Goal: Information Seeking & Learning: Learn about a topic

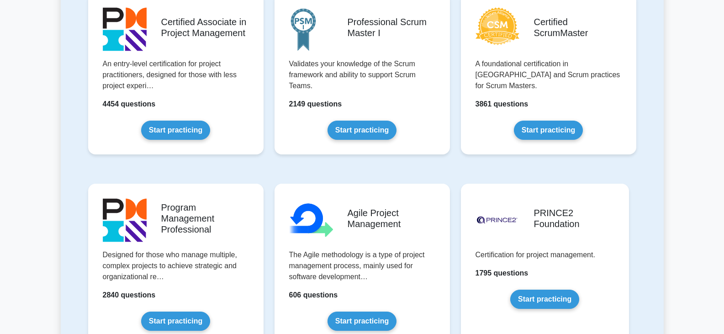
scroll to position [594, 0]
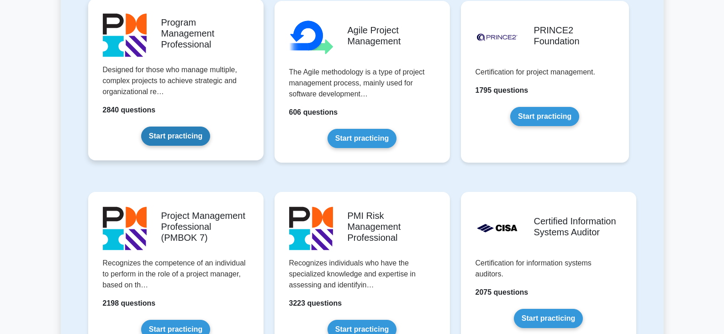
click at [151, 126] on link "Start practicing" at bounding box center [175, 135] width 69 height 19
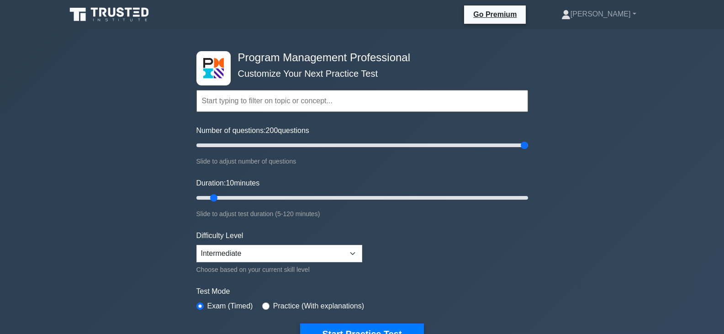
drag, startPoint x: 206, startPoint y: 145, endPoint x: 531, endPoint y: 145, distance: 325.2
type input "200"
click at [528, 145] on input "Number of questions: 200 questions" at bounding box center [362, 145] width 332 height 11
click at [352, 253] on select "Beginner Intermediate Expert" at bounding box center [279, 253] width 166 height 17
select select "expert"
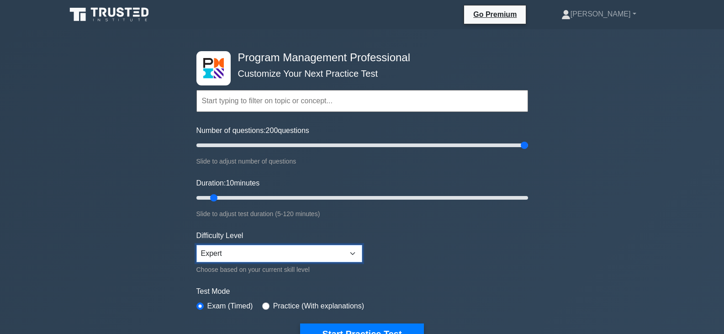
click at [196, 245] on select "Beginner Intermediate Expert" at bounding box center [279, 253] width 166 height 17
drag, startPoint x: 524, startPoint y: 144, endPoint x: 490, endPoint y: 134, distance: 35.7
click at [490, 140] on input "Number of questions: 180 questions" at bounding box center [362, 145] width 332 height 11
drag, startPoint x: 490, startPoint y: 148, endPoint x: 391, endPoint y: 142, distance: 99.2
type input "120"
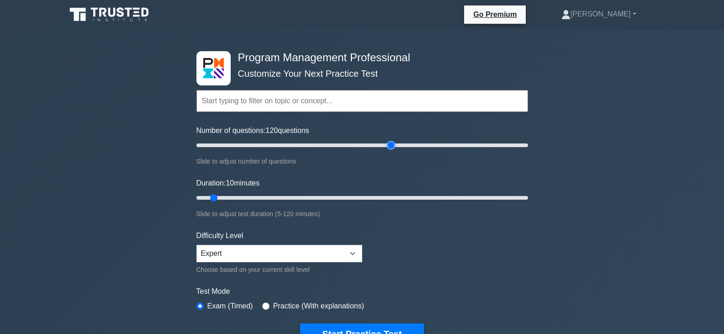
click at [391, 142] on input "Number of questions: 120 questions" at bounding box center [362, 145] width 332 height 11
drag, startPoint x: 214, startPoint y: 198, endPoint x: 539, endPoint y: 188, distance: 325.7
click at [528, 192] on input "Duration: 120 minutes" at bounding box center [362, 197] width 332 height 11
drag, startPoint x: 525, startPoint y: 196, endPoint x: 468, endPoint y: 199, distance: 57.1
type input "100"
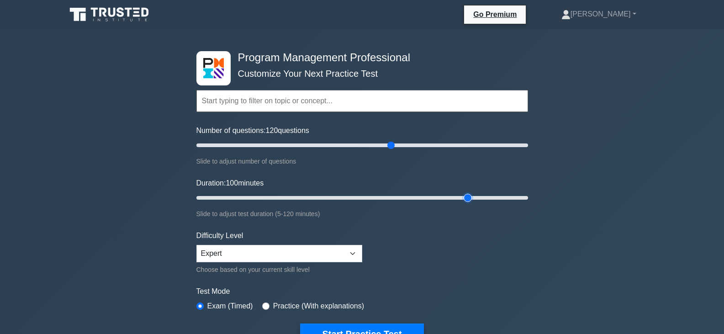
click at [468, 199] on input "Duration: 100 minutes" at bounding box center [362, 197] width 332 height 11
drag, startPoint x: 390, startPoint y: 144, endPoint x: 492, endPoint y: 143, distance: 101.4
type input "180"
click at [492, 143] on input "Number of questions: 175 questions" at bounding box center [362, 145] width 332 height 11
drag, startPoint x: 468, startPoint y: 197, endPoint x: 550, endPoint y: 194, distance: 82.7
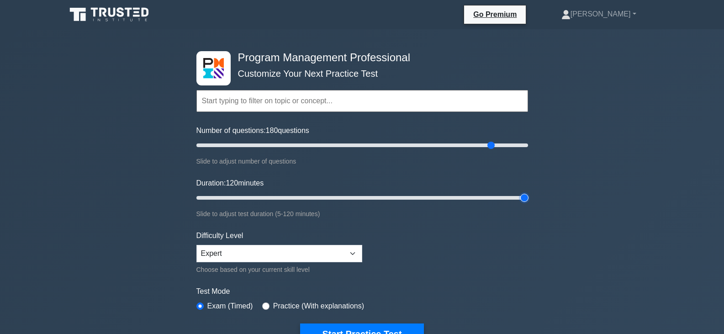
click at [528, 194] on input "Duration: 120 minutes" at bounding box center [362, 197] width 332 height 11
type input "120"
drag, startPoint x: 525, startPoint y: 197, endPoint x: 539, endPoint y: 196, distance: 14.7
click at [528, 196] on input "Duration: 120 minutes" at bounding box center [362, 197] width 332 height 11
drag, startPoint x: 497, startPoint y: 145, endPoint x: 544, endPoint y: 145, distance: 47.5
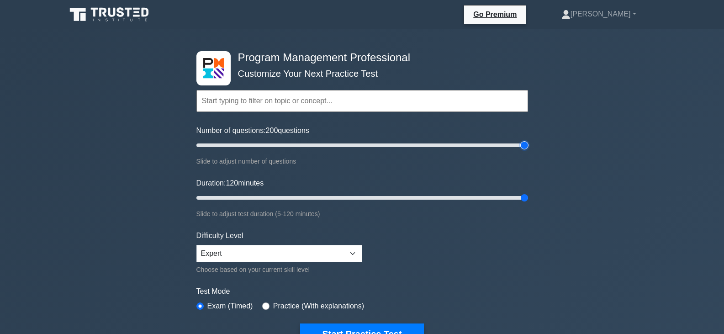
click at [528, 145] on input "Number of questions: 200 questions" at bounding box center [362, 145] width 332 height 11
drag, startPoint x: 524, startPoint y: 146, endPoint x: 490, endPoint y: 144, distance: 34.7
click at [490, 144] on input "Number of questions: 180 questions" at bounding box center [362, 145] width 332 height 11
drag, startPoint x: 489, startPoint y: 146, endPoint x: 388, endPoint y: 142, distance: 100.5
type input "120"
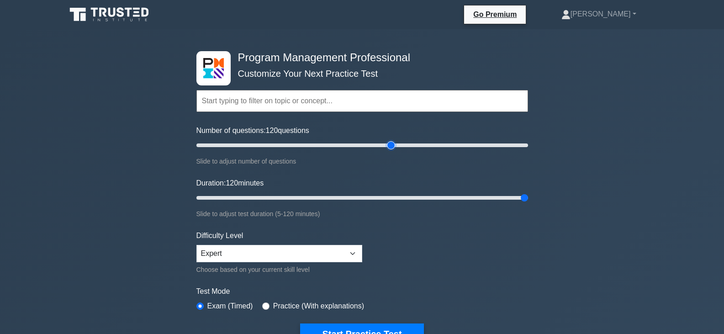
click at [388, 142] on input "Number of questions: 120 questions" at bounding box center [362, 145] width 332 height 11
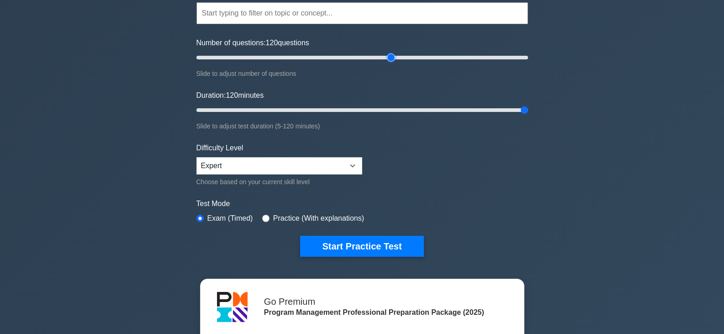
scroll to position [91, 0]
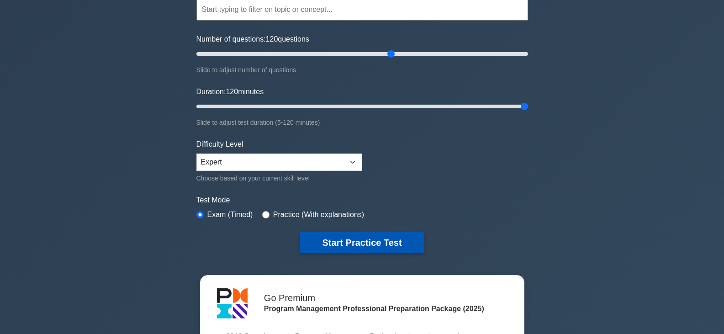
click at [376, 246] on button "Start Practice Test" at bounding box center [361, 242] width 123 height 21
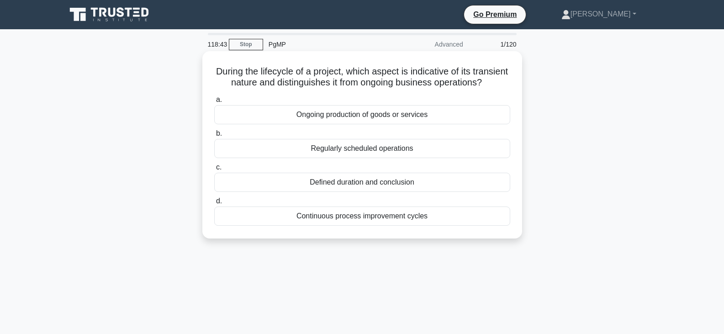
click at [382, 191] on div "Defined duration and conclusion" at bounding box center [362, 182] width 296 height 19
click at [214, 170] on input "c. Defined duration and conclusion" at bounding box center [214, 167] width 0 height 6
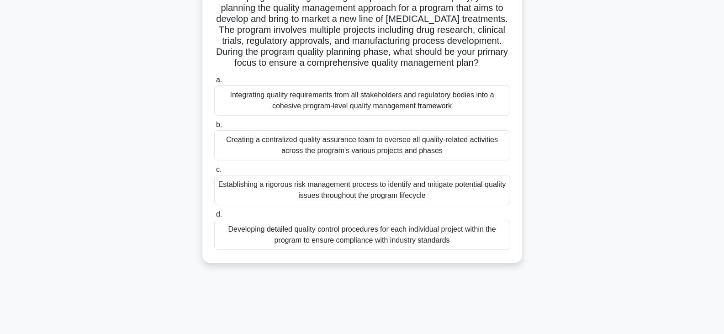
scroll to position [91, 0]
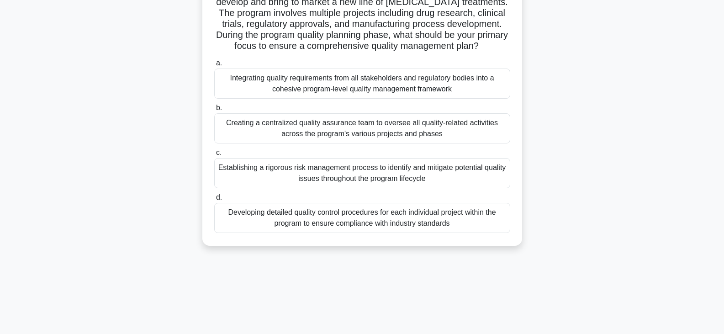
click at [393, 89] on div "Integrating quality requirements from all stakeholders and regulatory bodies in…" at bounding box center [362, 84] width 296 height 30
click at [214, 66] on input "a. Integrating quality requirements from all stakeholders and regulatory bodies…" at bounding box center [214, 63] width 0 height 6
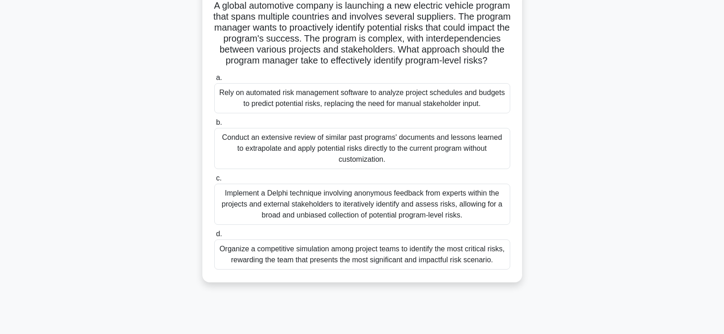
scroll to position [114, 0]
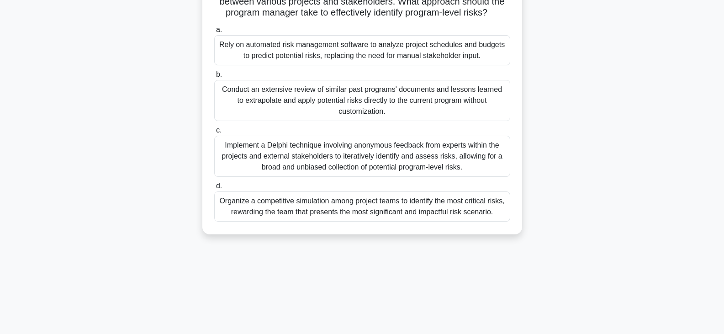
click at [331, 150] on div "Implement a Delphi technique involving anonymous feedback from experts within t…" at bounding box center [362, 156] width 296 height 41
click at [214, 133] on input "c. Implement a Delphi technique involving anonymous feedback from experts withi…" at bounding box center [214, 130] width 0 height 6
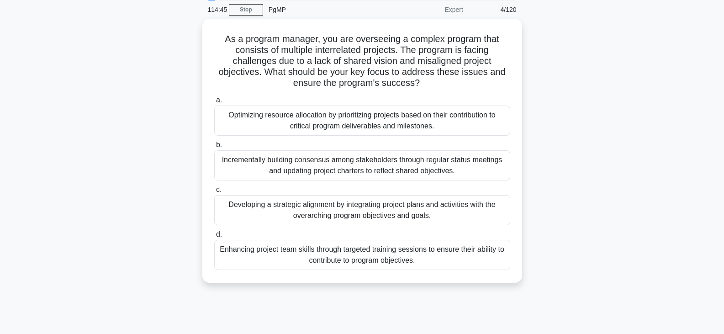
scroll to position [0, 0]
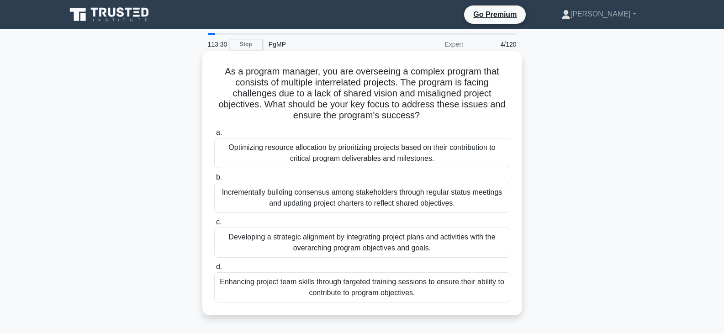
click at [321, 147] on div "Optimizing resource allocation by prioritizing projects based on their contribu…" at bounding box center [362, 153] width 296 height 30
click at [214, 136] on input "a. Optimizing resource allocation by prioritizing projects based on their contr…" at bounding box center [214, 133] width 0 height 6
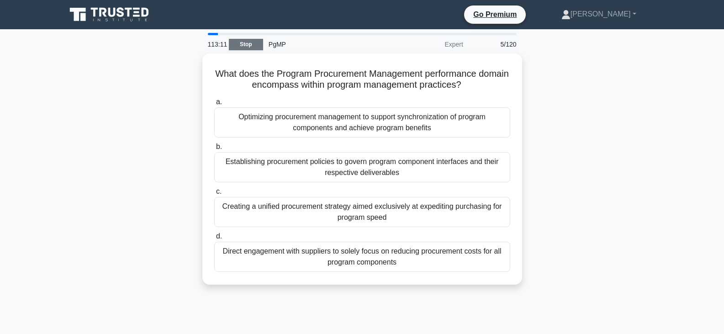
click at [250, 42] on link "Stop" at bounding box center [246, 44] width 34 height 11
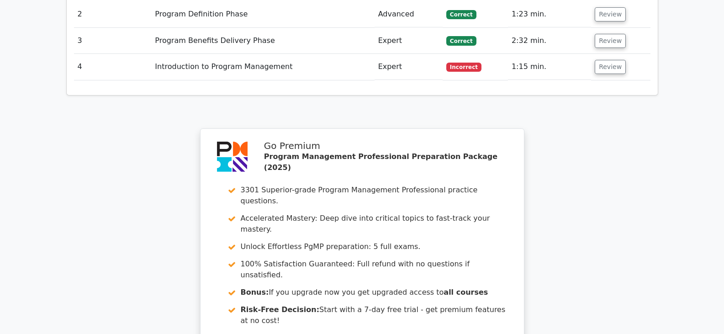
scroll to position [981, 0]
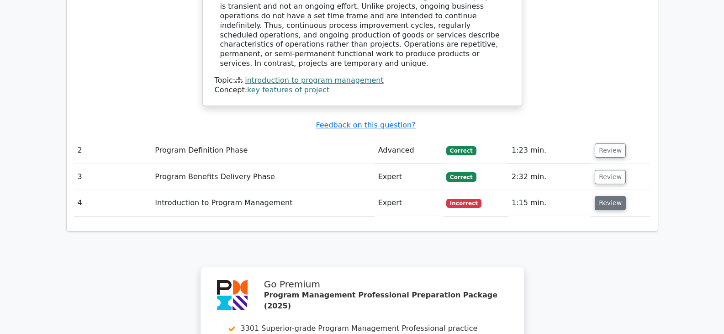
click at [597, 196] on button "Review" at bounding box center [610, 203] width 31 height 14
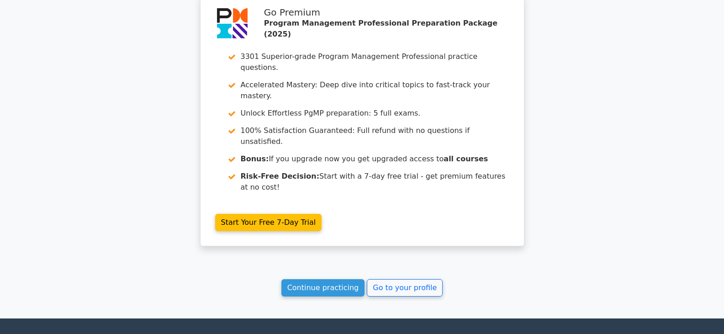
scroll to position [1694, 0]
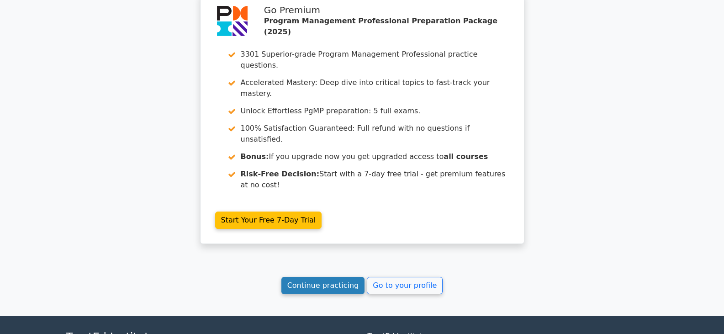
drag, startPoint x: 321, startPoint y: 200, endPoint x: 314, endPoint y: 203, distance: 8.0
click at [321, 277] on link "Continue practicing" at bounding box center [323, 285] width 84 height 17
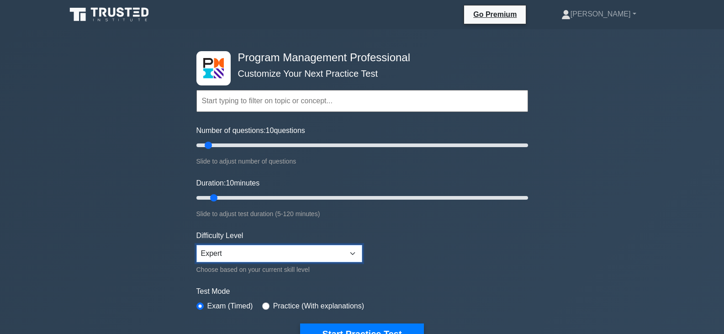
click at [308, 252] on select "Beginner Intermediate Expert" at bounding box center [279, 253] width 166 height 17
click at [344, 250] on select "Beginner Intermediate Expert" at bounding box center [279, 253] width 166 height 17
select select "intermediate"
click at [196, 245] on select "Beginner Intermediate Expert" at bounding box center [279, 253] width 166 height 17
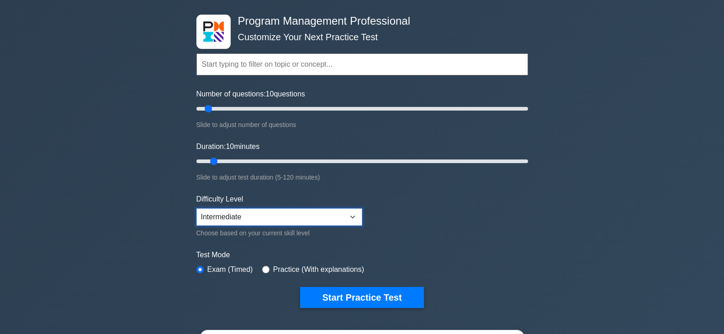
scroll to position [91, 0]
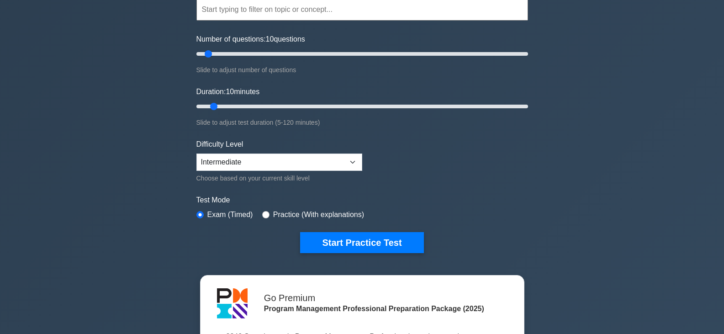
click at [65, 253] on div "Program Management Professional Customize Your Next Practice Test Topics Introd…" at bounding box center [362, 216] width 724 height 557
click at [326, 165] on select "Beginner Intermediate Expert" at bounding box center [279, 161] width 166 height 17
click at [323, 165] on select "Beginner Intermediate Expert" at bounding box center [279, 161] width 166 height 17
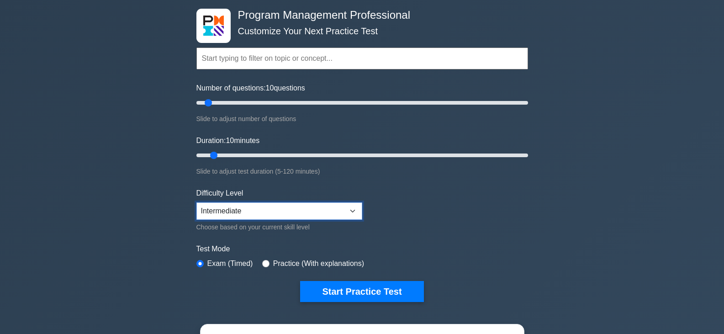
scroll to position [0, 0]
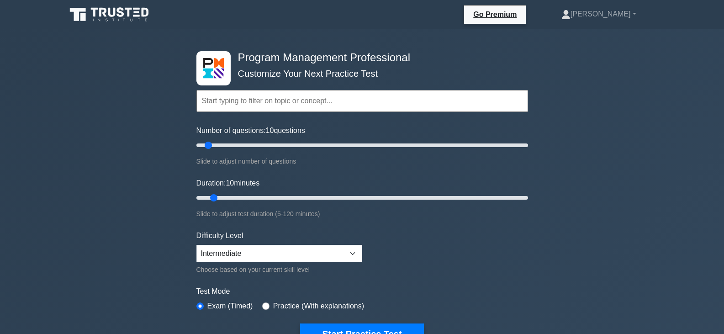
click at [116, 14] on icon at bounding box center [111, 12] width 7 height 9
click at [105, 14] on icon at bounding box center [102, 12] width 7 height 9
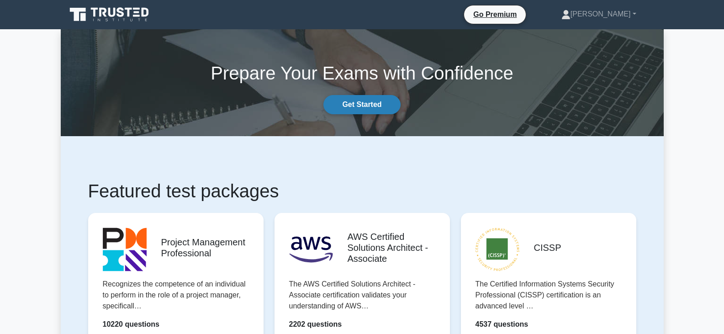
click at [360, 105] on link "Get Started" at bounding box center [361, 104] width 77 height 19
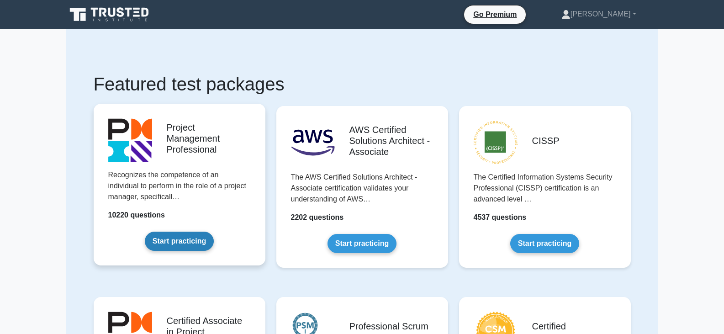
click at [161, 232] on link "Start practicing" at bounding box center [179, 241] width 69 height 19
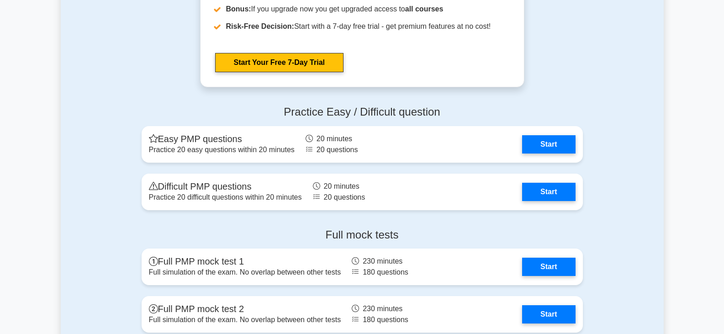
scroll to position [3151, 0]
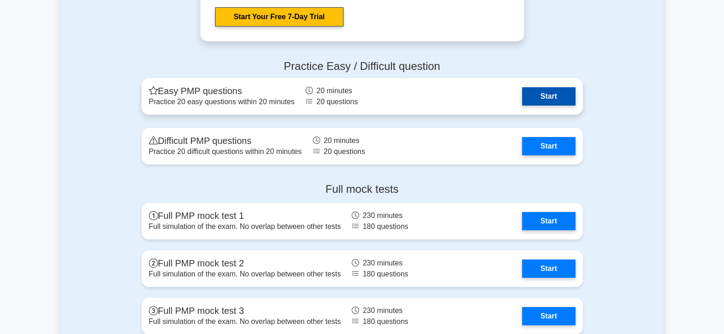
click at [522, 100] on link "Start" at bounding box center [548, 96] width 53 height 18
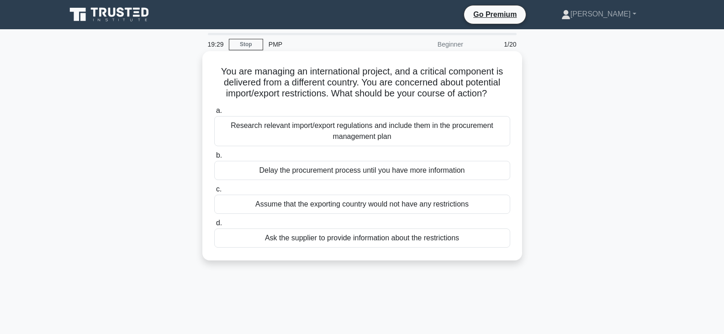
click at [334, 132] on div "Research relevant import/export regulations and include them in the procurement…" at bounding box center [362, 131] width 296 height 30
click at [214, 114] on input "a. Research relevant import/export regulations and include them in the procurem…" at bounding box center [214, 111] width 0 height 6
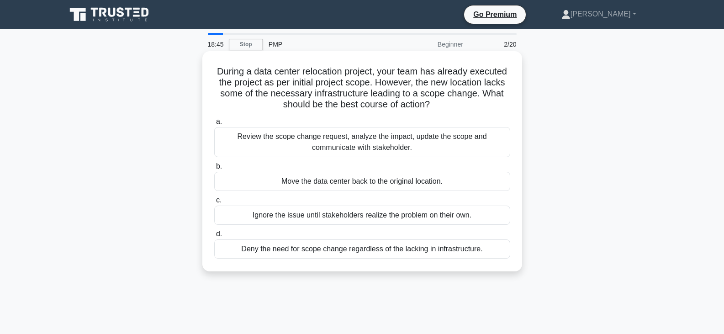
click at [322, 148] on div "Review the scope change request, analyze the impact, update the scope and commu…" at bounding box center [362, 142] width 296 height 30
click at [214, 125] on input "a. Review the scope change request, analyze the impact, update the scope and co…" at bounding box center [214, 122] width 0 height 6
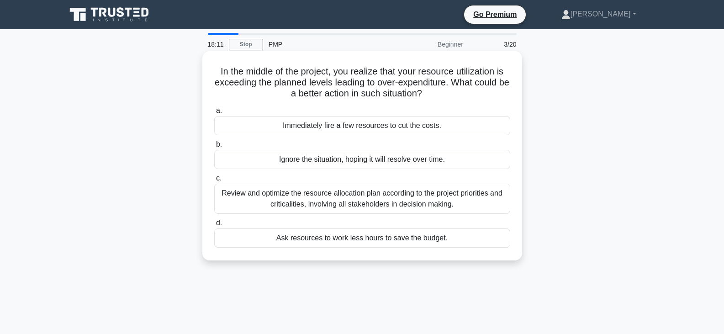
click at [364, 198] on div "Review and optimize the resource allocation plan according to the project prior…" at bounding box center [362, 199] width 296 height 30
click at [214, 181] on input "c. Review and optimize the resource allocation plan according to the project pr…" at bounding box center [214, 178] width 0 height 6
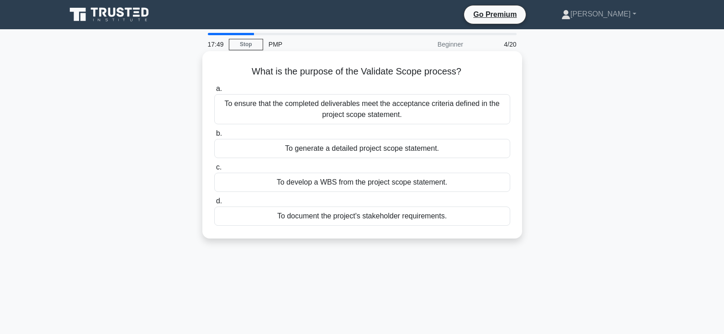
click at [344, 110] on div "To ensure that the completed deliverables meet the acceptance criteria defined …" at bounding box center [362, 109] width 296 height 30
click at [214, 92] on input "a. To ensure that the completed deliverables meet the acceptance criteria defin…" at bounding box center [214, 89] width 0 height 6
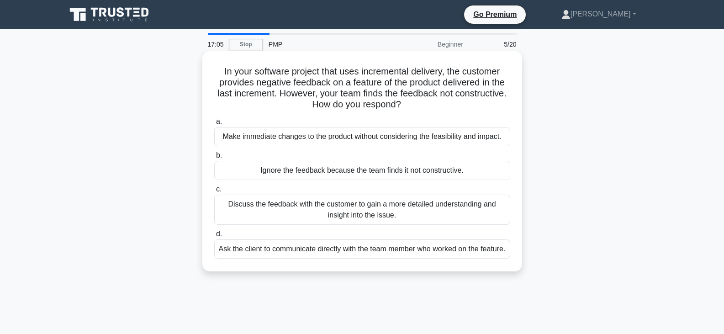
click at [317, 212] on div "Discuss the feedback with the customer to gain a more detailed understanding an…" at bounding box center [362, 210] width 296 height 30
click at [214, 192] on input "c. Discuss the feedback with the customer to gain a more detailed understanding…" at bounding box center [214, 189] width 0 height 6
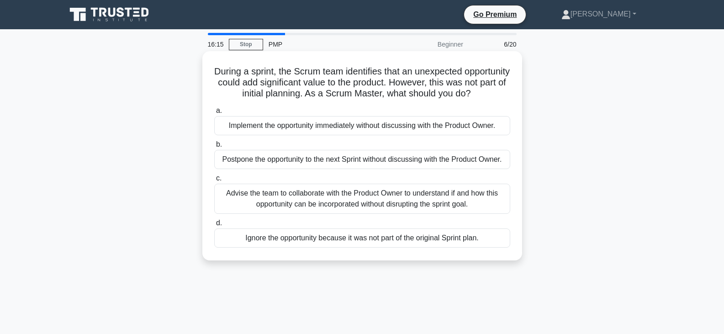
click at [383, 212] on div "Advise the team to collaborate with the Product Owner to understand if and how …" at bounding box center [362, 199] width 296 height 30
click at [214, 181] on input "c. Advise the team to collaborate with the Product Owner to understand if and h…" at bounding box center [214, 178] width 0 height 6
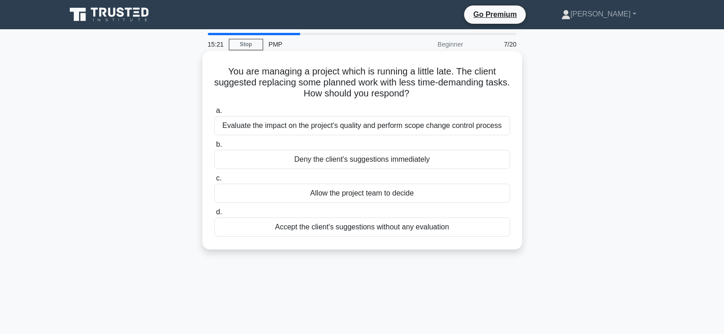
click at [342, 128] on div "Evaluate the impact on the project's quality and perform scope change control p…" at bounding box center [362, 125] width 296 height 19
click at [214, 114] on input "a. Evaluate the impact on the project's quality and perform scope change contro…" at bounding box center [214, 111] width 0 height 6
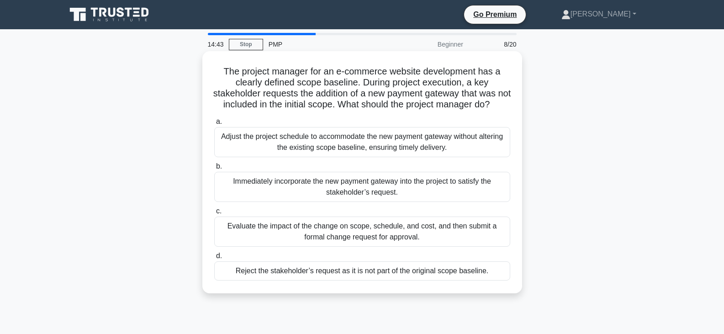
click at [338, 242] on div "Evaluate the impact of the change on scope, schedule, and cost, and then submit…" at bounding box center [362, 231] width 296 height 30
click at [214, 214] on input "c. Evaluate the impact of the change on scope, schedule, and cost, and then sub…" at bounding box center [214, 211] width 0 height 6
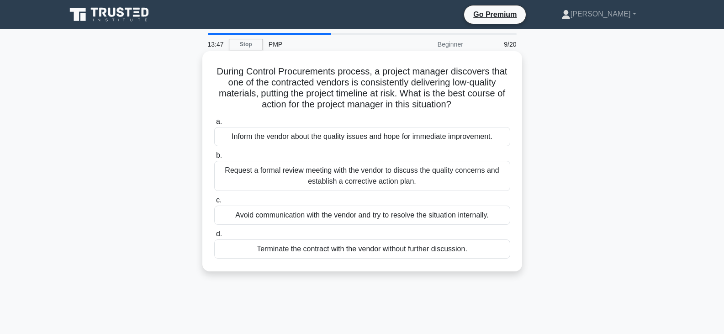
click at [390, 178] on div "Request a formal review meeting with the vendor to discuss the quality concerns…" at bounding box center [362, 176] width 296 height 30
click at [214, 158] on input "b. Request a formal review meeting with the vendor to discuss the quality conce…" at bounding box center [214, 156] width 0 height 6
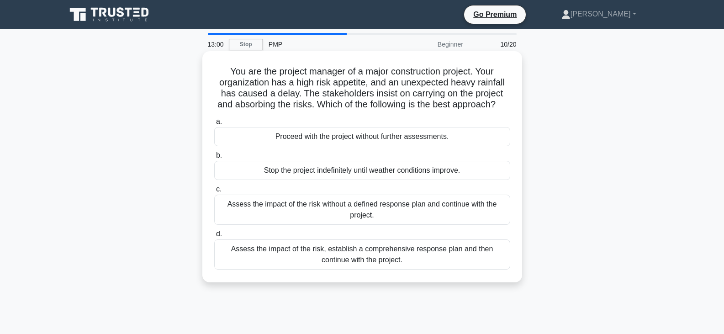
click at [415, 263] on div "Assess the impact of the risk, establish a comprehensive response plan and then…" at bounding box center [362, 254] width 296 height 30
click at [214, 237] on input "d. Assess the impact of the risk, establish a comprehensive response plan and t…" at bounding box center [214, 234] width 0 height 6
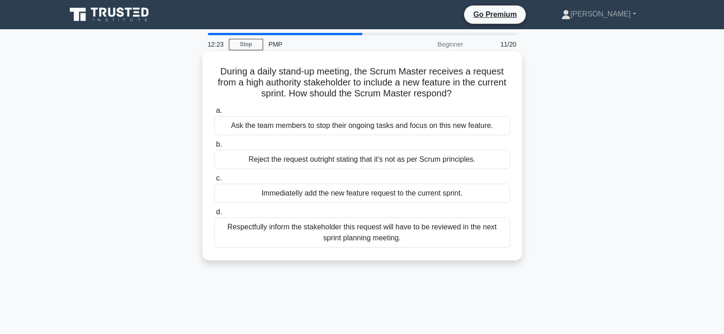
click at [407, 236] on div "Respectfully inform the stakeholder this request will have to be reviewed in th…" at bounding box center [362, 232] width 296 height 30
click at [214, 215] on input "d. Respectfully inform the stakeholder this request will have to be reviewed in…" at bounding box center [214, 212] width 0 height 6
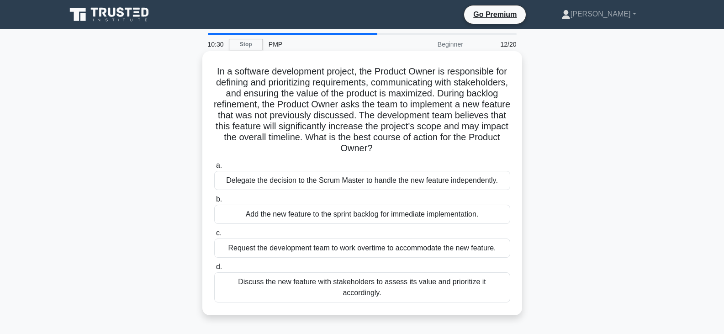
click at [349, 283] on div "Discuss the new feature with stakeholders to assess its value and prioritize it…" at bounding box center [362, 287] width 296 height 30
click at [214, 270] on input "d. Discuss the new feature with stakeholders to assess its value and prioritize…" at bounding box center [214, 267] width 0 height 6
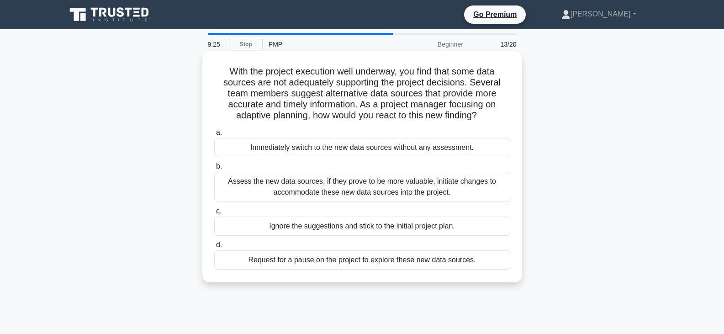
click at [311, 191] on div "Assess the new data sources, if they prove to be more valuable, initiate change…" at bounding box center [362, 187] width 296 height 30
click at [214, 169] on input "b. Assess the new data sources, if they prove to be more valuable, initiate cha…" at bounding box center [214, 166] width 0 height 6
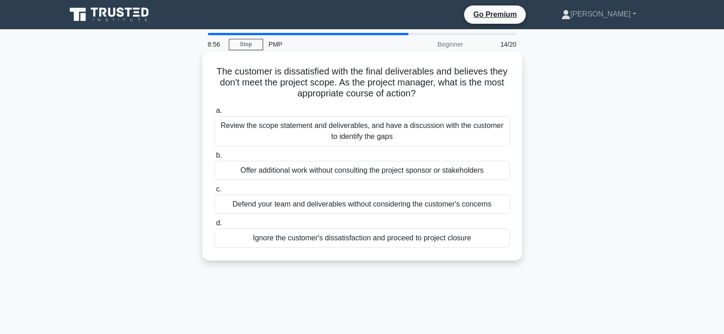
click at [288, 136] on div "Review the scope statement and deliverables, and have a discussion with the cus…" at bounding box center [362, 131] width 296 height 30
click at [214, 114] on input "a. Review the scope statement and deliverables, and have a discussion with the …" at bounding box center [214, 111] width 0 height 6
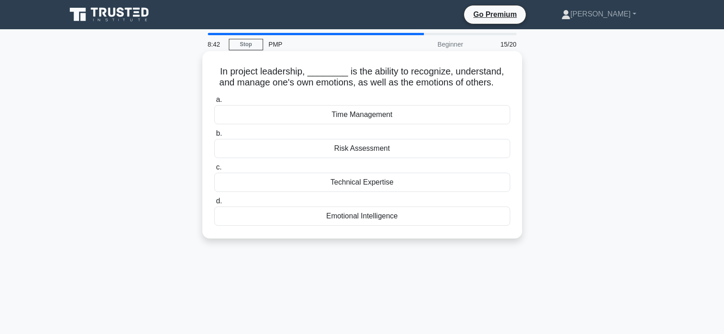
click at [358, 219] on div "Emotional Intelligence" at bounding box center [362, 215] width 296 height 19
click at [214, 204] on input "d. Emotional Intelligence" at bounding box center [214, 201] width 0 height 6
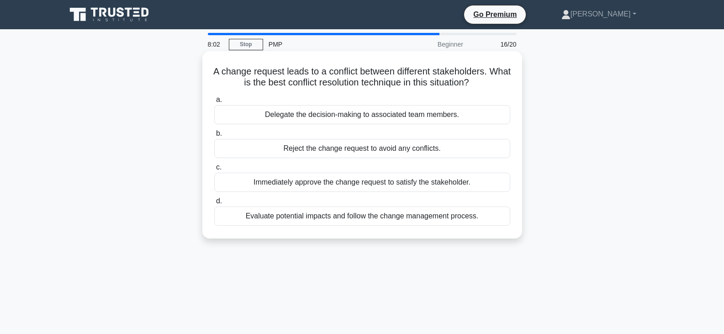
click at [420, 222] on div "Evaluate potential impacts and follow the change management process." at bounding box center [362, 215] width 296 height 19
click at [214, 204] on input "d. Evaluate potential impacts and follow the change management process." at bounding box center [214, 201] width 0 height 6
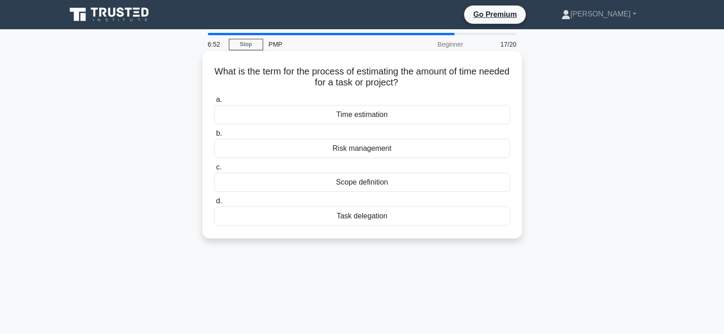
click at [382, 115] on div "Time estimation" at bounding box center [362, 114] width 296 height 19
click at [214, 103] on input "a. Time estimation" at bounding box center [214, 100] width 0 height 6
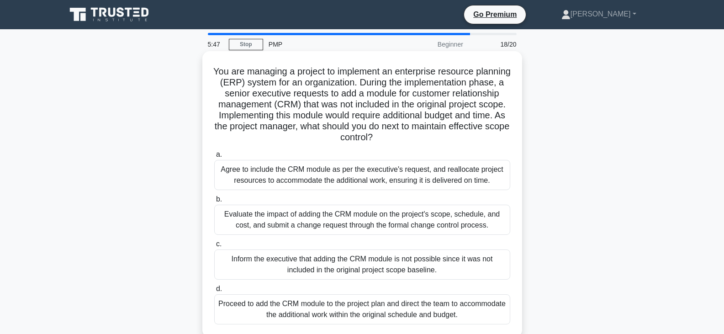
scroll to position [46, 0]
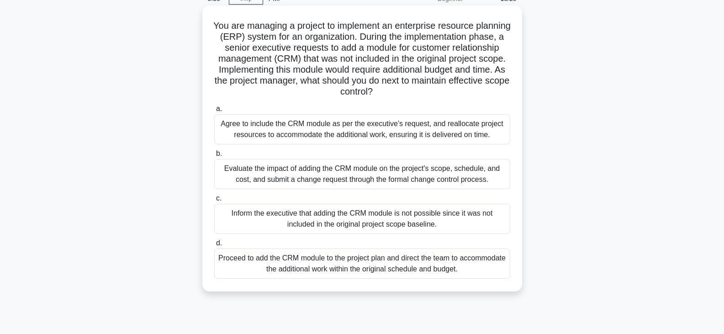
click at [338, 176] on div "Evaluate the impact of adding the CRM module on the project's scope, schedule, …" at bounding box center [362, 174] width 296 height 30
click at [214, 157] on input "b. Evaluate the impact of adding the CRM module on the project's scope, schedul…" at bounding box center [214, 154] width 0 height 6
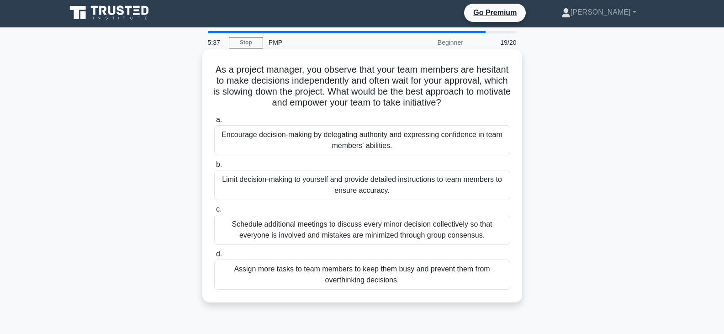
scroll to position [0, 0]
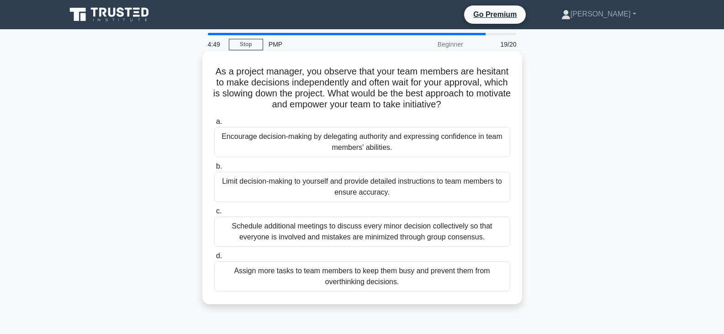
click at [336, 142] on div "Encourage decision-making by delegating authority and expressing confidence in …" at bounding box center [362, 142] width 296 height 30
click at [214, 125] on input "a. Encourage decision-making by delegating authority and expressing confidence …" at bounding box center [214, 122] width 0 height 6
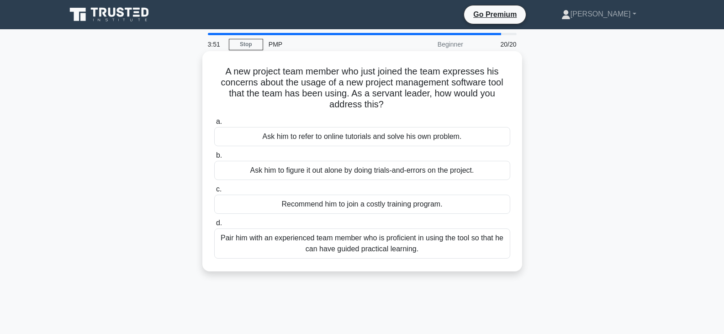
click at [349, 245] on div "Pair him with an experienced team member who is proficient in using the tool so…" at bounding box center [362, 243] width 296 height 30
click at [214, 226] on input "d. Pair him with an experienced team member who is proficient in using the tool…" at bounding box center [214, 223] width 0 height 6
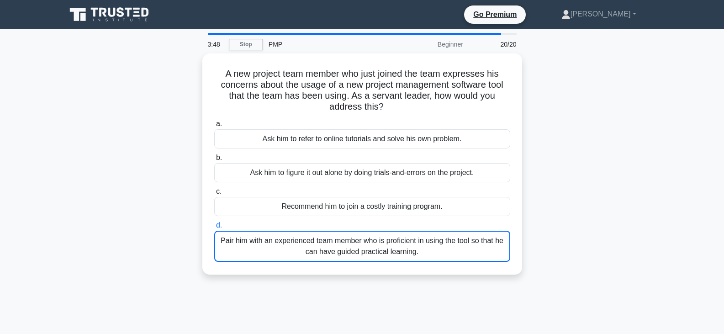
scroll to position [30, 0]
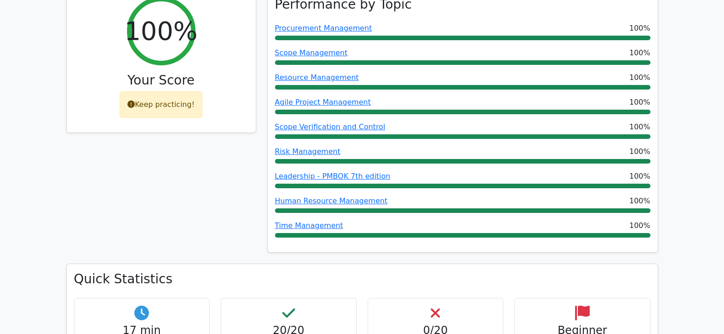
scroll to position [411, 0]
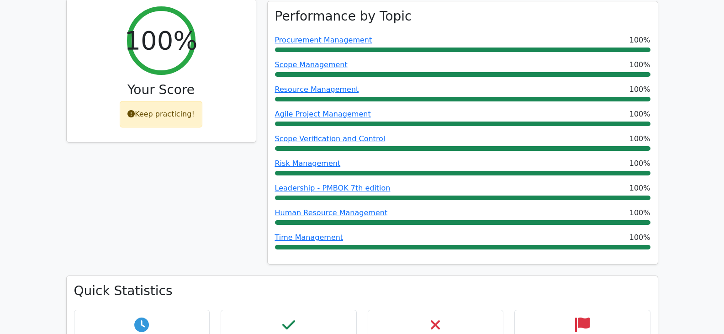
click at [166, 101] on div "Keep practicing!" at bounding box center [161, 114] width 83 height 26
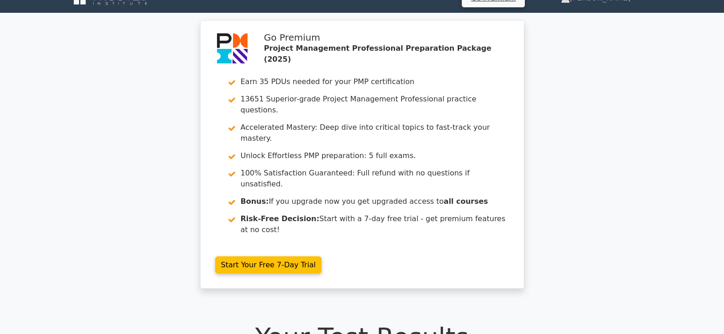
scroll to position [0, 0]
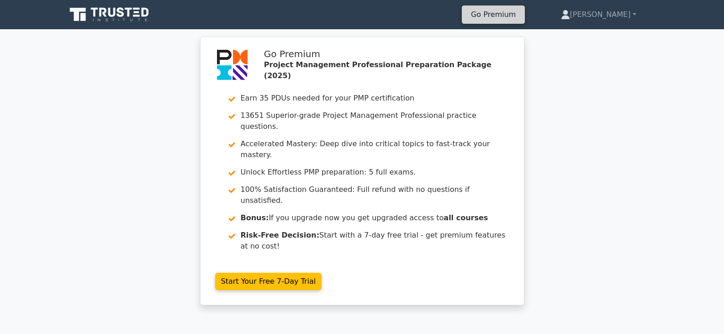
click at [521, 11] on link "Go Premium" at bounding box center [493, 14] width 56 height 12
click at [91, 19] on icon at bounding box center [110, 14] width 88 height 17
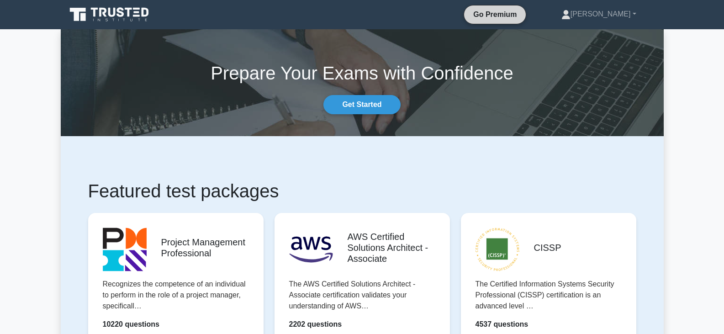
click at [522, 19] on link "Go Premium" at bounding box center [495, 14] width 54 height 11
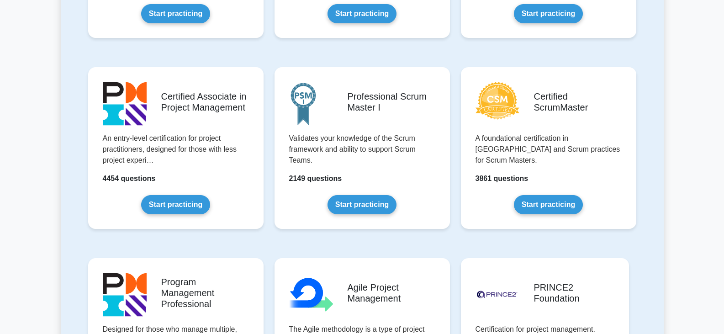
scroll to position [365, 0]
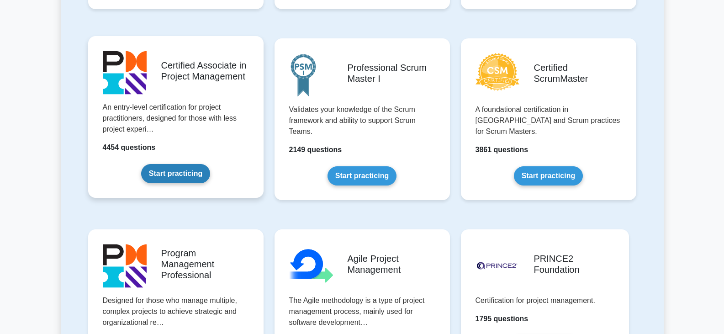
click at [163, 172] on link "Start practicing" at bounding box center [175, 173] width 69 height 19
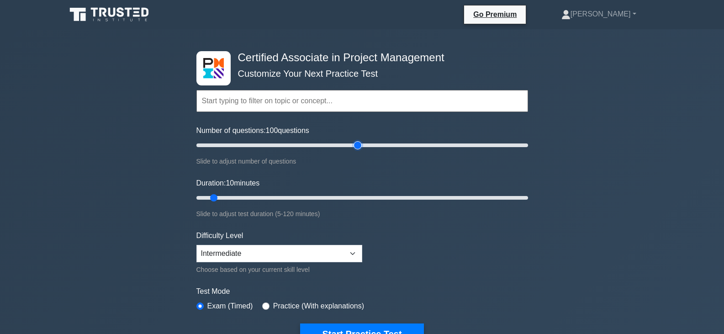
drag, startPoint x: 208, startPoint y: 146, endPoint x: 358, endPoint y: 141, distance: 150.8
type input "100"
click at [358, 141] on input "Number of questions: 100 questions" at bounding box center [362, 145] width 332 height 11
drag, startPoint x: 212, startPoint y: 197, endPoint x: 470, endPoint y: 186, distance: 258.3
type input "100"
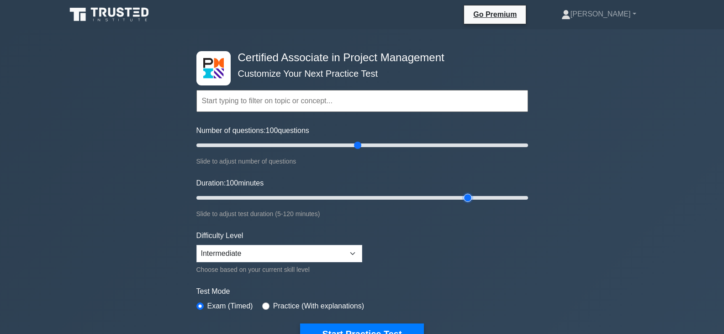
click at [470, 192] on input "Duration: 100 minutes" at bounding box center [362, 197] width 332 height 11
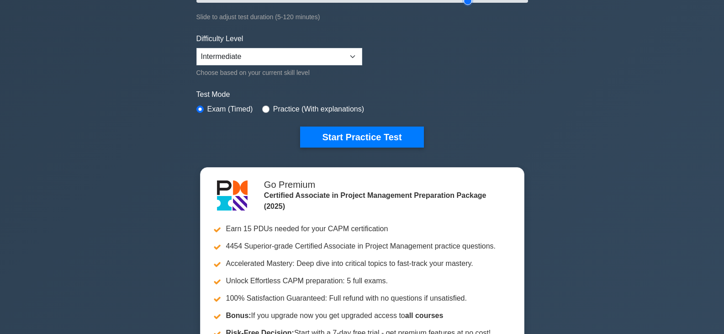
scroll to position [183, 0]
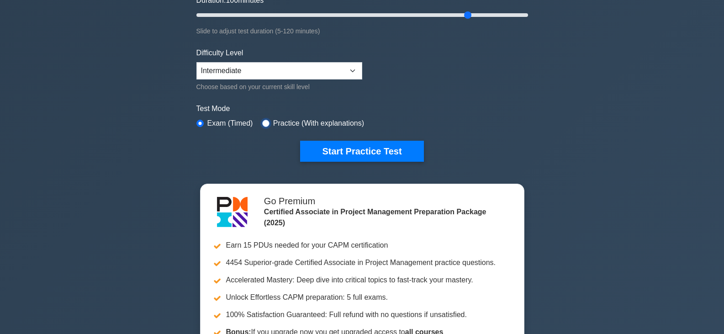
click at [265, 121] on input "radio" at bounding box center [265, 123] width 7 height 7
radio input "true"
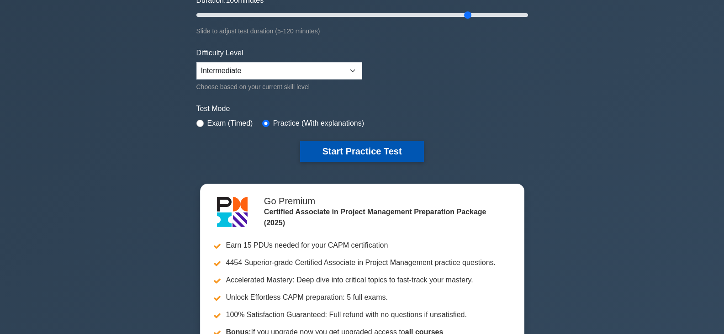
click at [337, 148] on button "Start Practice Test" at bounding box center [361, 151] width 123 height 21
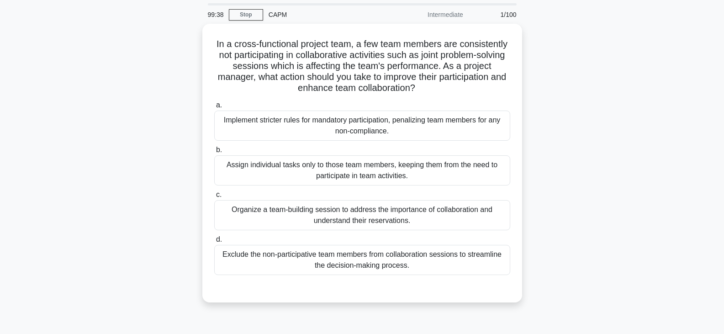
scroll to position [46, 0]
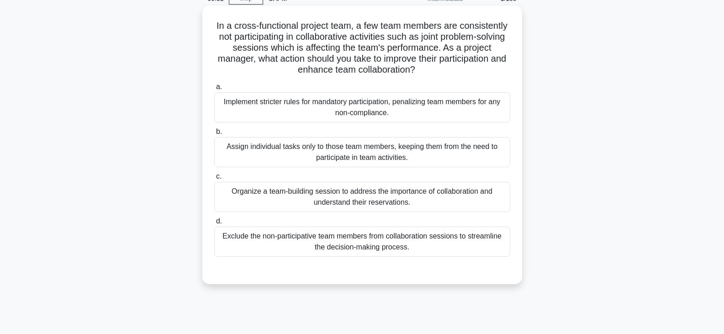
click at [340, 195] on div "Organize a team-building session to address the importance of collaboration and…" at bounding box center [362, 197] width 296 height 30
click at [214, 179] on input "c. Organize a team-building session to address the importance of collaboration …" at bounding box center [214, 177] width 0 height 6
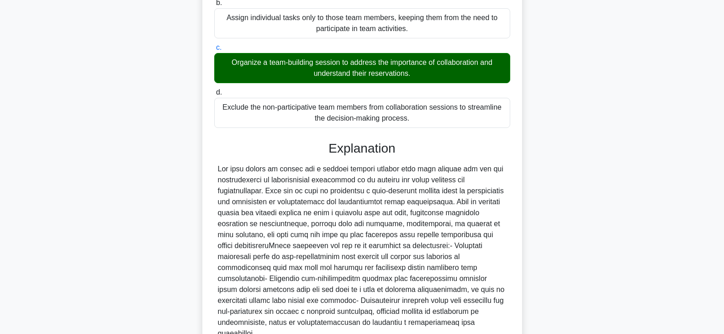
scroll to position [252, 0]
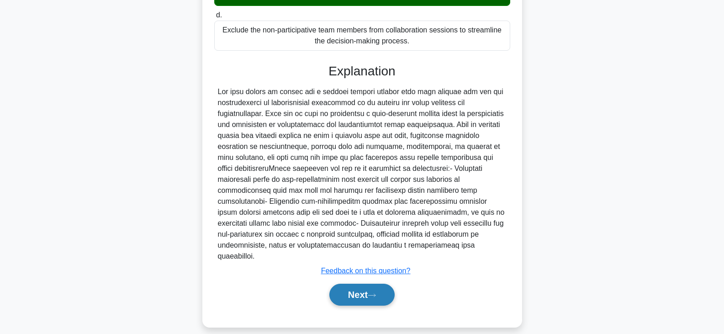
click at [376, 293] on icon at bounding box center [372, 295] width 8 height 5
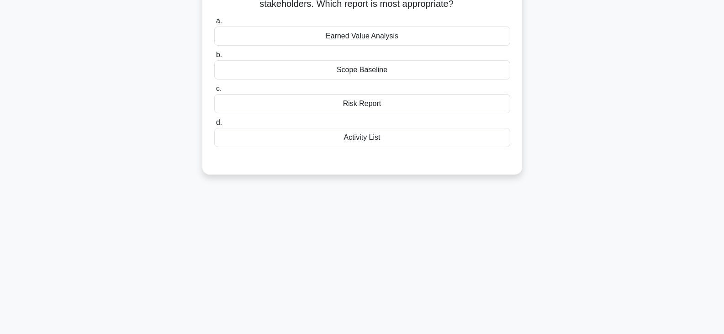
scroll to position [0, 0]
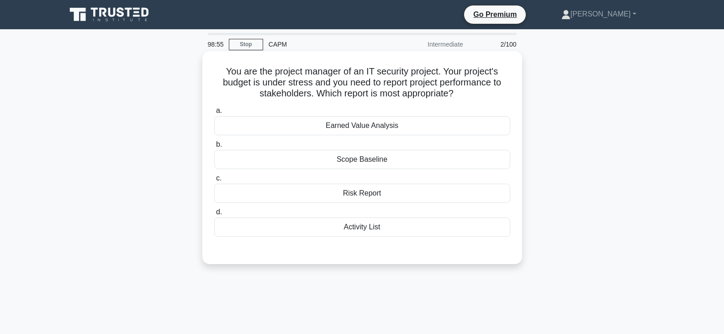
click at [344, 126] on div "Earned Value Analysis" at bounding box center [362, 125] width 296 height 19
click at [214, 114] on input "a. Earned Value Analysis" at bounding box center [214, 111] width 0 height 6
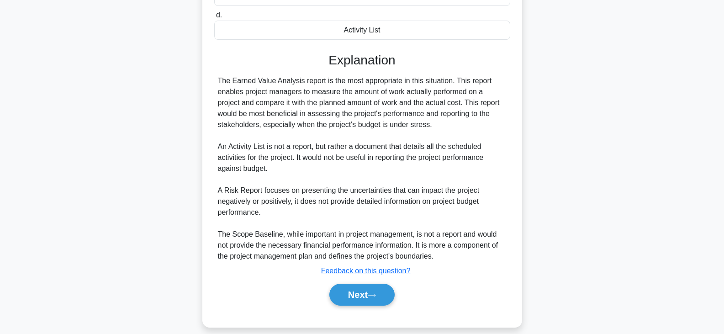
scroll to position [208, 0]
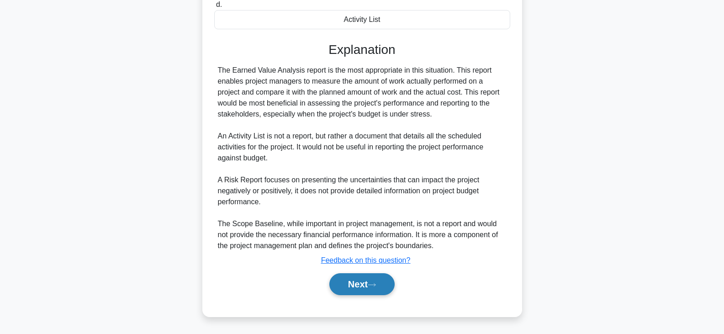
click at [361, 288] on button "Next" at bounding box center [361, 284] width 65 height 22
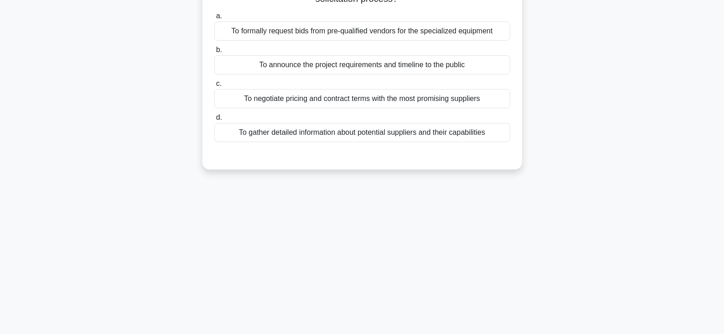
scroll to position [0, 0]
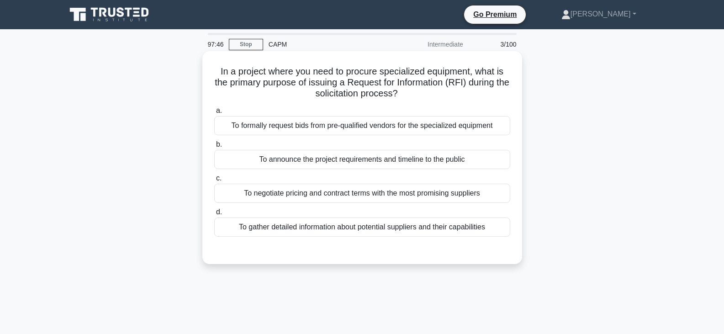
click at [316, 127] on div "To formally request bids from pre-qualified vendors for the specialized equipme…" at bounding box center [362, 125] width 296 height 19
click at [214, 114] on input "a. To formally request bids from pre-qualified vendors for the specialized equi…" at bounding box center [214, 111] width 0 height 6
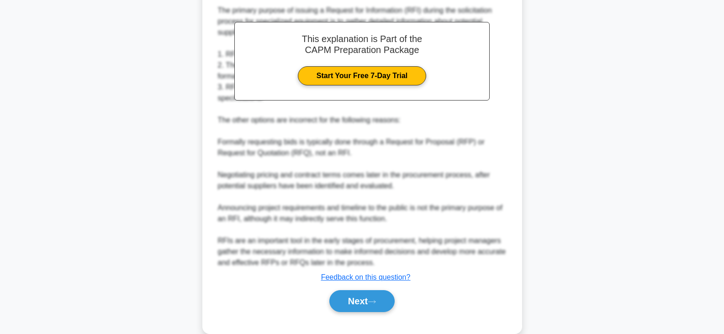
scroll to position [274, 0]
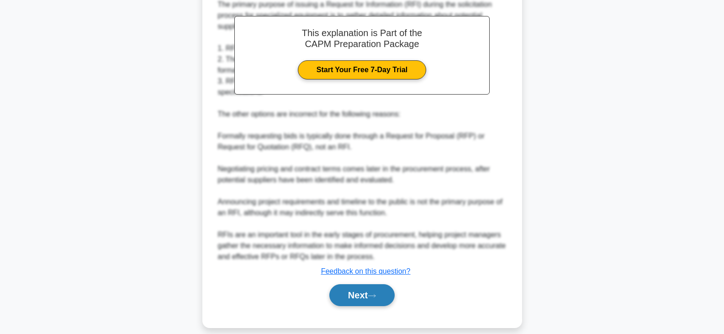
click at [355, 296] on button "Next" at bounding box center [361, 295] width 65 height 22
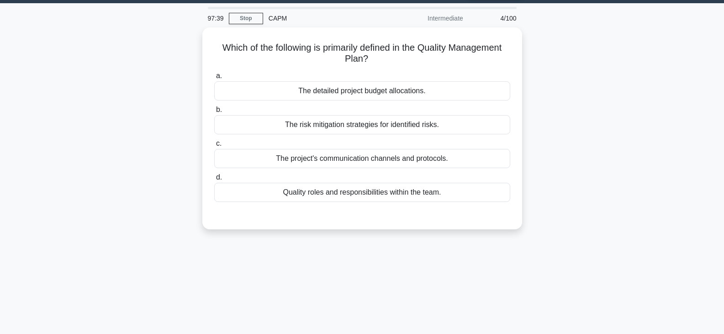
scroll to position [0, 0]
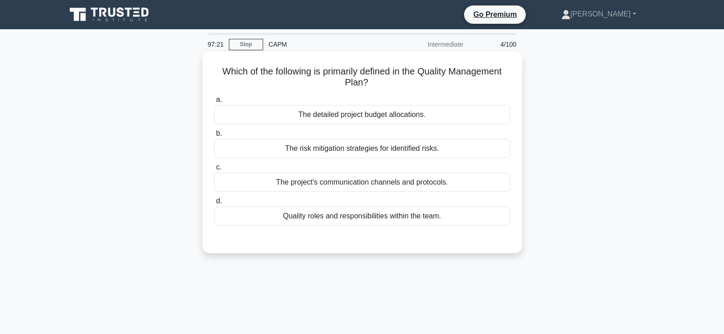
click at [368, 217] on div "Quality roles and responsibilities within the team." at bounding box center [362, 215] width 296 height 19
click at [214, 204] on input "d. Quality roles and responsibilities within the team." at bounding box center [214, 201] width 0 height 6
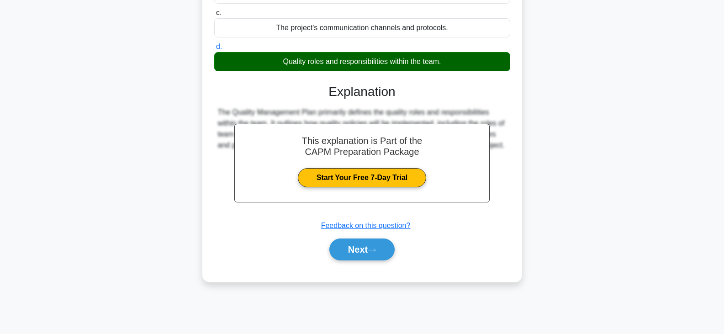
scroll to position [159, 0]
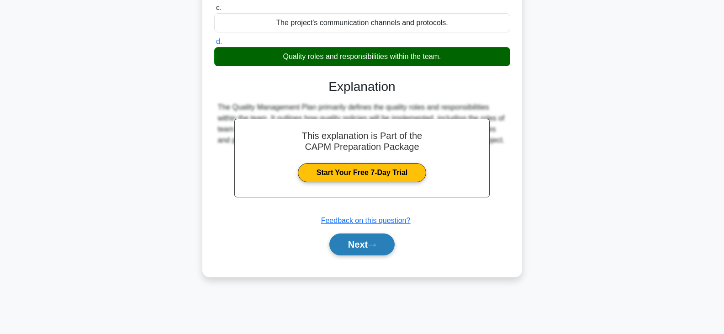
click at [382, 250] on button "Next" at bounding box center [361, 244] width 65 height 22
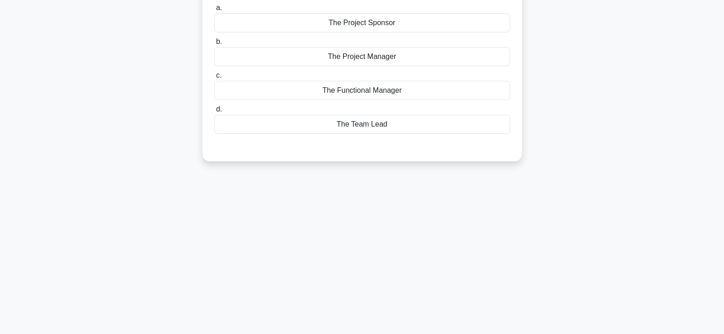
scroll to position [0, 0]
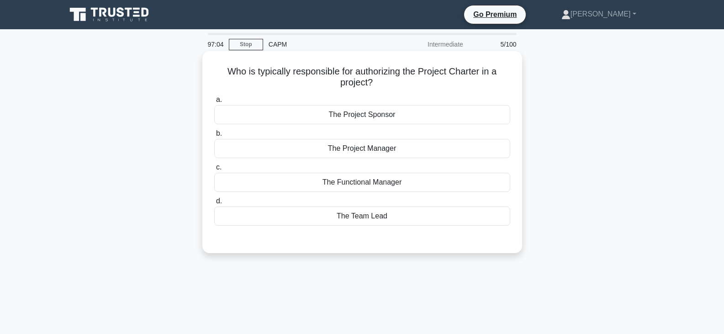
click at [364, 148] on div "The Project Manager" at bounding box center [362, 148] width 296 height 19
click at [214, 137] on input "b. The Project Manager" at bounding box center [214, 134] width 0 height 6
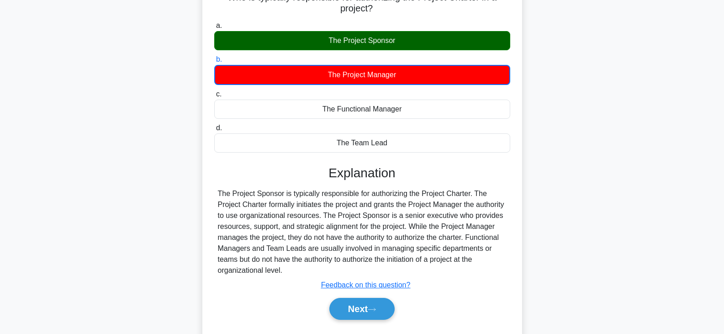
scroll to position [137, 0]
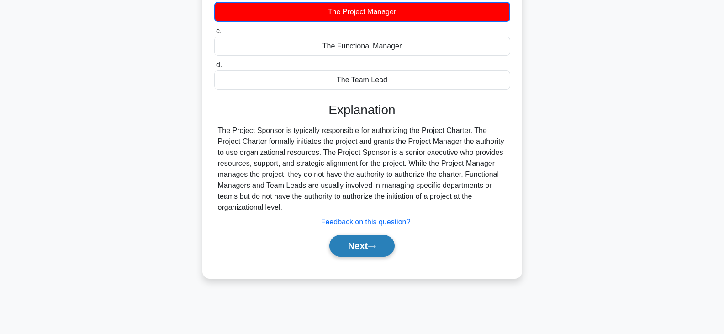
click at [366, 253] on button "Next" at bounding box center [361, 246] width 65 height 22
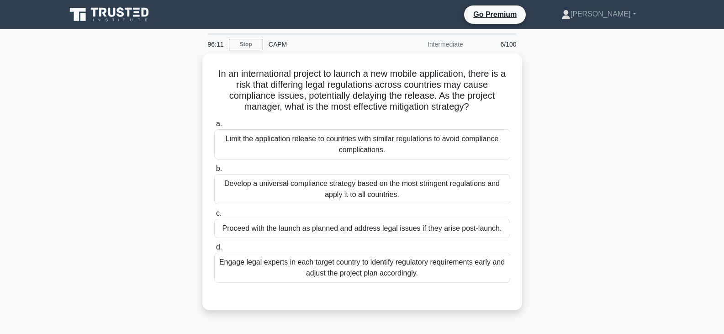
scroll to position [46, 0]
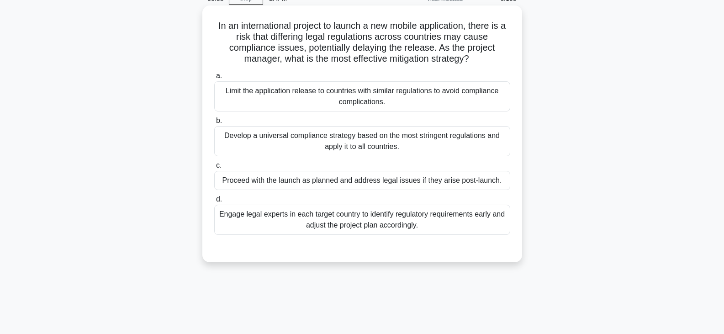
click at [345, 226] on div "Engage legal experts in each target country to identify regulatory requirements…" at bounding box center [362, 220] width 296 height 30
click at [214, 202] on input "d. Engage legal experts in each target country to identify regulatory requireme…" at bounding box center [214, 199] width 0 height 6
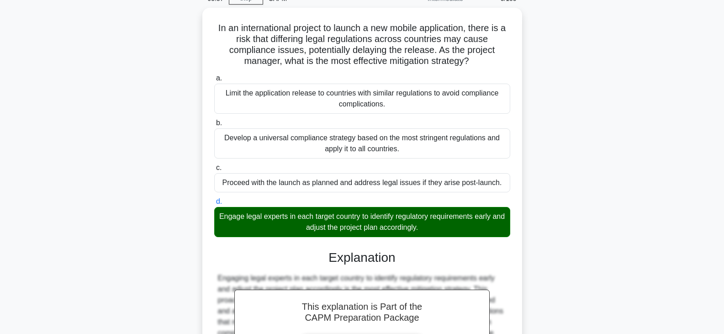
scroll to position [175, 0]
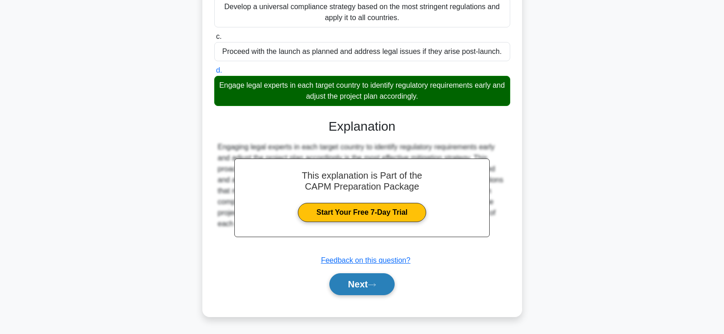
click at [347, 282] on button "Next" at bounding box center [361, 284] width 65 height 22
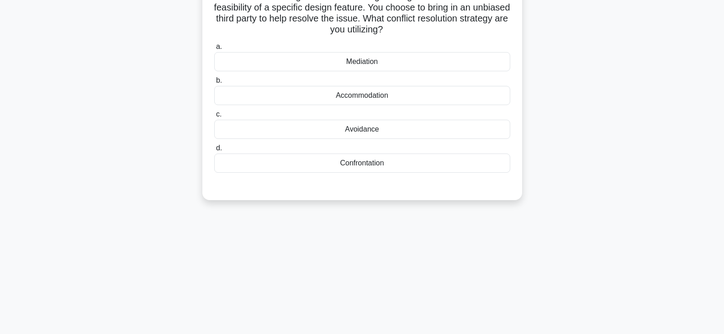
scroll to position [0, 0]
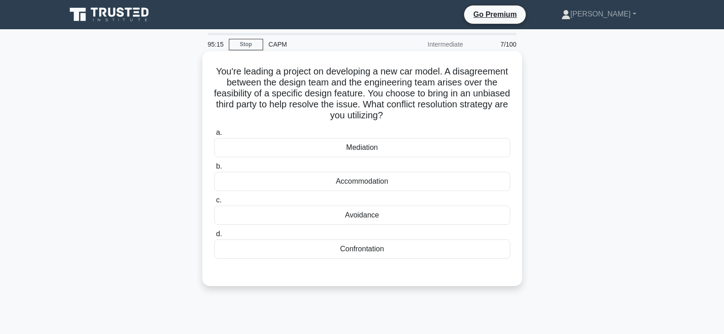
click at [358, 147] on div "Mediation" at bounding box center [362, 147] width 296 height 19
click at [214, 136] on input "a. Mediation" at bounding box center [214, 133] width 0 height 6
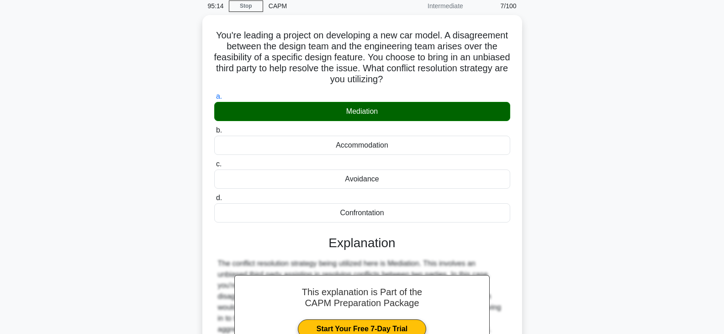
scroll to position [159, 0]
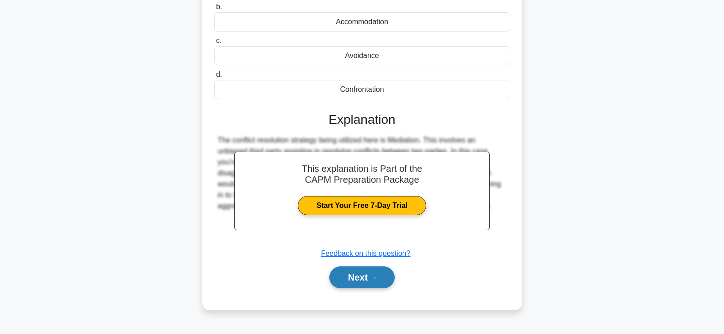
click at [381, 278] on button "Next" at bounding box center [361, 277] width 65 height 22
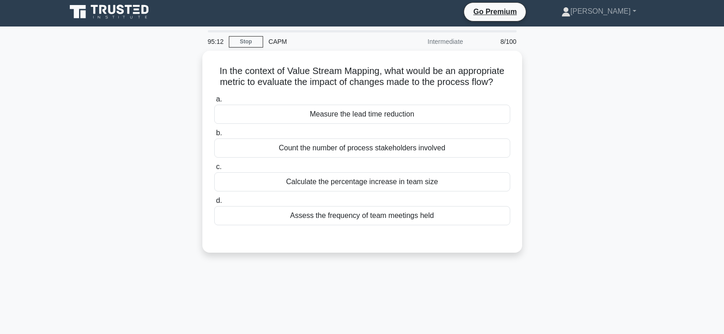
scroll to position [0, 0]
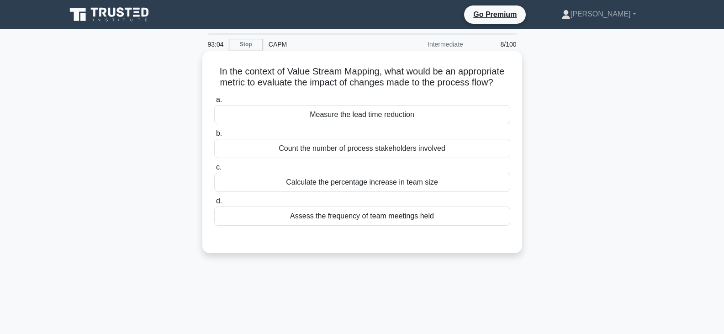
click at [396, 112] on div "Measure the lead time reduction" at bounding box center [362, 114] width 296 height 19
click at [214, 103] on input "a. Measure the lead time reduction" at bounding box center [214, 100] width 0 height 6
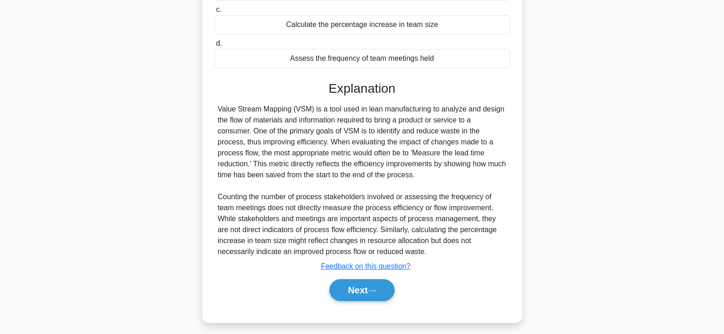
scroll to position [164, 0]
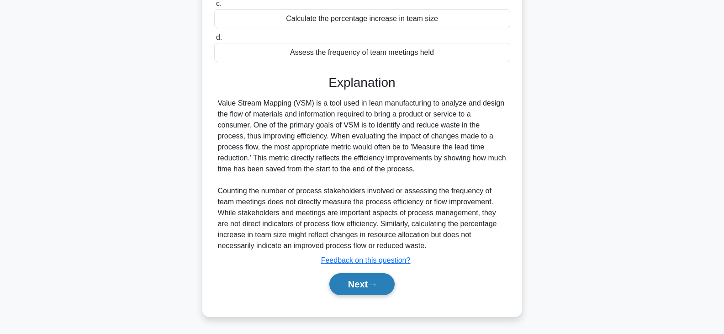
click at [364, 286] on button "Next" at bounding box center [361, 284] width 65 height 22
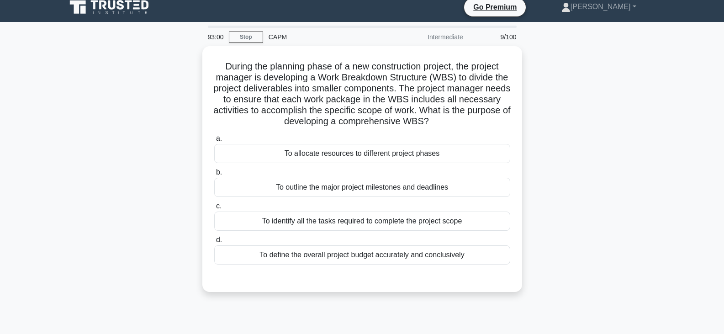
scroll to position [0, 0]
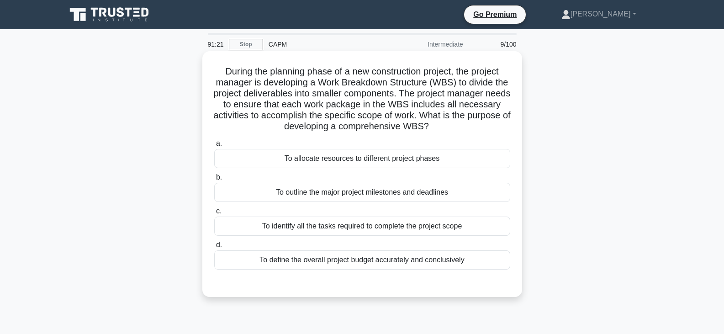
click at [342, 225] on div "To identify all the tasks required to complete the project scope" at bounding box center [362, 225] width 296 height 19
click at [214, 214] on input "c. To identify all the tasks required to complete the project scope" at bounding box center [214, 211] width 0 height 6
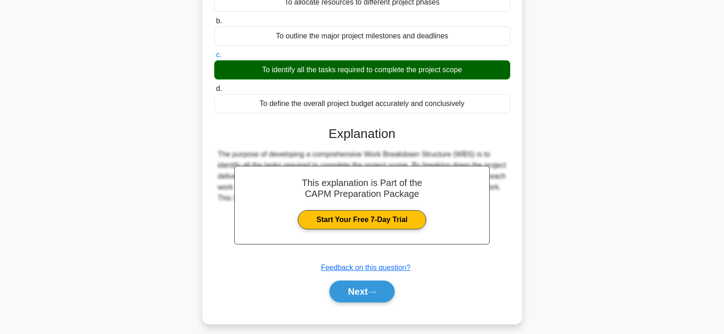
scroll to position [164, 0]
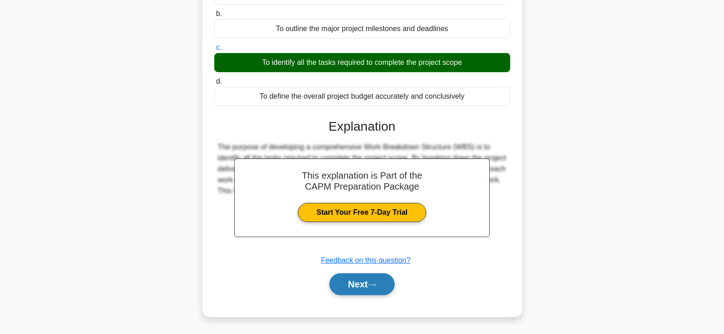
click at [372, 280] on button "Next" at bounding box center [361, 284] width 65 height 22
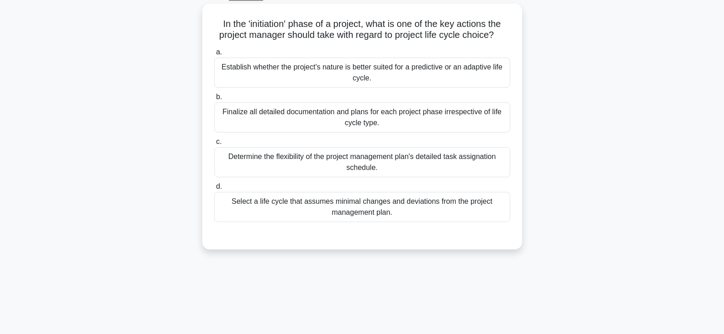
scroll to position [0, 0]
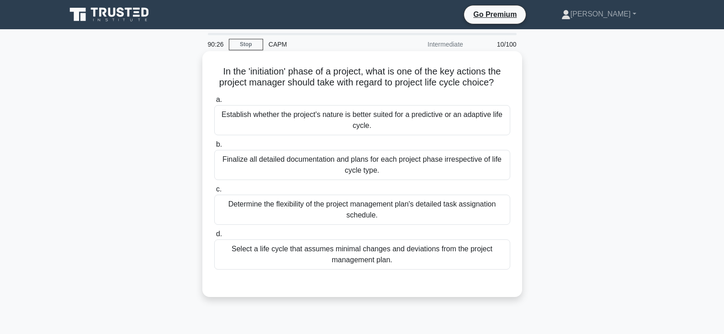
click at [364, 121] on div "Establish whether the project's nature is better suited for a predictive or an …" at bounding box center [362, 120] width 296 height 30
click at [214, 103] on input "a. Establish whether the project's nature is better suited for a predictive or …" at bounding box center [214, 100] width 0 height 6
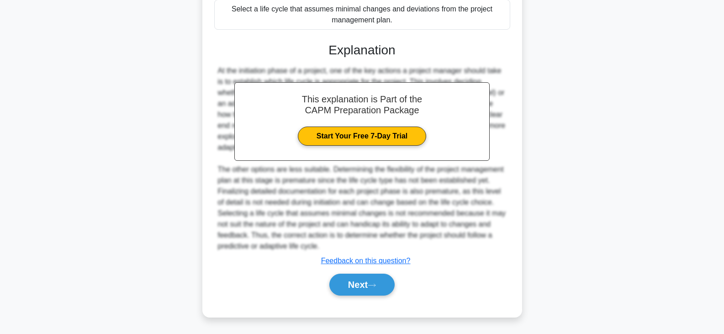
scroll to position [241, 0]
click at [359, 278] on button "Next" at bounding box center [361, 284] width 65 height 22
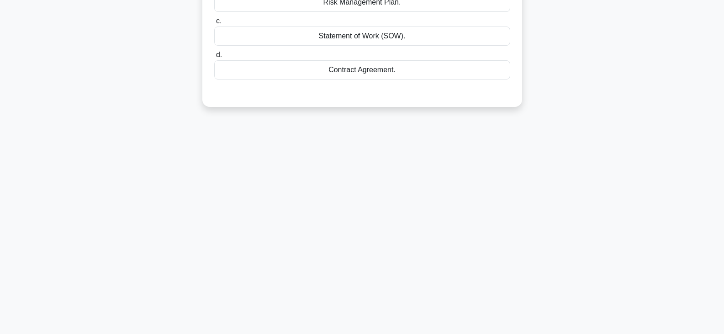
scroll to position [0, 0]
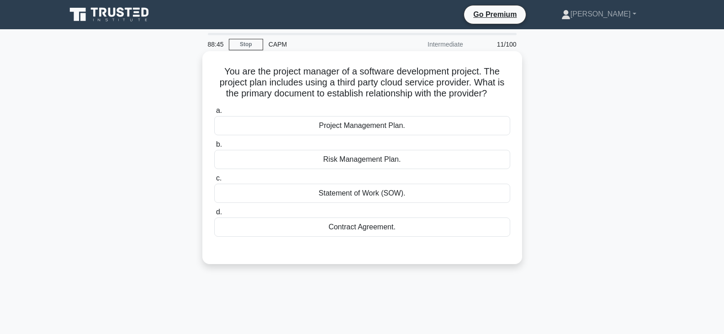
click at [336, 125] on div "Project Management Plan." at bounding box center [362, 125] width 296 height 19
click at [214, 114] on input "a. Project Management Plan." at bounding box center [214, 111] width 0 height 6
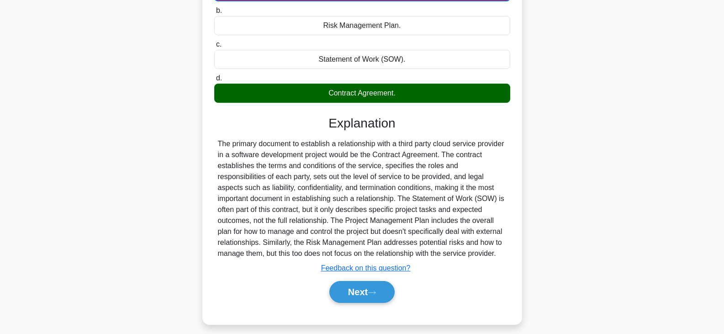
scroll to position [159, 0]
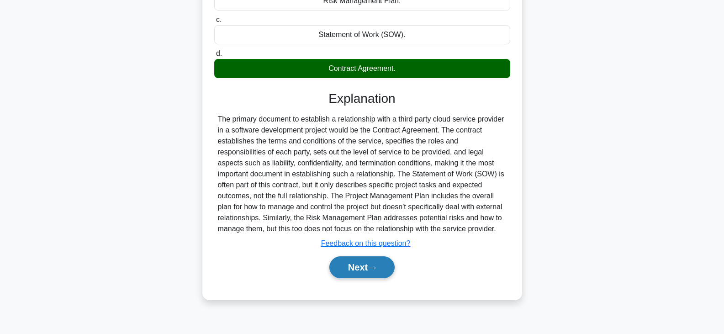
click at [370, 270] on button "Next" at bounding box center [361, 267] width 65 height 22
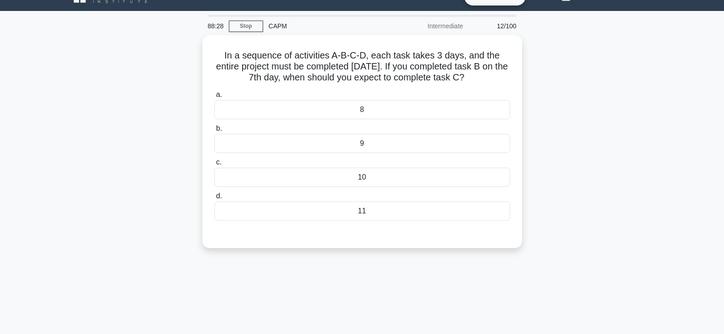
scroll to position [0, 0]
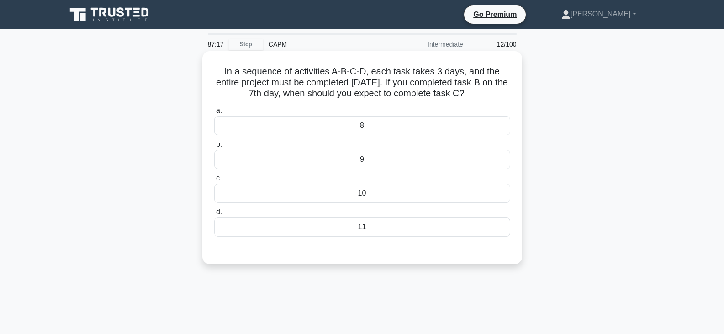
click at [367, 159] on div "9" at bounding box center [362, 159] width 296 height 19
click at [214, 148] on input "b. 9" at bounding box center [214, 145] width 0 height 6
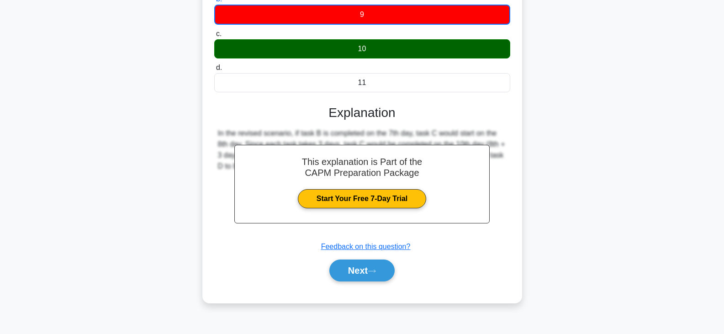
scroll to position [159, 0]
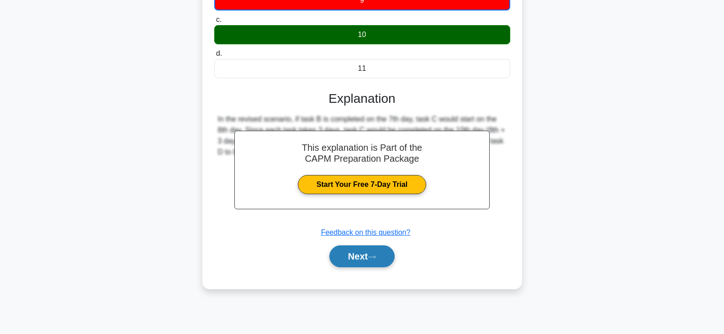
drag, startPoint x: 381, startPoint y: 254, endPoint x: 376, endPoint y: 256, distance: 5.3
click at [381, 254] on button "Next" at bounding box center [361, 256] width 65 height 22
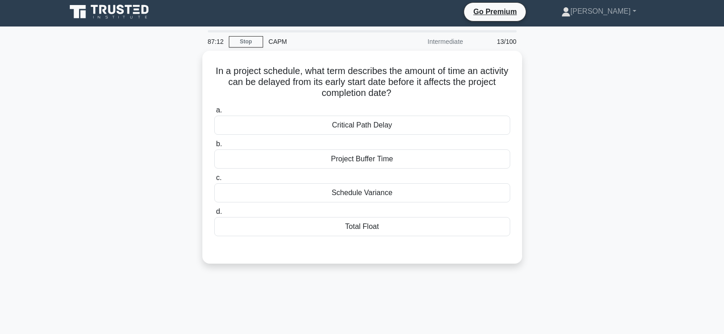
scroll to position [0, 0]
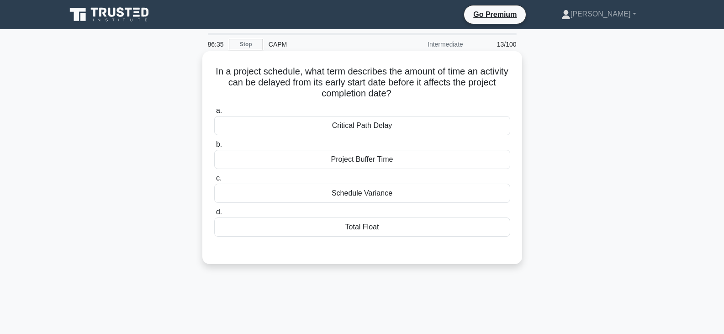
click at [364, 227] on div "Total Float" at bounding box center [362, 226] width 296 height 19
click at [214, 215] on input "d. Total Float" at bounding box center [214, 212] width 0 height 6
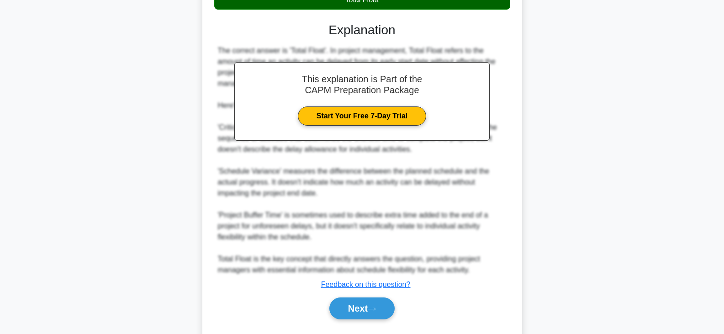
scroll to position [228, 0]
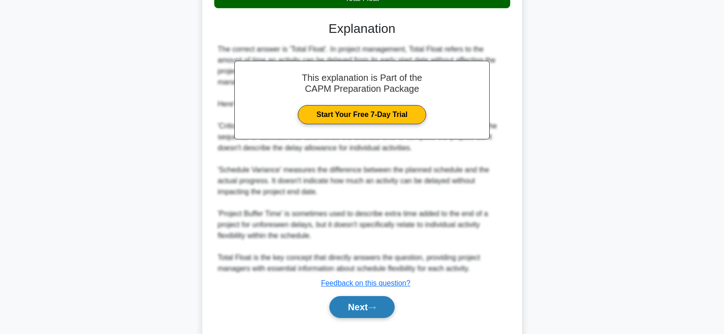
click at [353, 303] on button "Next" at bounding box center [361, 307] width 65 height 22
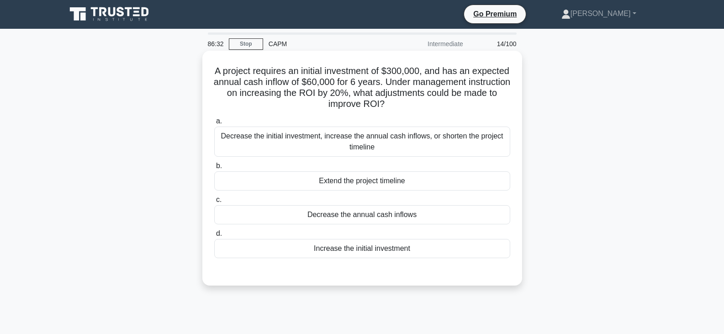
scroll to position [0, 0]
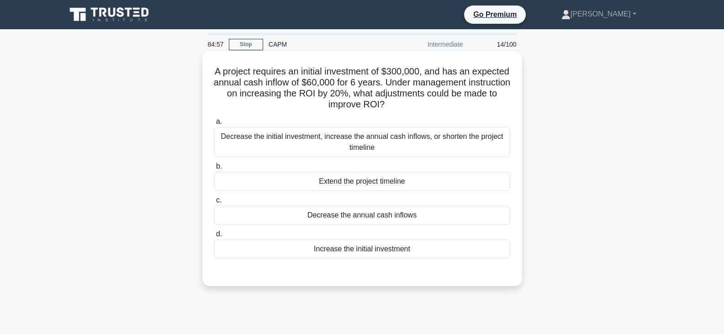
click at [316, 142] on div "Decrease the initial investment, increase the annual cash inflows, or shorten t…" at bounding box center [362, 142] width 296 height 30
click at [214, 125] on input "a. Decrease the initial investment, increase the annual cash inflows, or shorte…" at bounding box center [214, 122] width 0 height 6
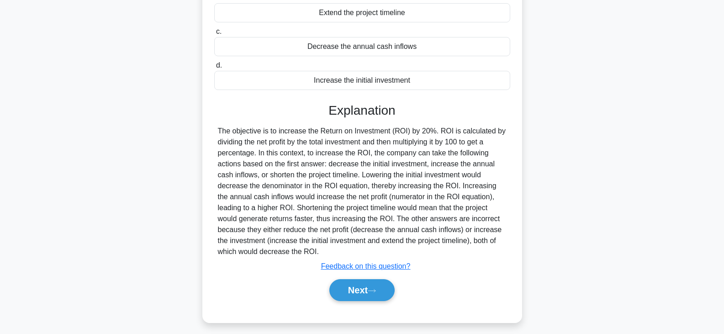
scroll to position [175, 0]
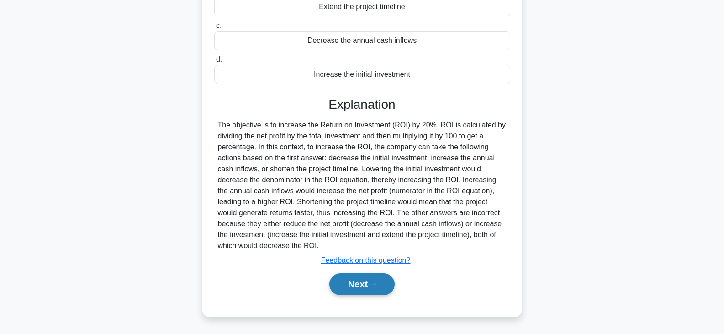
click at [353, 285] on button "Next" at bounding box center [361, 284] width 65 height 22
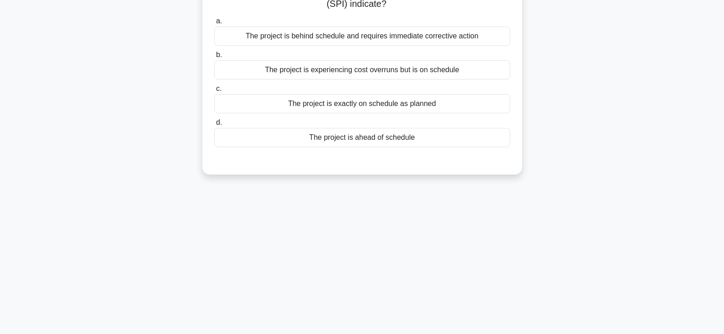
scroll to position [0, 0]
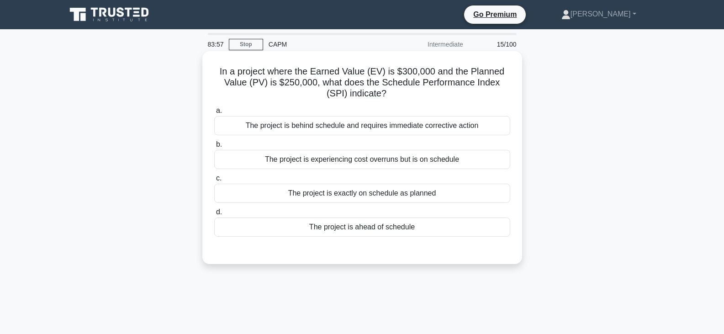
click at [342, 228] on div "The project is ahead of schedule" at bounding box center [362, 226] width 296 height 19
click at [214, 215] on input "d. The project is ahead of schedule" at bounding box center [214, 212] width 0 height 6
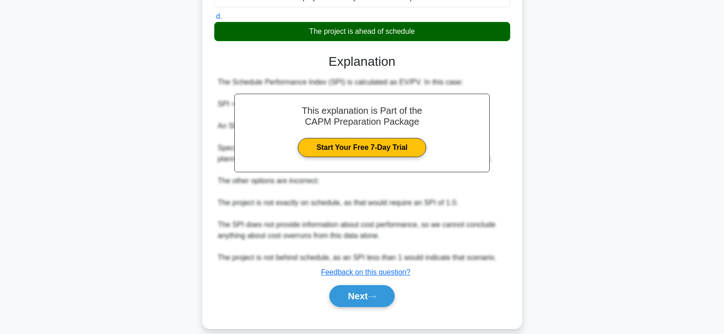
scroll to position [208, 0]
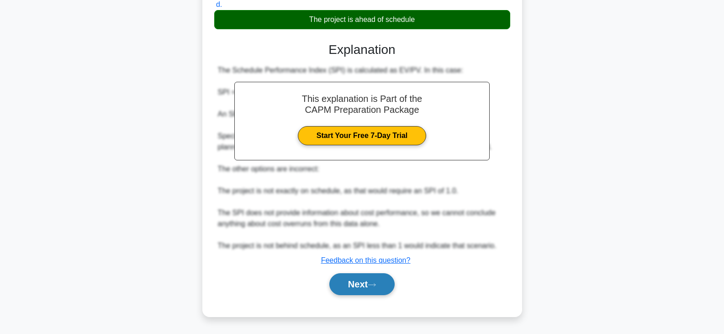
click at [354, 286] on button "Next" at bounding box center [361, 284] width 65 height 22
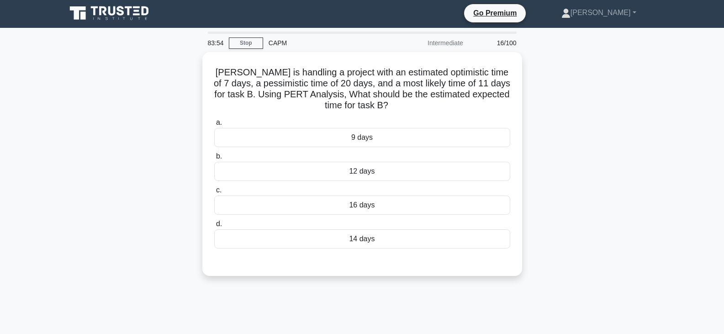
scroll to position [0, 0]
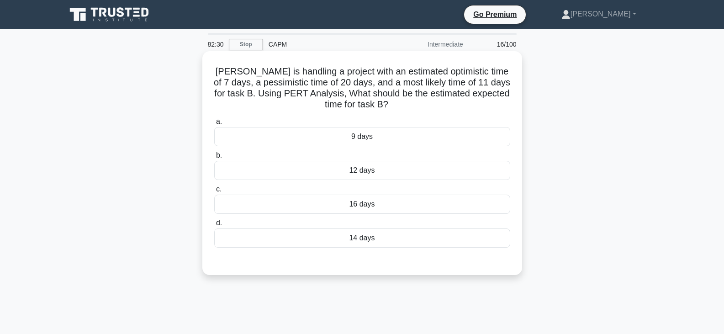
click at [381, 169] on div "12 days" at bounding box center [362, 170] width 296 height 19
click at [214, 158] on input "b. 12 days" at bounding box center [214, 156] width 0 height 6
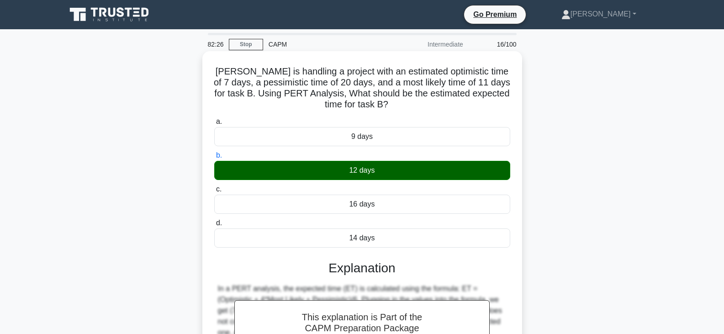
scroll to position [159, 0]
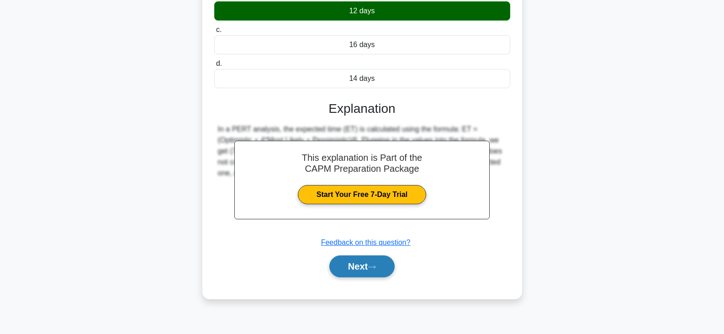
click at [368, 269] on button "Next" at bounding box center [361, 266] width 65 height 22
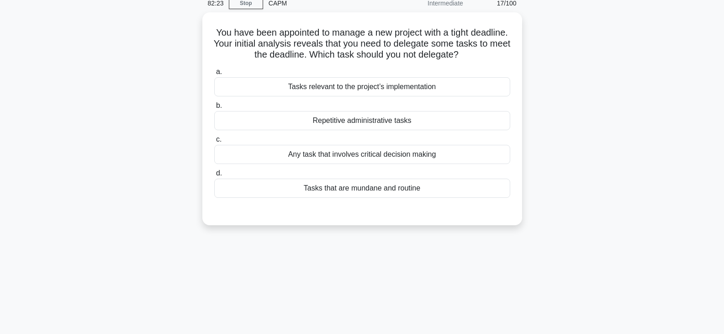
scroll to position [0, 0]
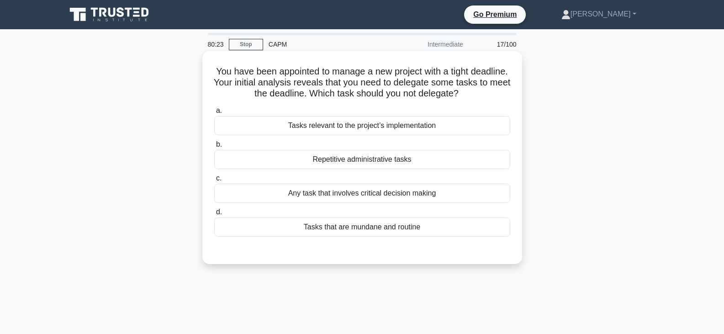
click at [336, 192] on div "Any task that involves critical decision making" at bounding box center [362, 193] width 296 height 19
click at [214, 181] on input "c. Any task that involves critical decision making" at bounding box center [214, 178] width 0 height 6
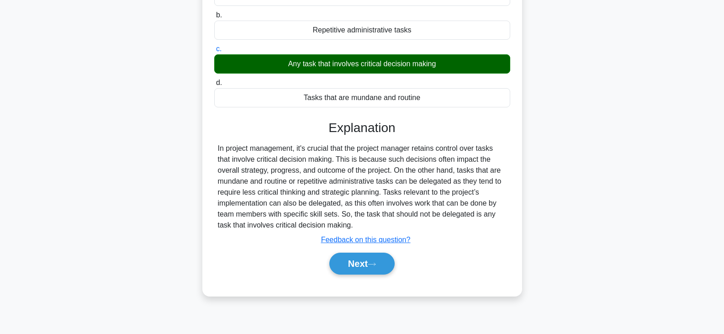
scroll to position [137, 0]
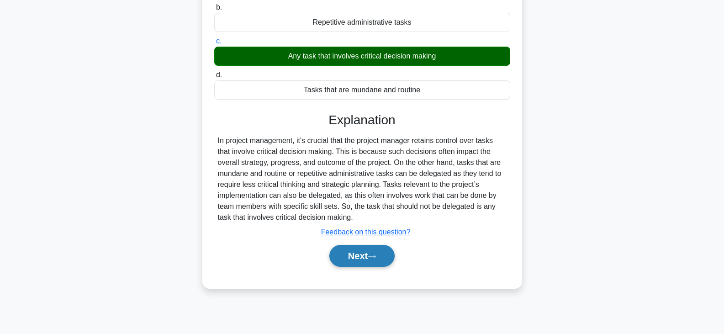
click at [364, 255] on button "Next" at bounding box center [361, 256] width 65 height 22
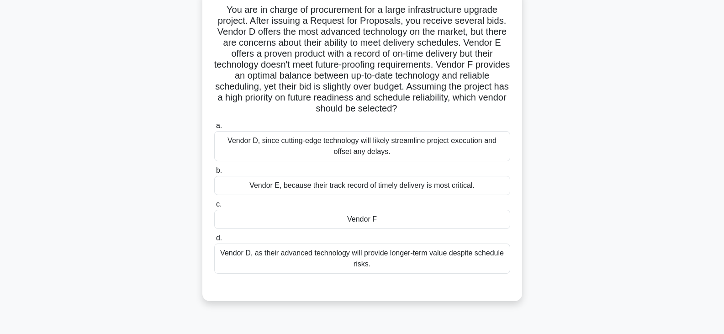
scroll to position [46, 0]
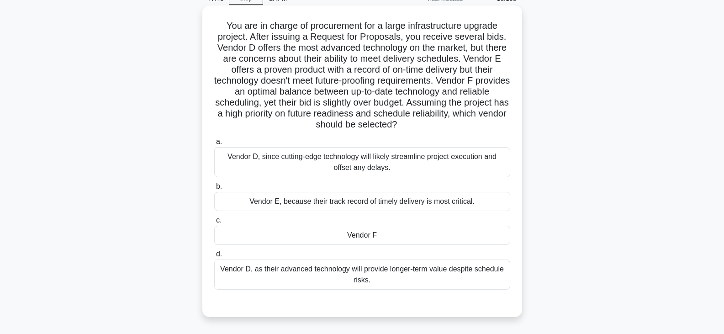
click at [375, 163] on div "Vendor D, since cutting-edge technology will likely streamline project executio…" at bounding box center [362, 162] width 296 height 30
click at [214, 145] on input "a. Vendor D, since cutting-edge technology will likely streamline project execu…" at bounding box center [214, 142] width 0 height 6
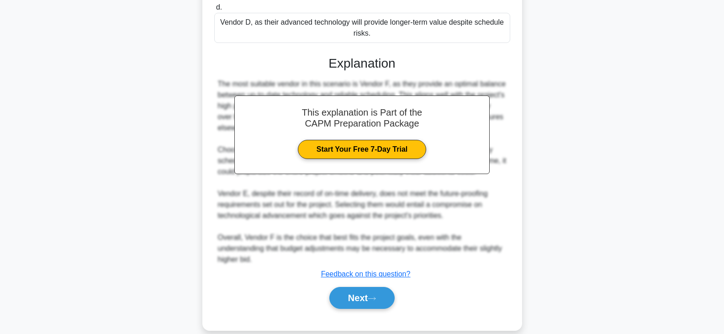
scroll to position [307, 0]
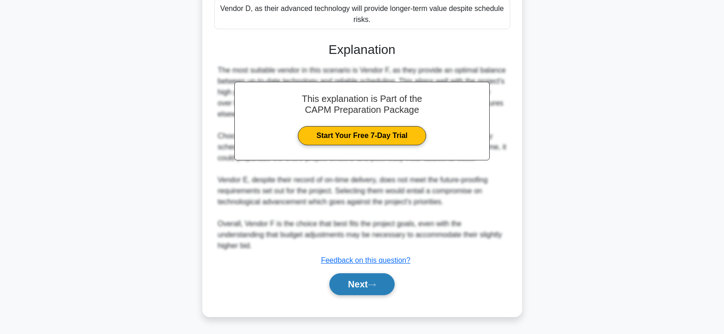
click at [368, 283] on button "Next" at bounding box center [361, 284] width 65 height 22
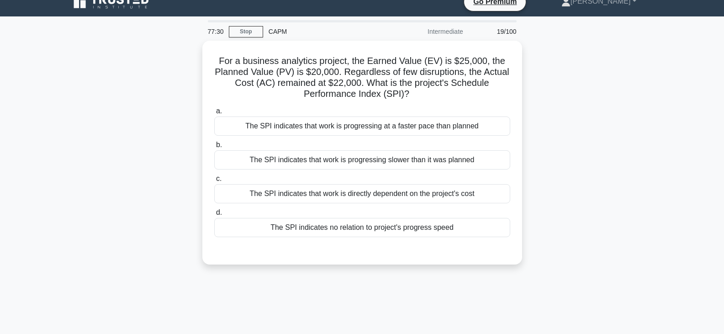
scroll to position [0, 0]
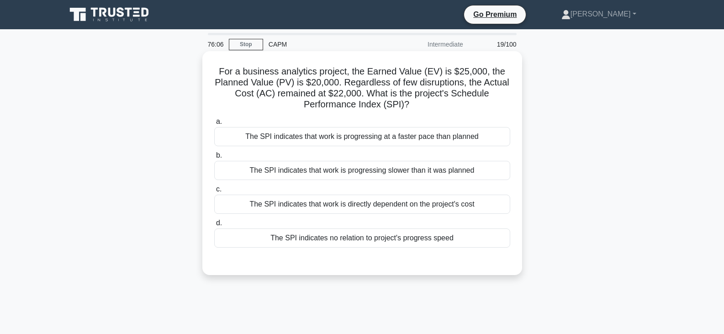
click at [366, 137] on div "The SPI indicates that work is progressing at a faster pace than planned" at bounding box center [362, 136] width 296 height 19
click at [214, 125] on input "a. The SPI indicates that work is progressing at a faster pace than planned" at bounding box center [214, 122] width 0 height 6
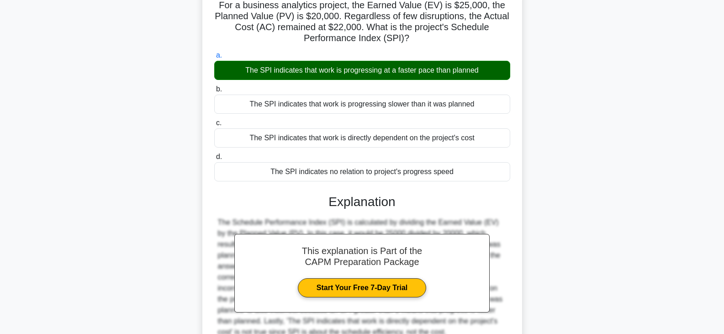
scroll to position [159, 0]
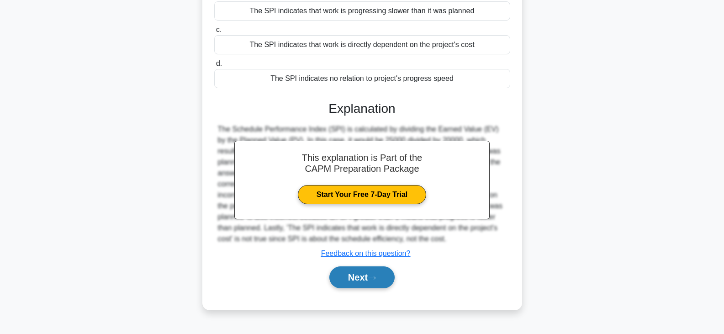
click at [375, 269] on button "Next" at bounding box center [361, 277] width 65 height 22
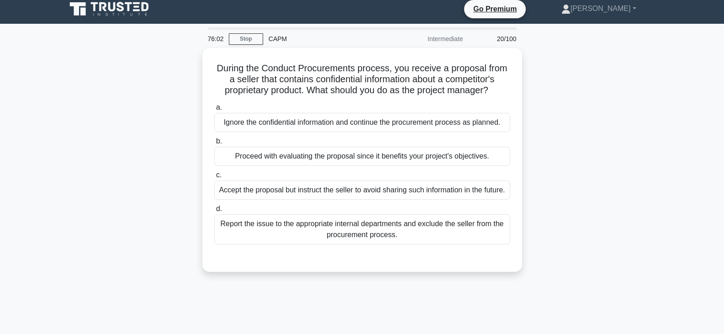
scroll to position [0, 0]
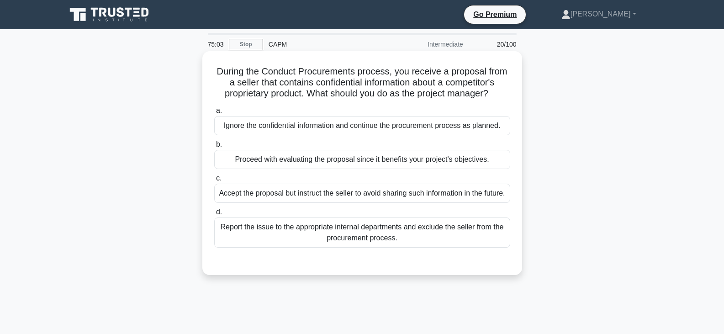
click at [352, 245] on div "Report the issue to the appropriate internal departments and exclude the seller…" at bounding box center [362, 232] width 296 height 30
click at [214, 215] on input "d. Report the issue to the appropriate internal departments and exclude the sel…" at bounding box center [214, 212] width 0 height 6
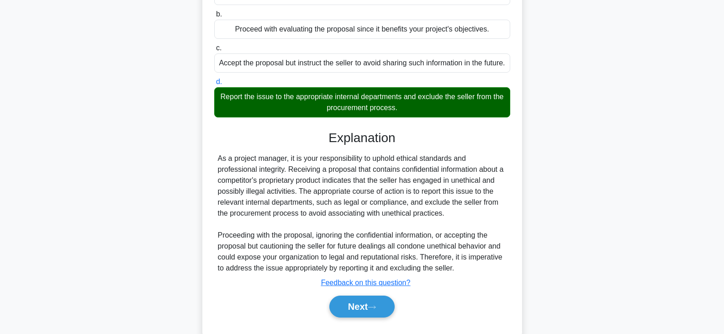
scroll to position [137, 0]
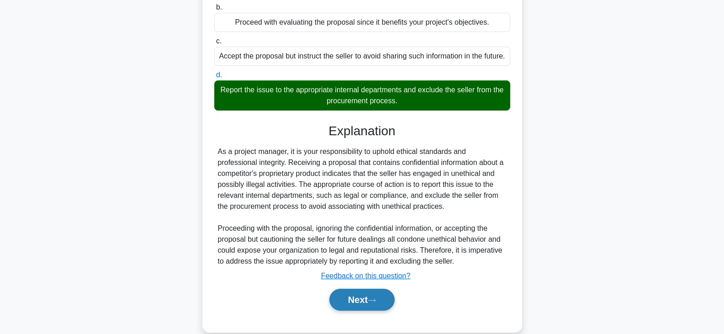
click at [348, 311] on button "Next" at bounding box center [361, 300] width 65 height 22
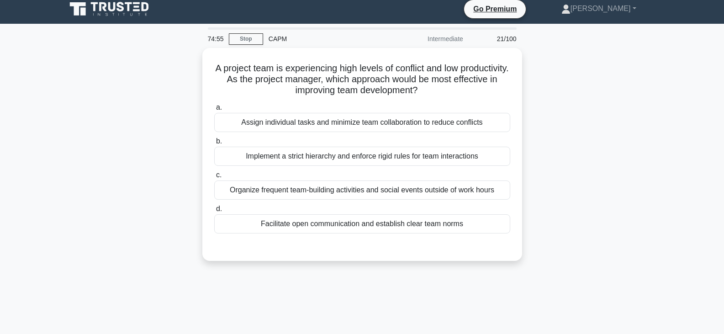
scroll to position [0, 0]
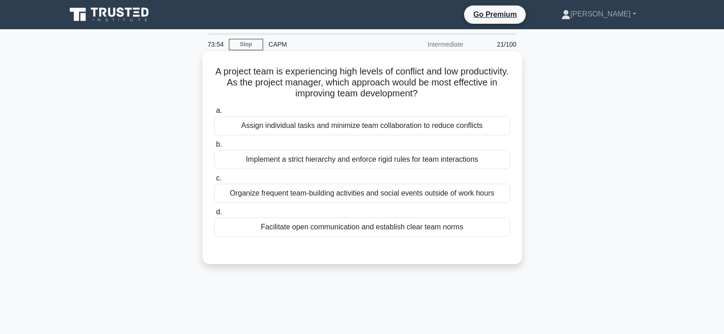
click at [363, 197] on div "Organize frequent team-building activities and social events outside of work ho…" at bounding box center [362, 193] width 296 height 19
click at [214, 181] on input "c. Organize frequent team-building activities and social events outside of work…" at bounding box center [214, 178] width 0 height 6
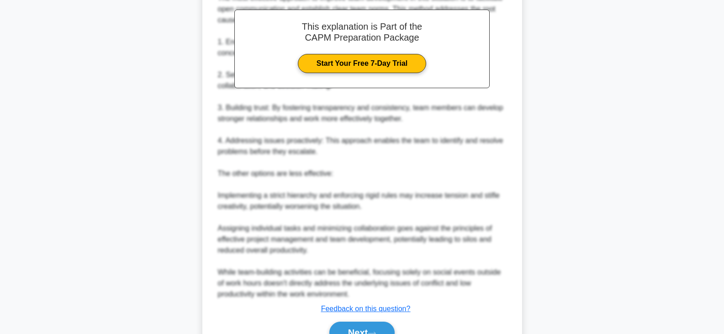
scroll to position [320, 0]
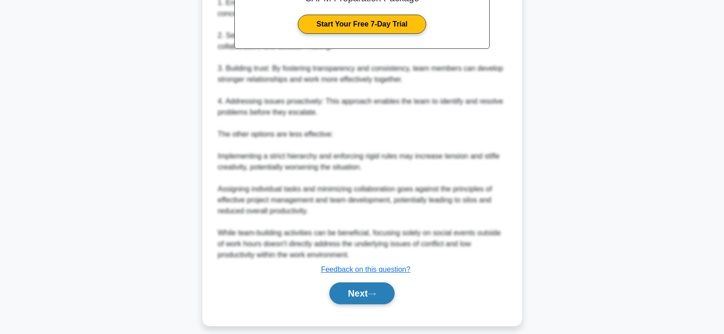
click at [377, 290] on button "Next" at bounding box center [361, 293] width 65 height 22
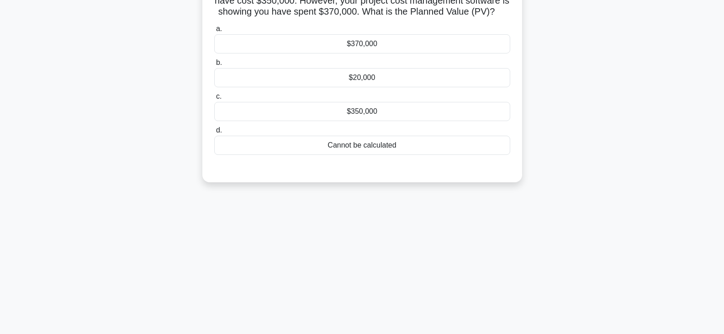
scroll to position [0, 0]
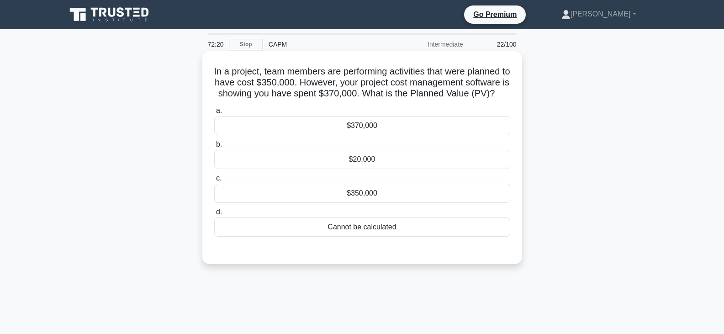
click at [365, 203] on div "$350,000" at bounding box center [362, 193] width 296 height 19
click at [214, 181] on input "c. $350,000" at bounding box center [214, 178] width 0 height 6
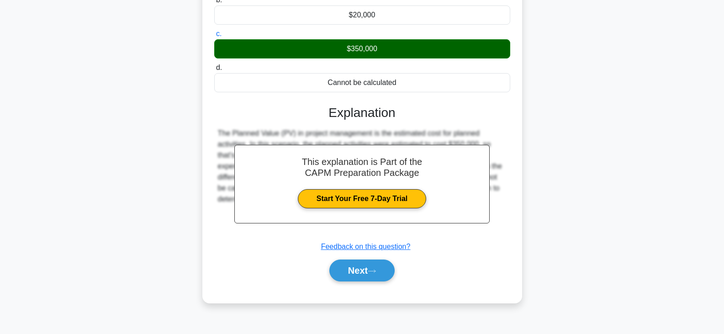
scroll to position [159, 0]
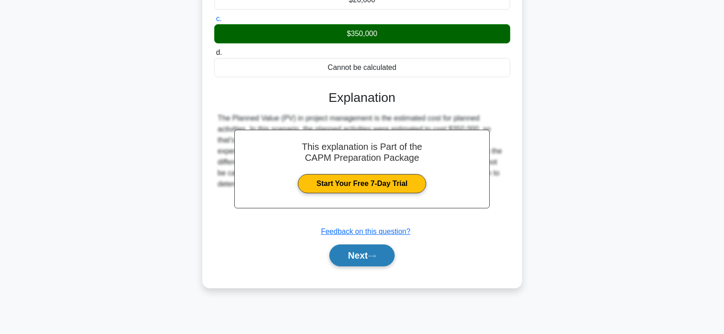
click at [364, 266] on button "Next" at bounding box center [361, 255] width 65 height 22
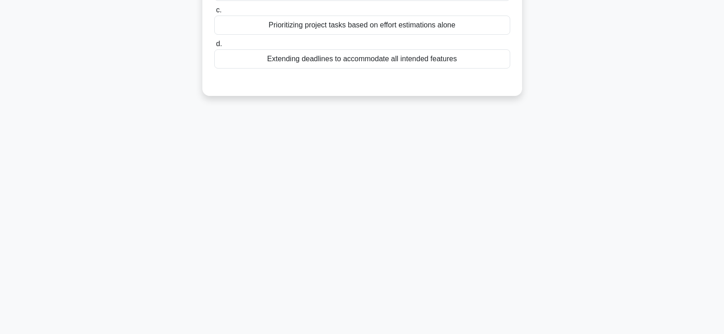
scroll to position [0, 0]
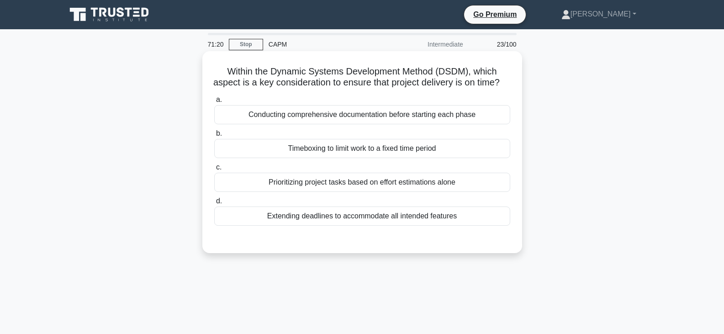
click at [322, 192] on div "Prioritizing project tasks based on effort estimations alone" at bounding box center [362, 182] width 296 height 19
click at [214, 170] on input "c. Prioritizing project tasks based on effort estimations alone" at bounding box center [214, 167] width 0 height 6
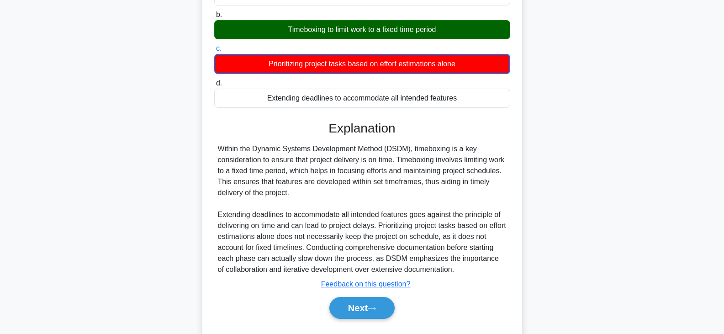
scroll to position [159, 0]
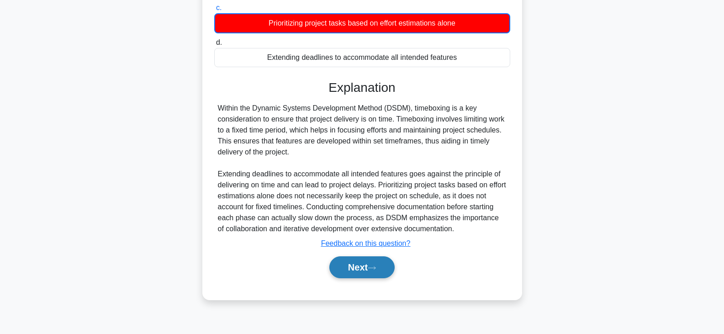
click at [361, 272] on button "Next" at bounding box center [361, 267] width 65 height 22
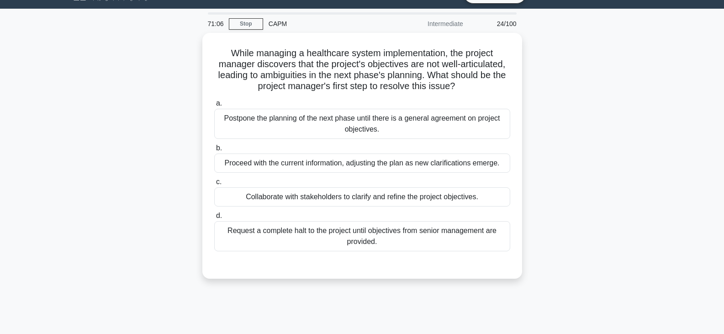
scroll to position [0, 0]
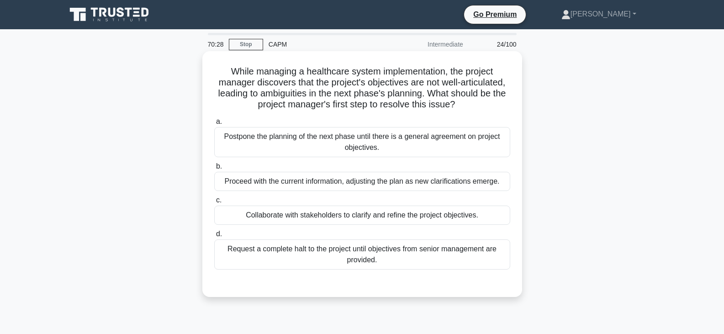
click at [319, 217] on div "Collaborate with stakeholders to clarify and refine the project objectives." at bounding box center [362, 215] width 296 height 19
click at [214, 203] on input "c. Collaborate with stakeholders to clarify and refine the project objectives." at bounding box center [214, 200] width 0 height 6
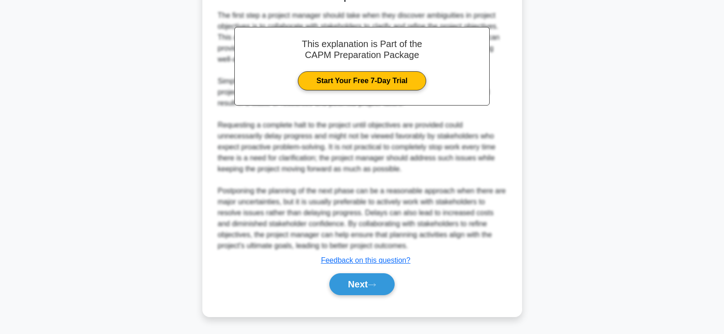
scroll to position [295, 0]
click at [364, 279] on button "Next" at bounding box center [361, 284] width 65 height 22
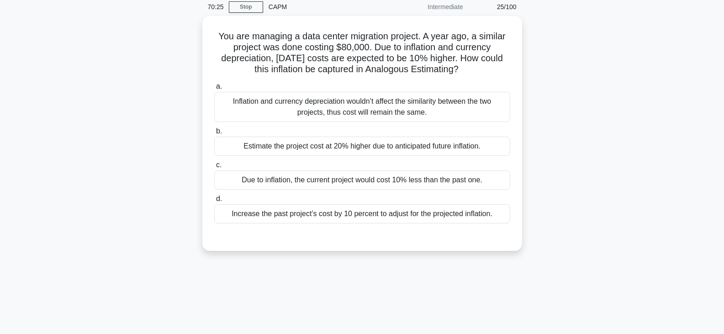
scroll to position [0, 0]
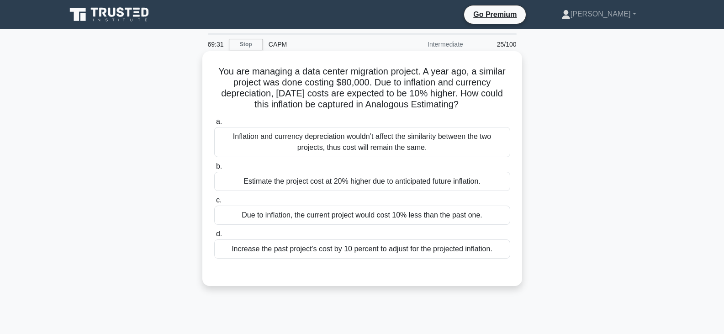
click at [318, 185] on div "Estimate the project cost at 20% higher due to anticipated future inflation." at bounding box center [362, 181] width 296 height 19
click at [214, 169] on input "b. Estimate the project cost at 20% higher due to anticipated future inflation." at bounding box center [214, 166] width 0 height 6
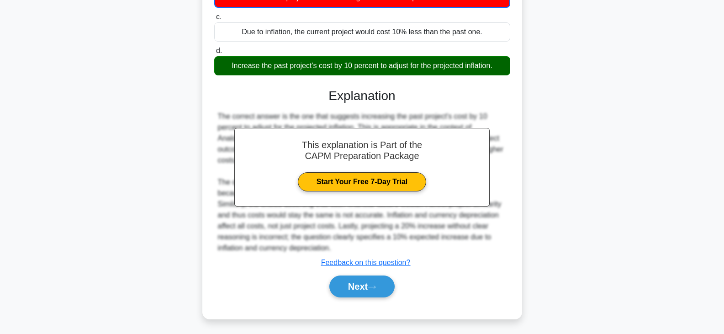
scroll to position [187, 0]
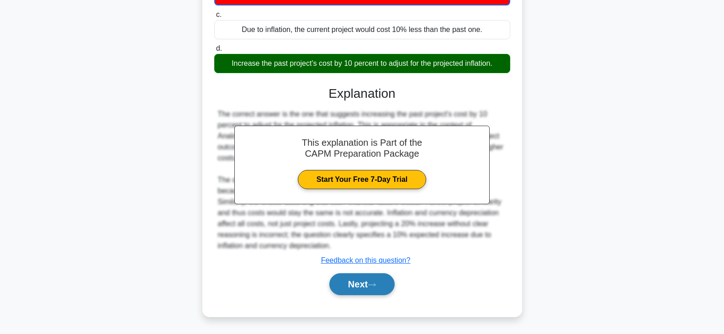
drag, startPoint x: 359, startPoint y: 282, endPoint x: 353, endPoint y: 282, distance: 5.5
click at [359, 282] on button "Next" at bounding box center [361, 284] width 65 height 22
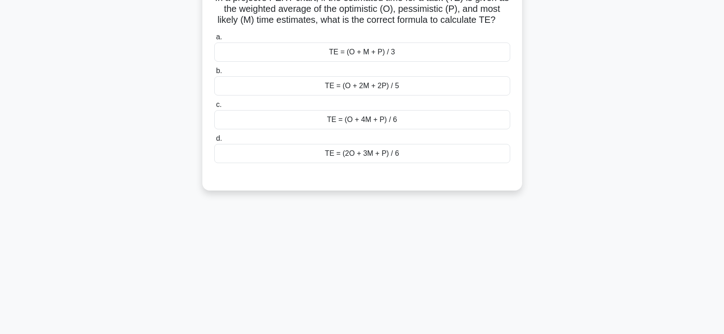
scroll to position [0, 0]
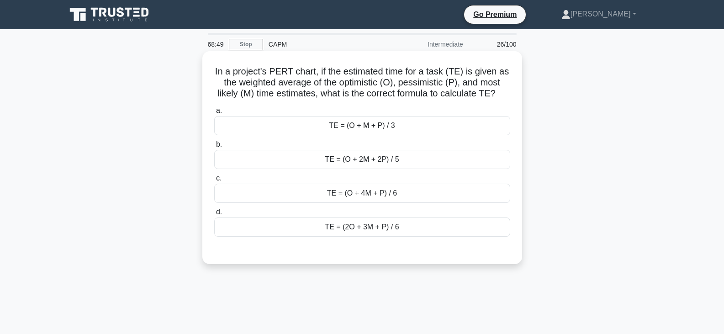
click at [361, 128] on div "TE = (O + M + P) / 3" at bounding box center [362, 125] width 296 height 19
click at [214, 114] on input "a. TE = (O + M + P) / 3" at bounding box center [214, 111] width 0 height 6
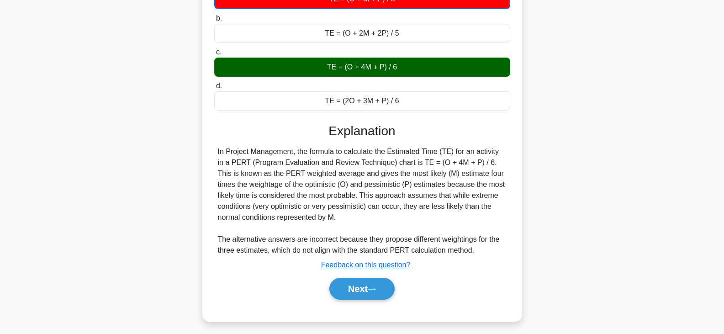
scroll to position [159, 0]
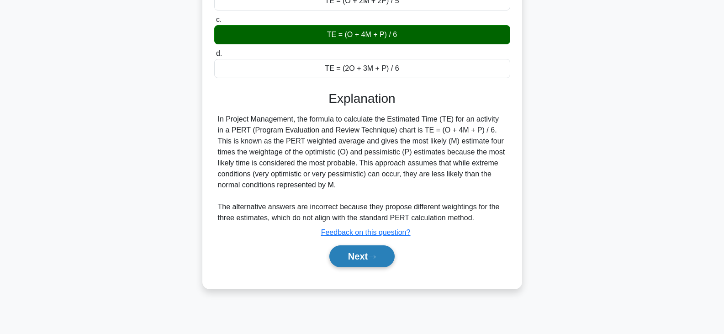
click at [350, 257] on button "Next" at bounding box center [361, 256] width 65 height 22
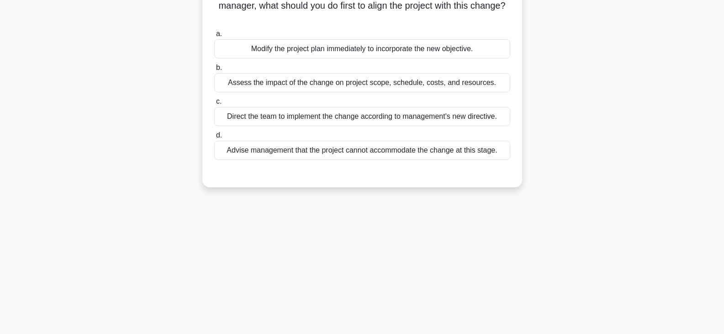
scroll to position [0, 0]
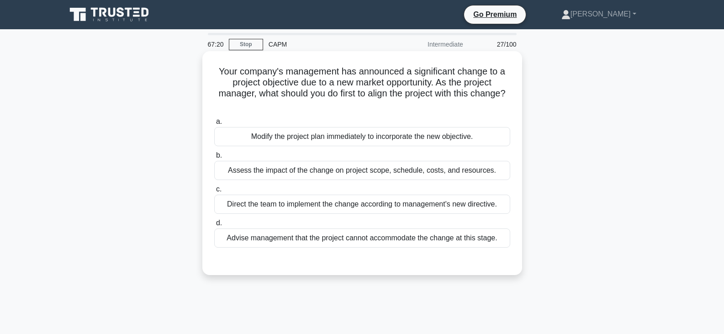
click at [339, 169] on div "Assess the impact of the change on project scope, schedule, costs, and resource…" at bounding box center [362, 170] width 296 height 19
click at [214, 158] on input "b. Assess the impact of the change on project scope, schedule, costs, and resou…" at bounding box center [214, 156] width 0 height 6
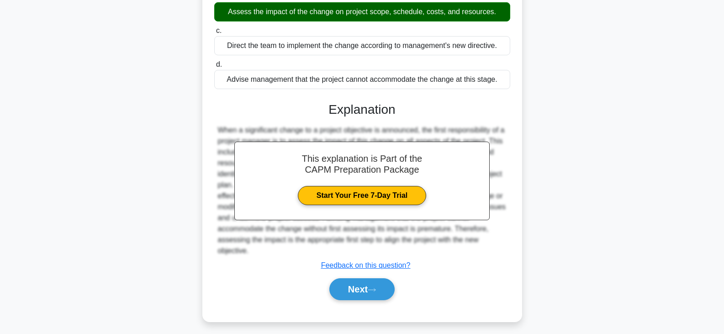
scroll to position [164, 0]
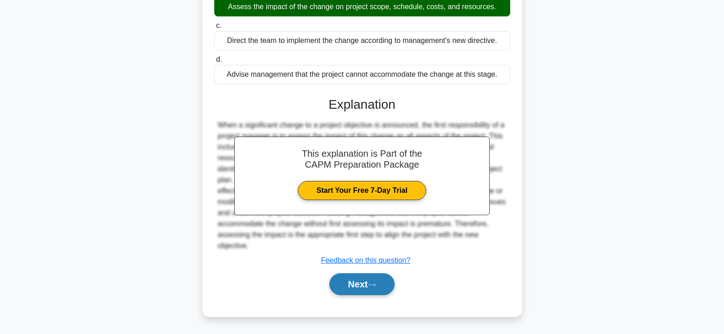
click at [362, 288] on button "Next" at bounding box center [361, 284] width 65 height 22
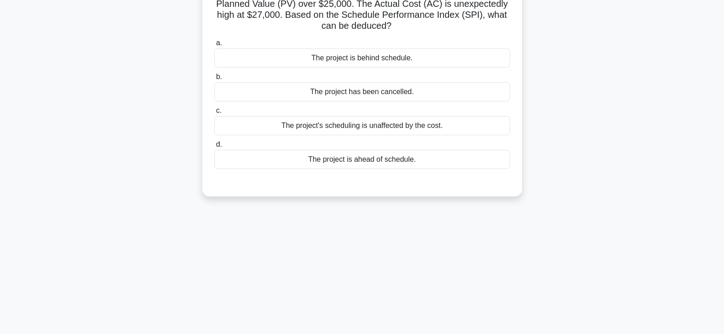
scroll to position [0, 0]
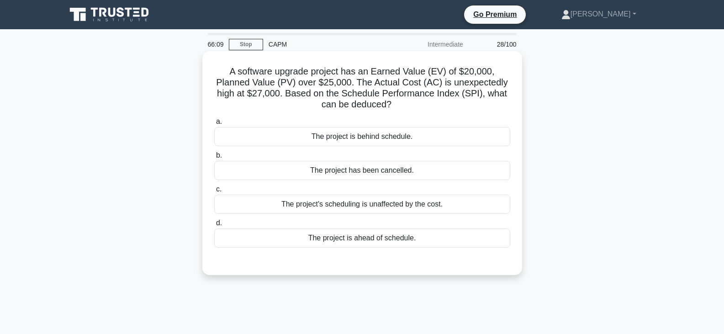
click at [365, 142] on div "The project is behind schedule." at bounding box center [362, 136] width 296 height 19
click at [214, 125] on input "a. The project is behind schedule." at bounding box center [214, 122] width 0 height 6
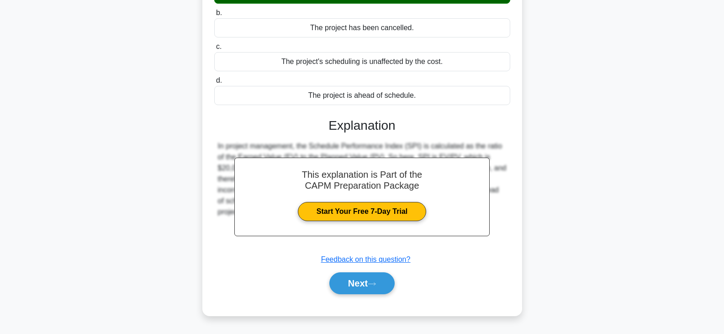
scroll to position [159, 0]
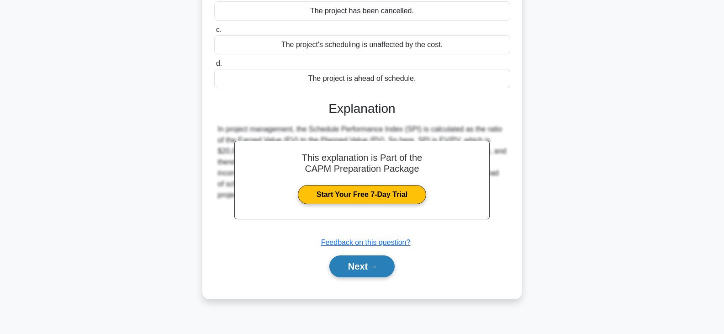
click at [373, 268] on icon at bounding box center [372, 266] width 8 height 5
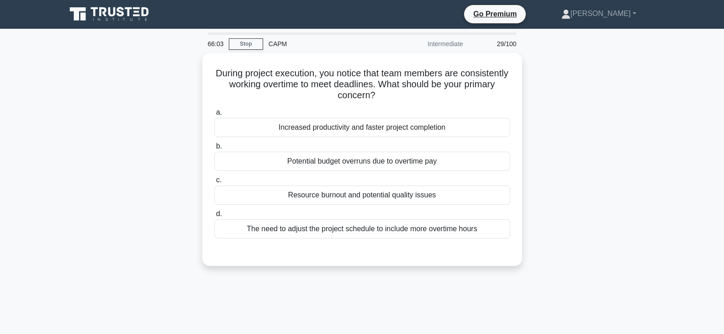
scroll to position [0, 0]
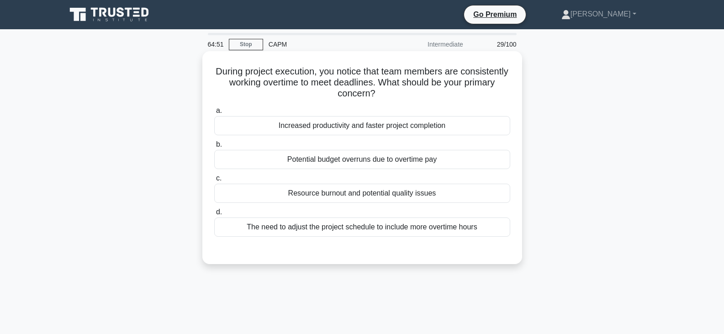
click at [381, 158] on div "Potential budget overruns due to overtime pay" at bounding box center [362, 159] width 296 height 19
click at [214, 148] on input "b. Potential budget overruns due to overtime pay" at bounding box center [214, 145] width 0 height 6
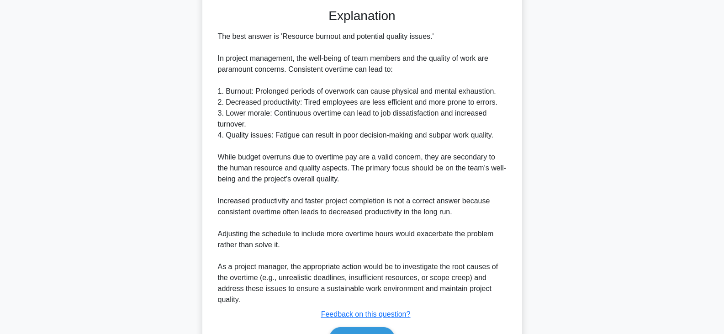
scroll to position [296, 0]
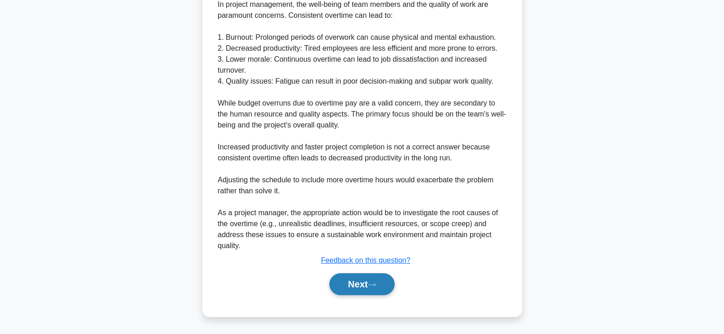
click at [372, 281] on button "Next" at bounding box center [361, 284] width 65 height 22
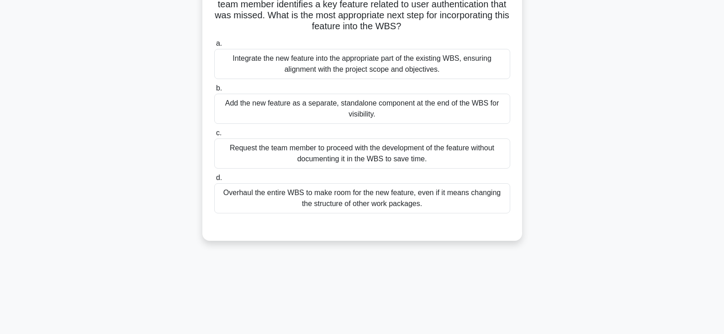
scroll to position [46, 0]
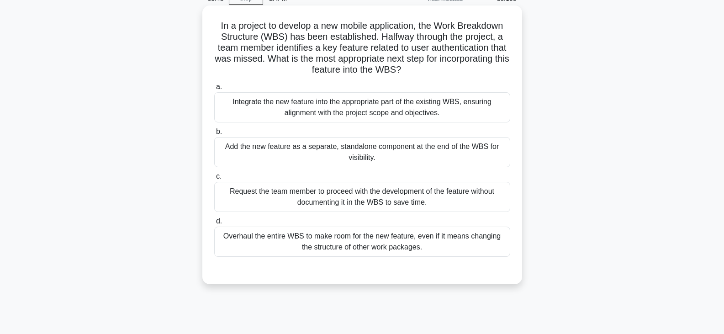
click at [372, 107] on div "Integrate the new feature into the appropriate part of the existing WBS, ensuri…" at bounding box center [362, 107] width 296 height 30
click at [214, 90] on input "a. Integrate the new feature into the appropriate part of the existing WBS, ens…" at bounding box center [214, 87] width 0 height 6
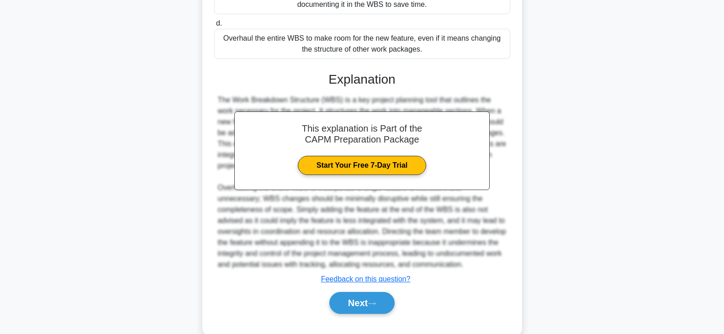
scroll to position [263, 0]
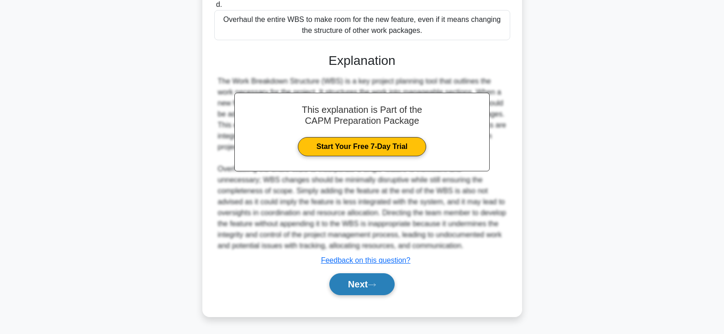
click at [362, 285] on button "Next" at bounding box center [361, 284] width 65 height 22
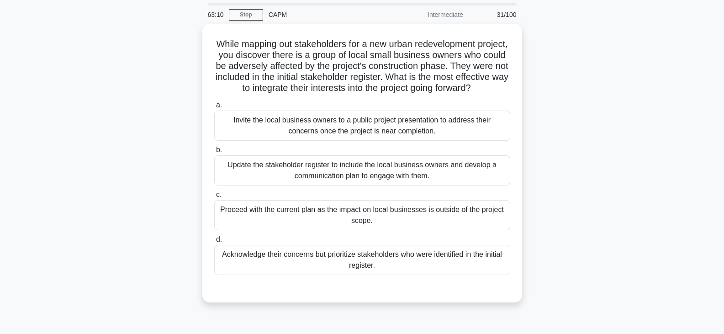
scroll to position [46, 0]
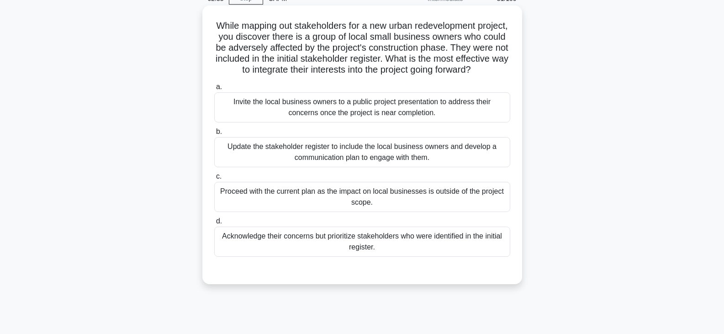
click at [307, 163] on div "Update the stakeholder register to include the local business owners and develo…" at bounding box center [362, 152] width 296 height 30
click at [214, 135] on input "b. Update the stakeholder register to include the local business owners and dev…" at bounding box center [214, 132] width 0 height 6
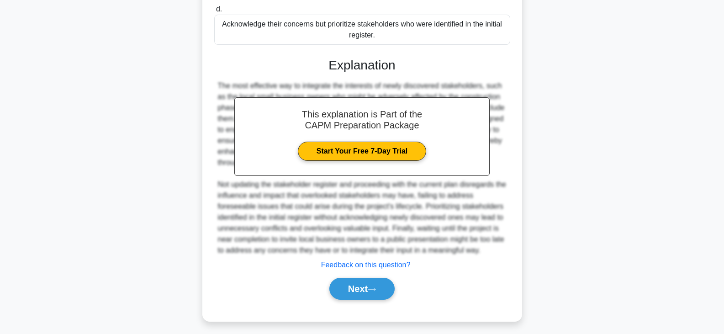
scroll to position [274, 0]
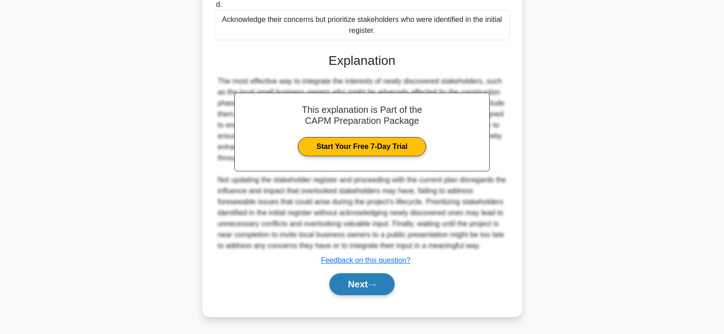
click at [359, 280] on button "Next" at bounding box center [361, 284] width 65 height 22
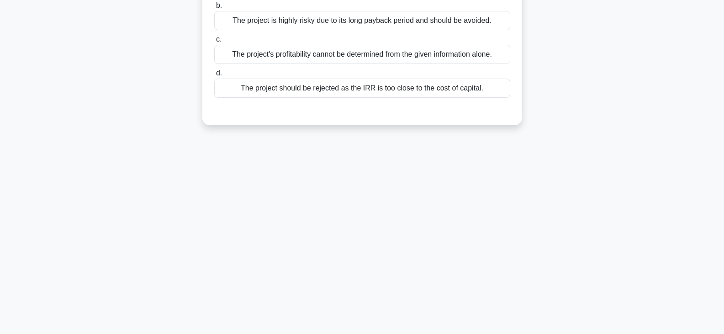
scroll to position [0, 0]
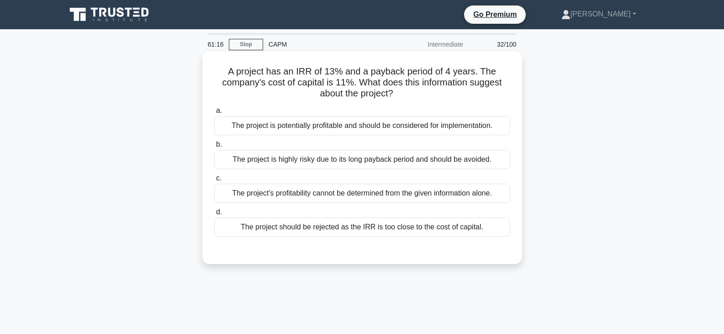
click at [299, 126] on div "The project is potentially profitable and should be considered for implementati…" at bounding box center [362, 125] width 296 height 19
click at [214, 114] on input "a. The project is potentially profitable and should be considered for implement…" at bounding box center [214, 111] width 0 height 6
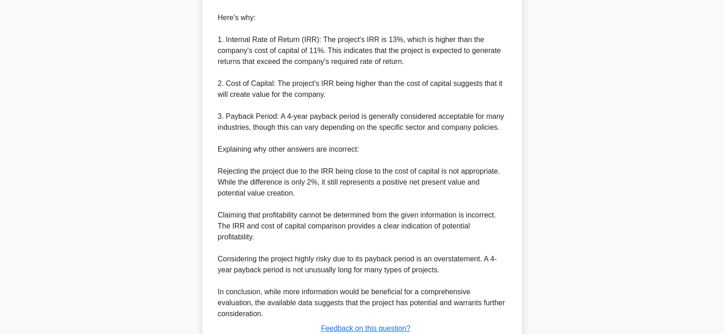
scroll to position [361, 0]
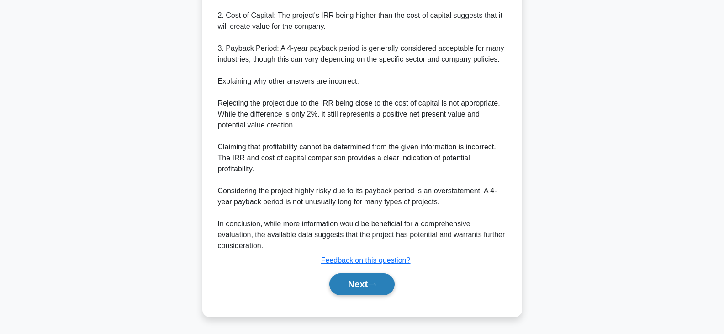
click at [365, 290] on button "Next" at bounding box center [361, 284] width 65 height 22
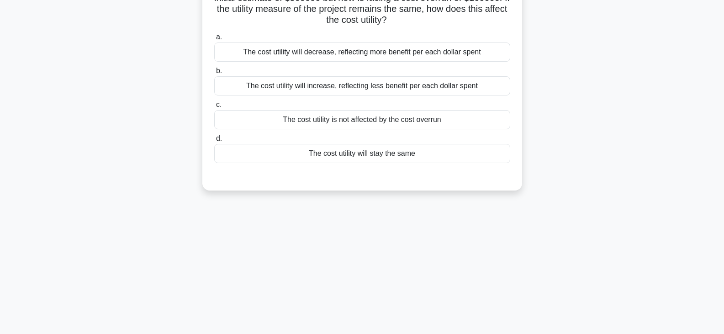
scroll to position [0, 0]
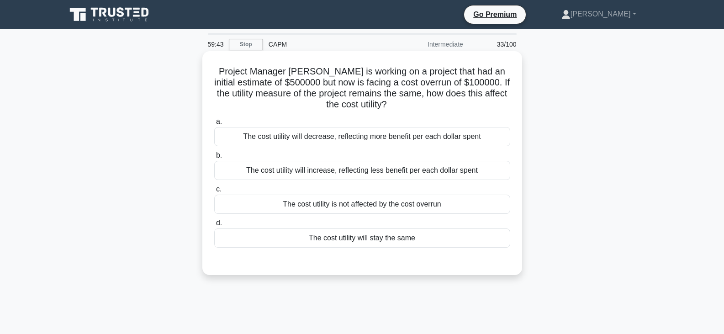
click at [287, 170] on div "The cost utility will increase, reflecting less benefit per each dollar spent" at bounding box center [362, 170] width 296 height 19
click at [214, 158] on input "b. The cost utility will increase, reflecting less benefit per each dollar spent" at bounding box center [214, 156] width 0 height 6
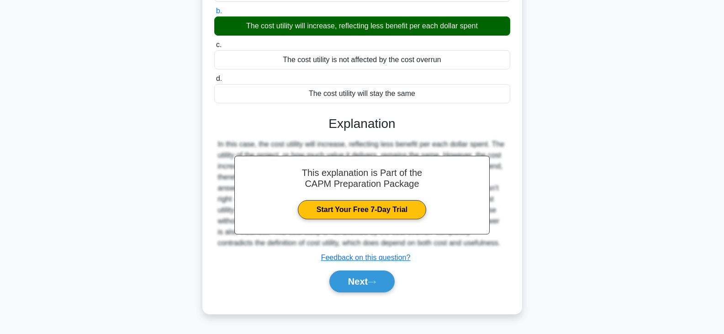
scroll to position [159, 0]
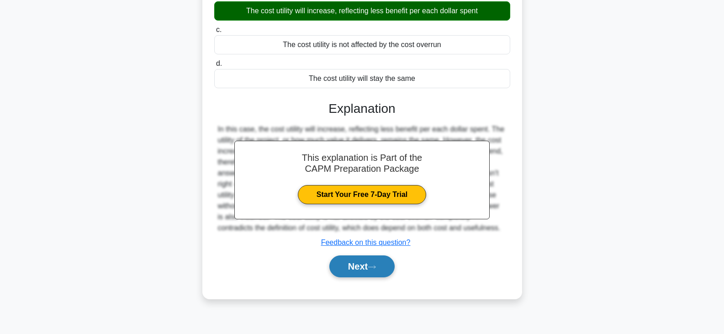
click at [353, 270] on button "Next" at bounding box center [361, 266] width 65 height 22
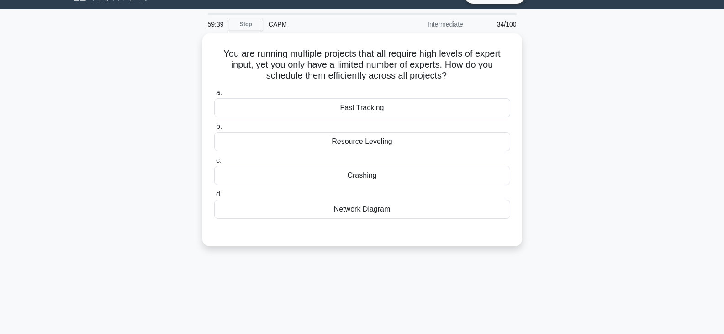
scroll to position [0, 0]
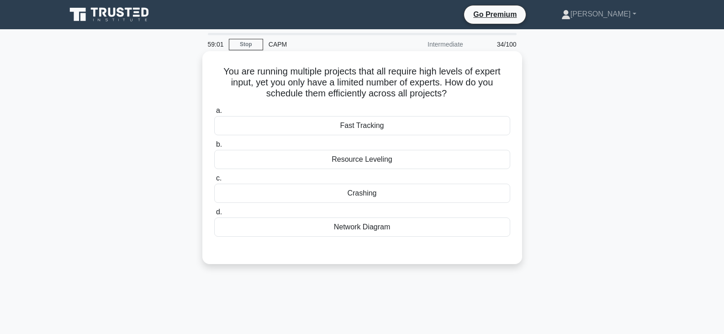
click at [388, 159] on div "Resource Leveling" at bounding box center [362, 159] width 296 height 19
click at [214, 148] on input "b. Resource Leveling" at bounding box center [214, 145] width 0 height 6
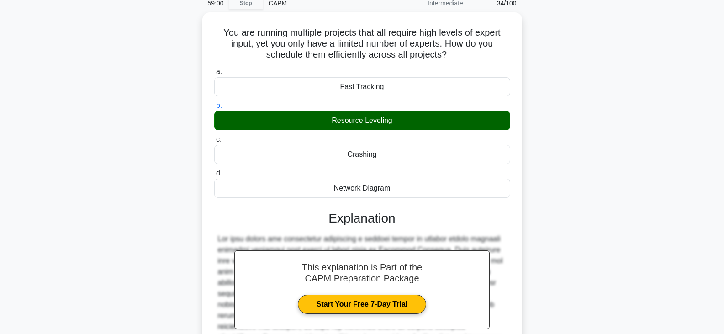
scroll to position [164, 0]
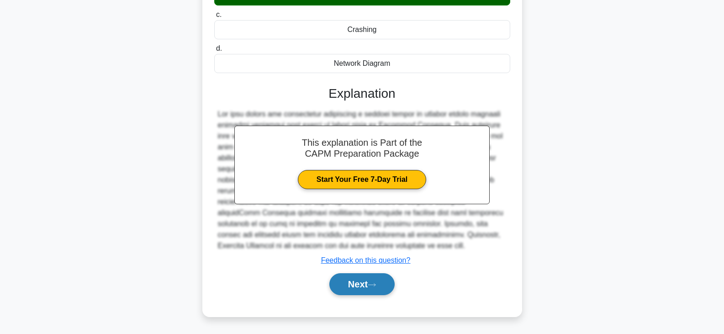
click at [370, 291] on button "Next" at bounding box center [361, 284] width 65 height 22
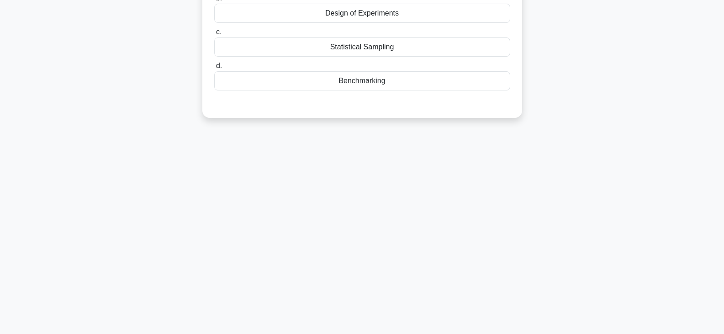
scroll to position [0, 0]
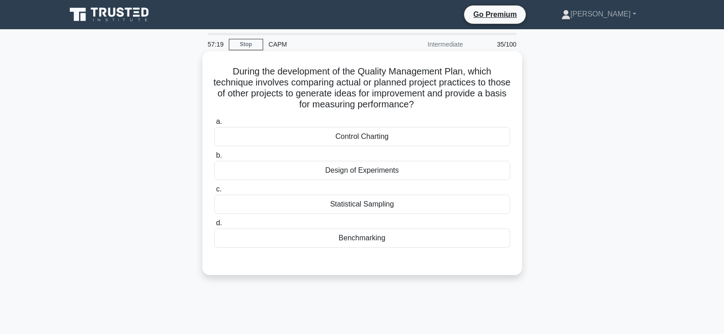
click at [366, 241] on div "Benchmarking" at bounding box center [362, 237] width 296 height 19
click at [214, 226] on input "d. Benchmarking" at bounding box center [214, 223] width 0 height 6
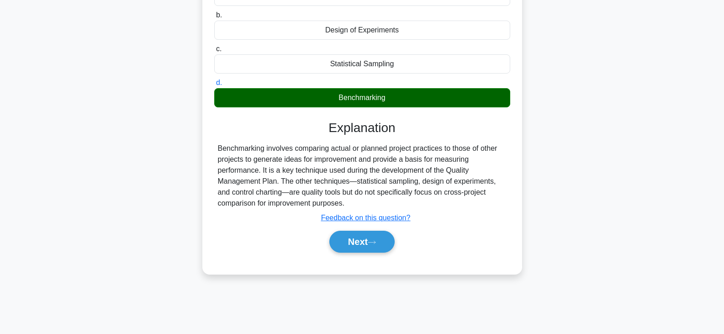
scroll to position [159, 0]
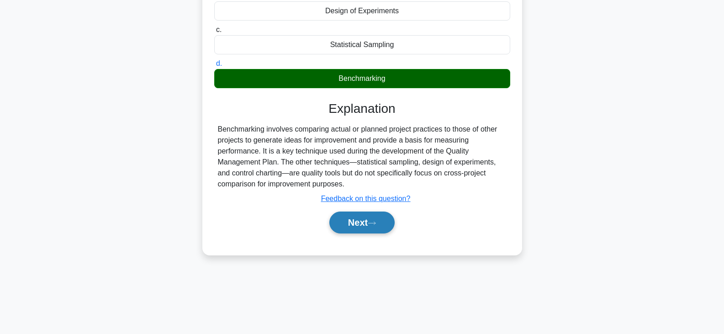
click at [361, 221] on button "Next" at bounding box center [361, 222] width 65 height 22
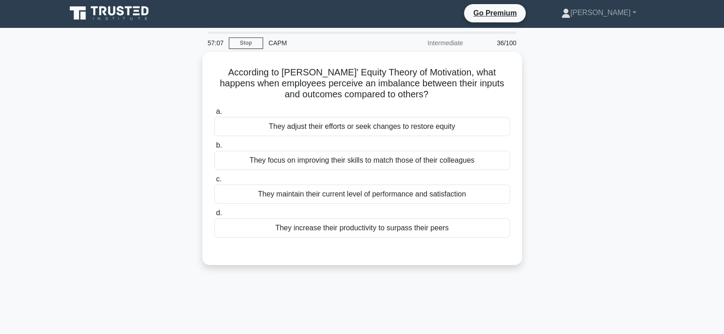
scroll to position [0, 0]
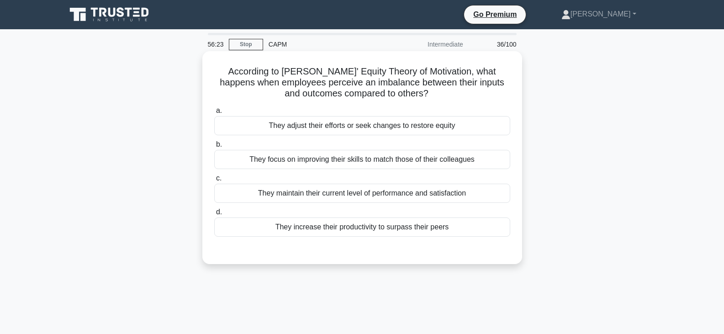
click at [340, 163] on div "They focus on improving their skills to match those of their colleagues" at bounding box center [362, 159] width 296 height 19
click at [214, 148] on input "b. They focus on improving their skills to match those of their colleagues" at bounding box center [214, 145] width 0 height 6
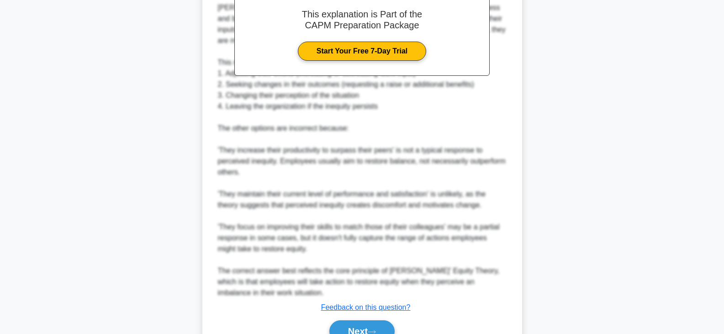
scroll to position [340, 0]
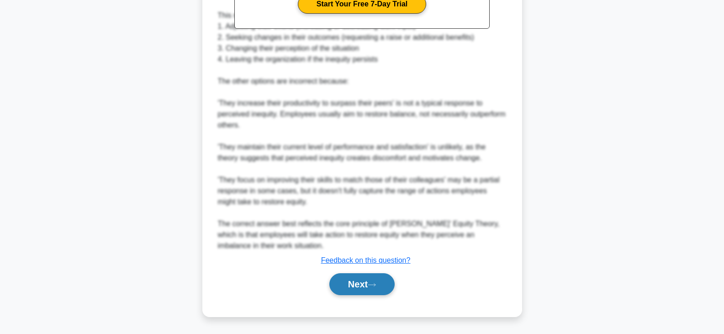
click at [371, 282] on button "Next" at bounding box center [361, 284] width 65 height 22
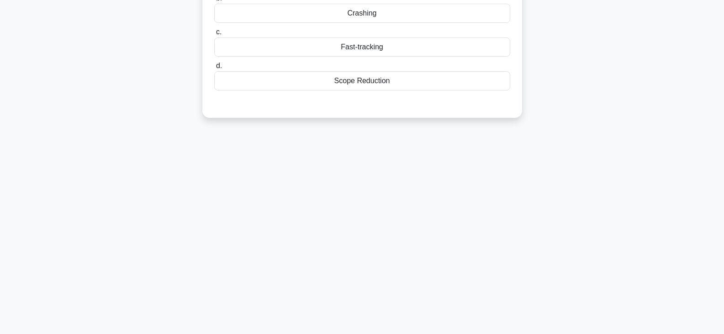
scroll to position [0, 0]
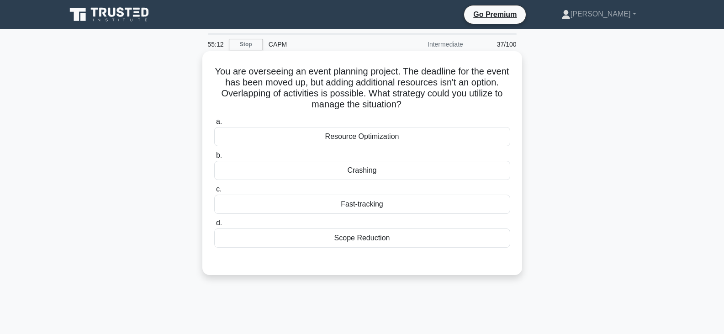
click at [349, 140] on div "Resource Optimization" at bounding box center [362, 136] width 296 height 19
click at [214, 125] on input "a. Resource Optimization" at bounding box center [214, 122] width 0 height 6
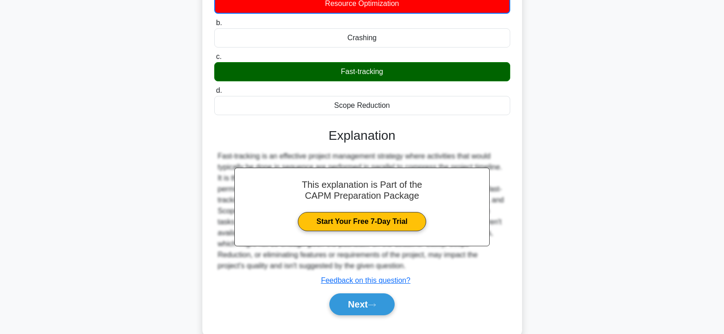
scroll to position [159, 0]
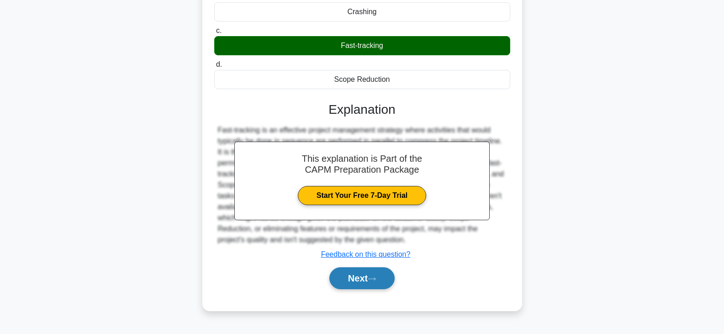
click at [356, 277] on button "Next" at bounding box center [361, 278] width 65 height 22
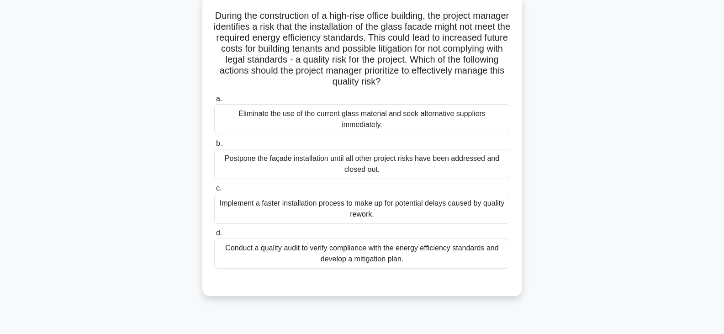
scroll to position [91, 0]
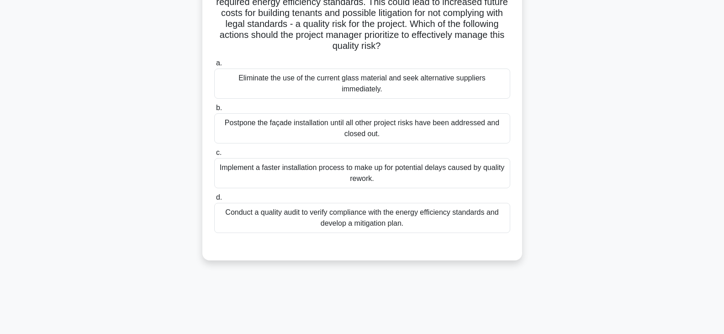
click at [311, 205] on div "Conduct a quality audit to verify compliance with the energy efficiency standar…" at bounding box center [362, 218] width 296 height 30
click at [214, 200] on input "d. Conduct a quality audit to verify compliance with the energy efficiency stan…" at bounding box center [214, 198] width 0 height 6
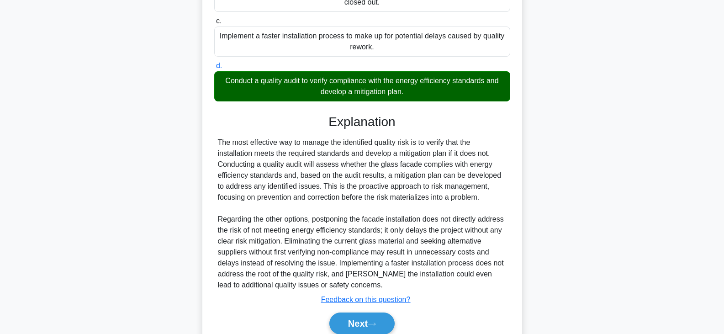
scroll to position [228, 0]
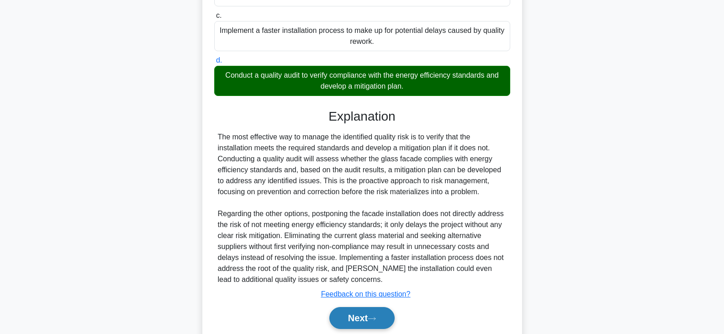
click at [362, 307] on button "Next" at bounding box center [361, 318] width 65 height 22
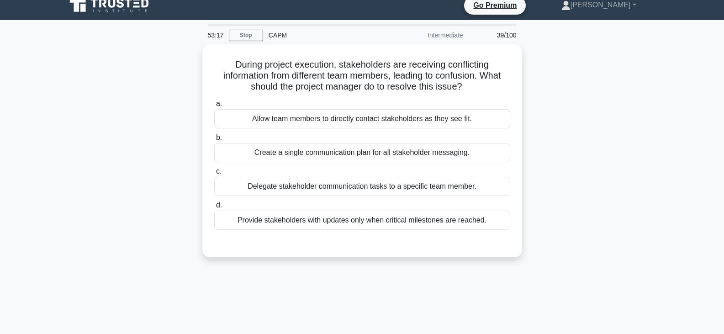
scroll to position [0, 0]
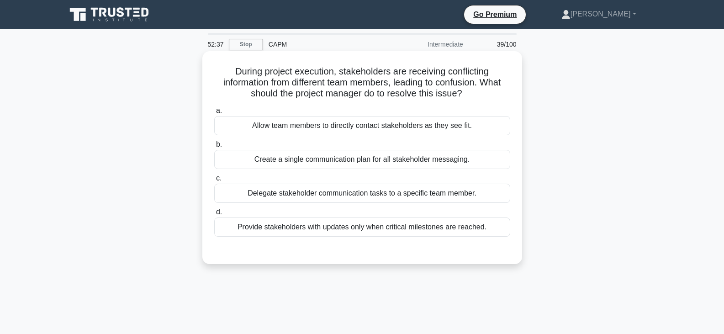
click at [353, 163] on div "Create a single communication plan for all stakeholder messaging." at bounding box center [362, 159] width 296 height 19
click at [214, 148] on input "b. Create a single communication plan for all stakeholder messaging." at bounding box center [214, 145] width 0 height 6
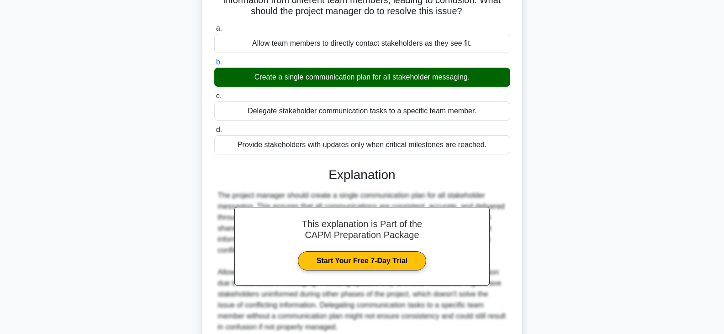
scroll to position [164, 0]
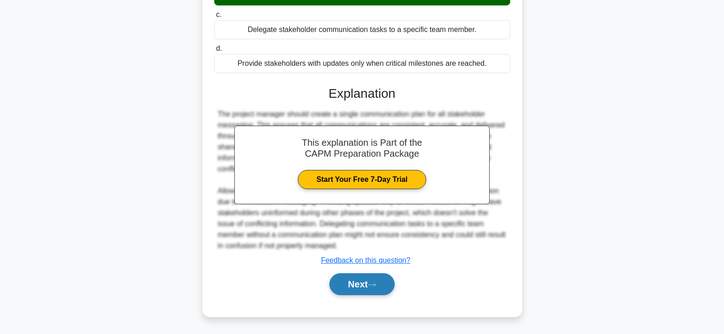
click at [368, 282] on button "Next" at bounding box center [361, 284] width 65 height 22
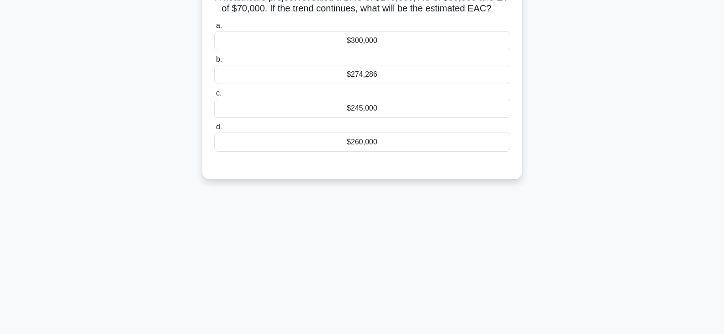
scroll to position [0, 0]
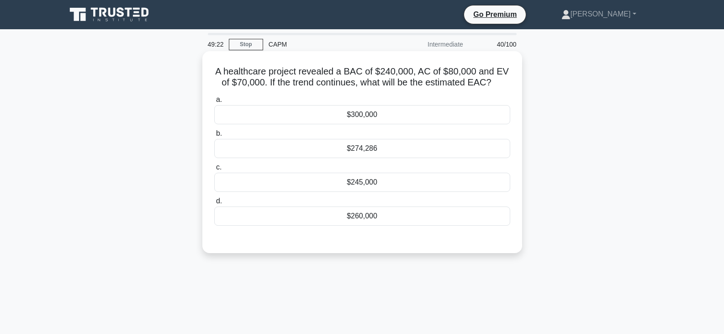
click at [354, 217] on div "$260,000" at bounding box center [362, 215] width 296 height 19
click at [214, 204] on input "d. $260,000" at bounding box center [214, 201] width 0 height 6
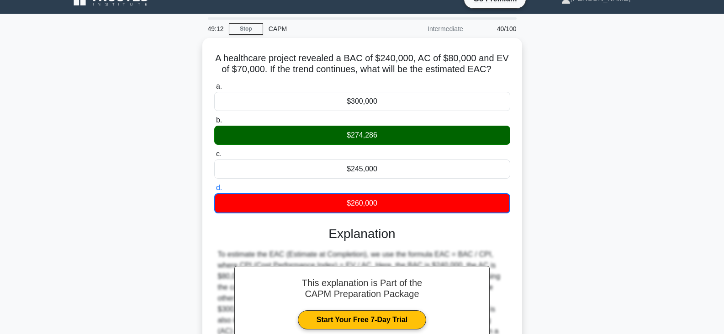
scroll to position [159, 0]
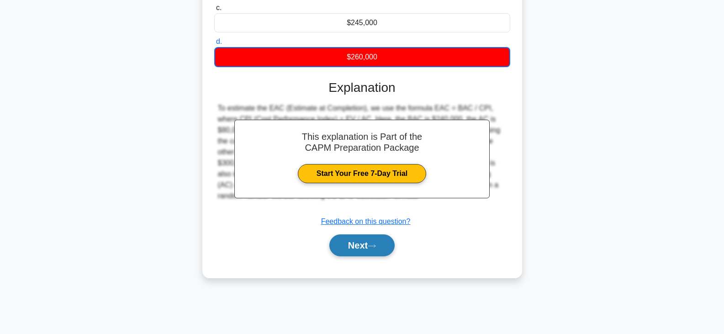
click at [349, 254] on button "Next" at bounding box center [361, 245] width 65 height 22
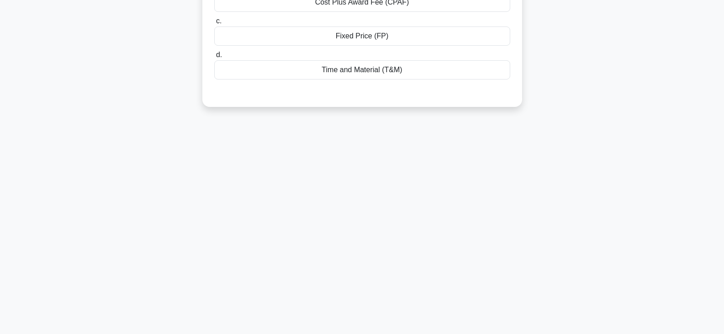
scroll to position [0, 0]
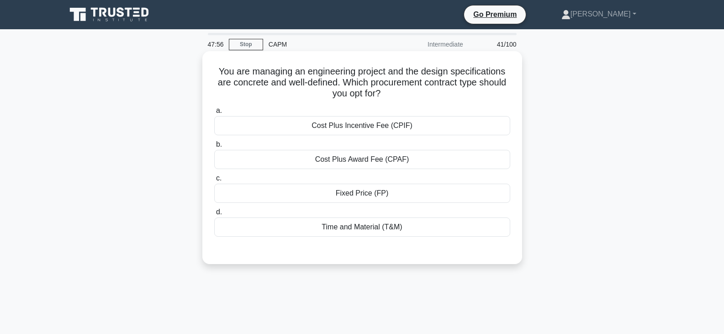
click at [370, 129] on div "Cost Plus Incentive Fee (CPIF)" at bounding box center [362, 125] width 296 height 19
click at [214, 114] on input "a. Cost Plus Incentive Fee (CPIF)" at bounding box center [214, 111] width 0 height 6
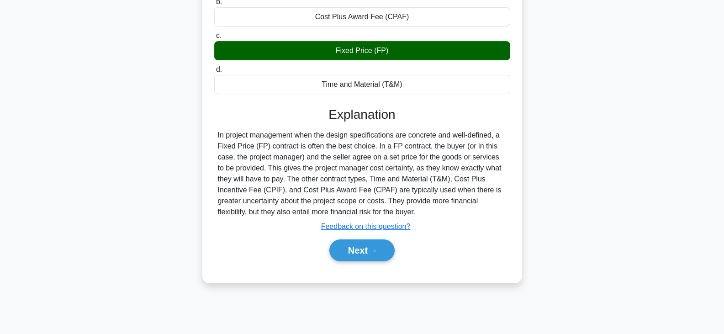
scroll to position [159, 0]
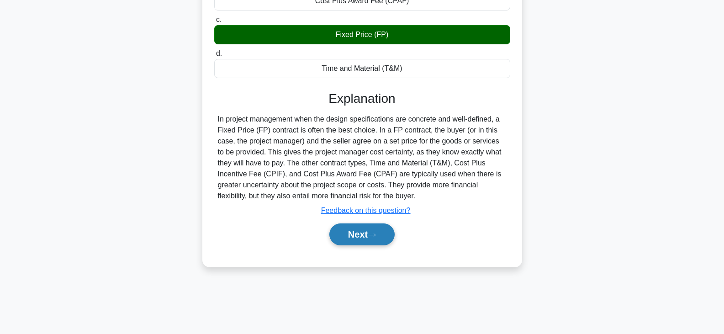
click at [344, 235] on button "Next" at bounding box center [361, 234] width 65 height 22
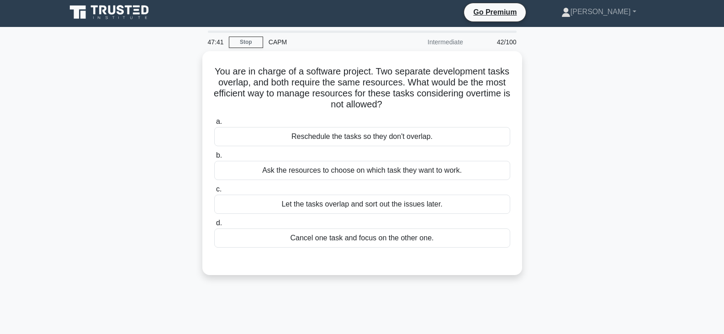
scroll to position [0, 0]
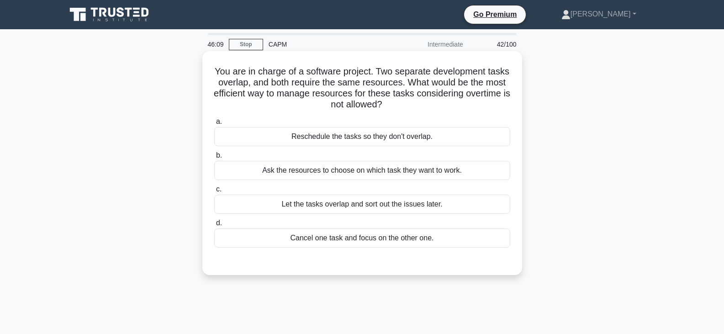
click at [370, 138] on div "Reschedule the tasks so they don't overlap." at bounding box center [362, 136] width 296 height 19
click at [214, 125] on input "a. Reschedule the tasks so they don't overlap." at bounding box center [214, 122] width 0 height 6
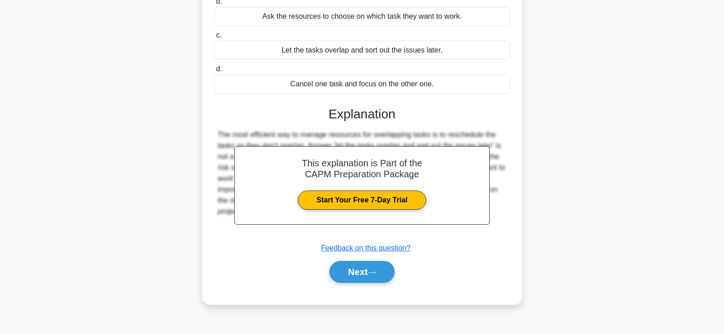
scroll to position [159, 0]
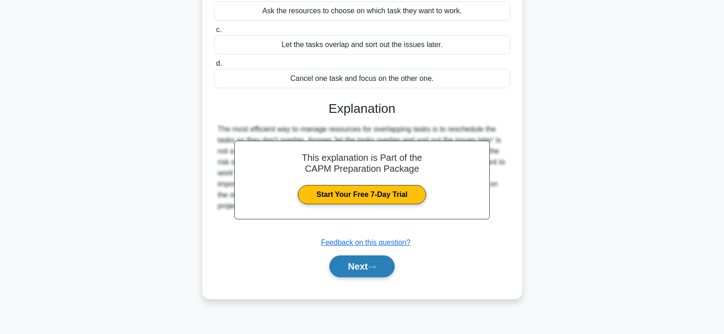
click at [369, 269] on button "Next" at bounding box center [361, 266] width 65 height 22
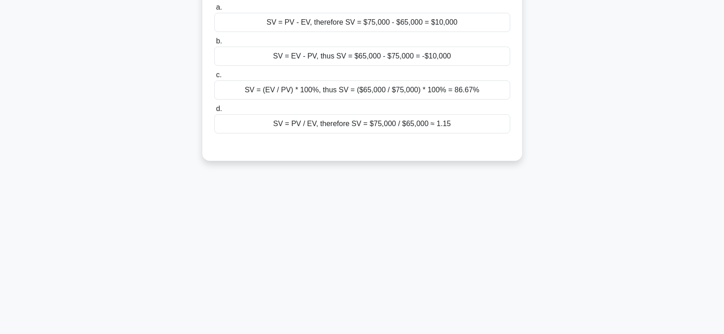
scroll to position [0, 0]
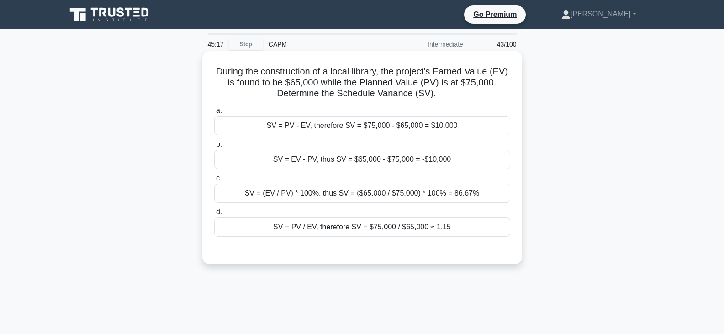
click at [399, 161] on div "SV = EV - PV, thus SV = $65,000 - $75,000 = -$10,000" at bounding box center [362, 159] width 296 height 19
click at [214, 148] on input "b. SV = EV - PV, thus SV = $65,000 - $75,000 = -$10,000" at bounding box center [214, 145] width 0 height 6
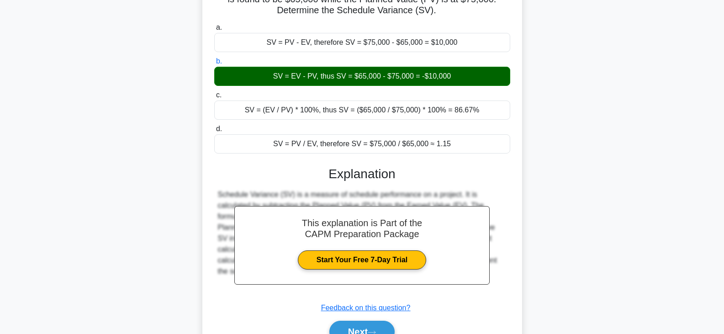
scroll to position [159, 0]
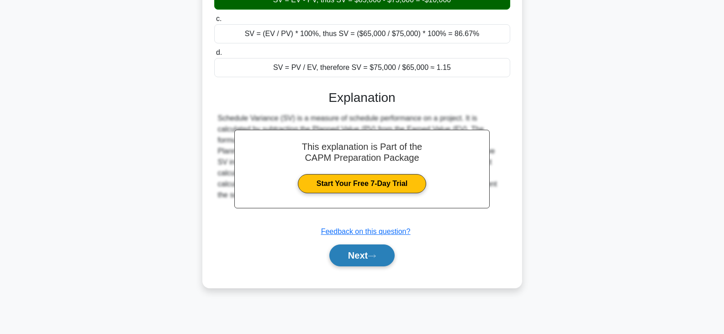
click at [376, 248] on button "Next" at bounding box center [361, 255] width 65 height 22
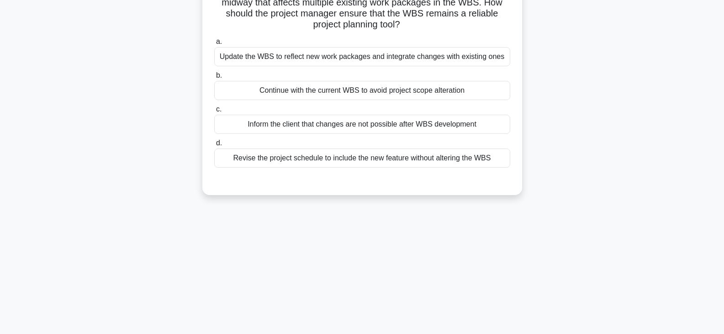
scroll to position [0, 0]
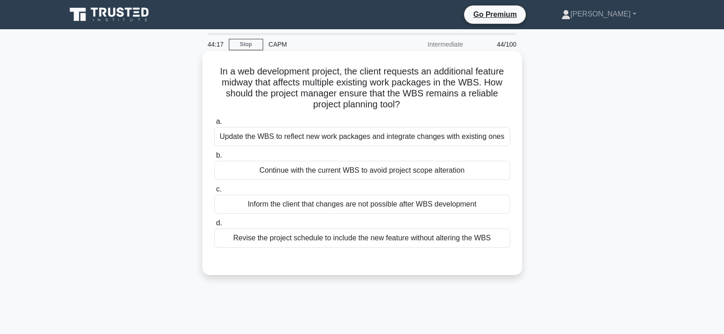
click at [362, 140] on div "Update the WBS to reflect new work packages and integrate changes with existing…" at bounding box center [362, 136] width 296 height 19
click at [214, 125] on input "a. Update the WBS to reflect new work packages and integrate changes with exist…" at bounding box center [214, 122] width 0 height 6
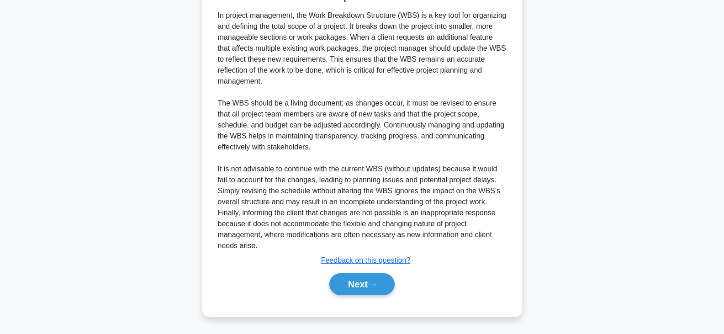
scroll to position [274, 0]
click at [363, 283] on button "Next" at bounding box center [361, 284] width 65 height 22
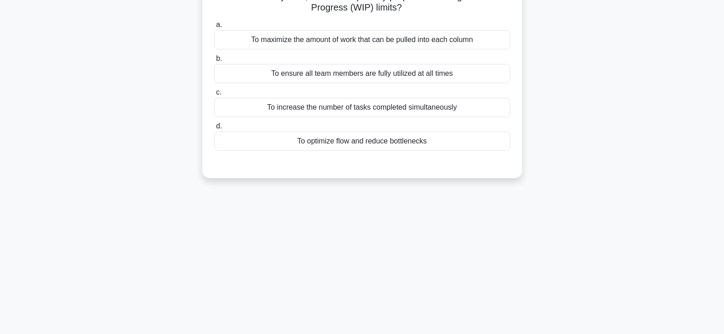
scroll to position [0, 0]
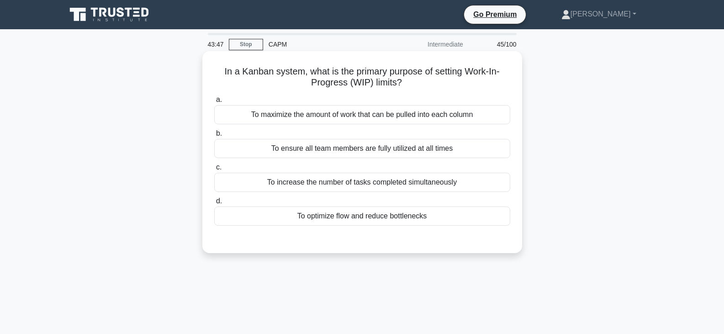
click at [373, 116] on div "To maximize the amount of work that can be pulled into each column" at bounding box center [362, 114] width 296 height 19
click at [214, 103] on input "a. To maximize the amount of work that can be pulled into each column" at bounding box center [214, 100] width 0 height 6
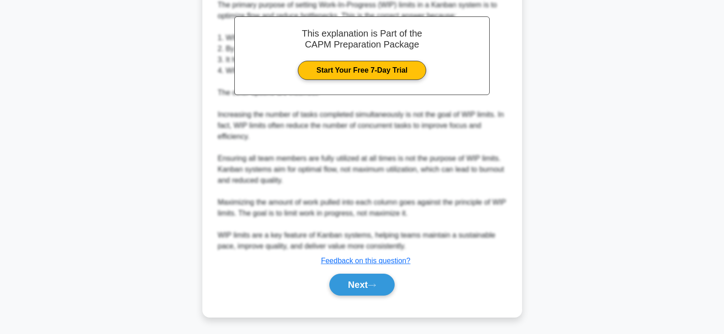
scroll to position [264, 0]
click at [342, 288] on button "Next" at bounding box center [361, 284] width 65 height 22
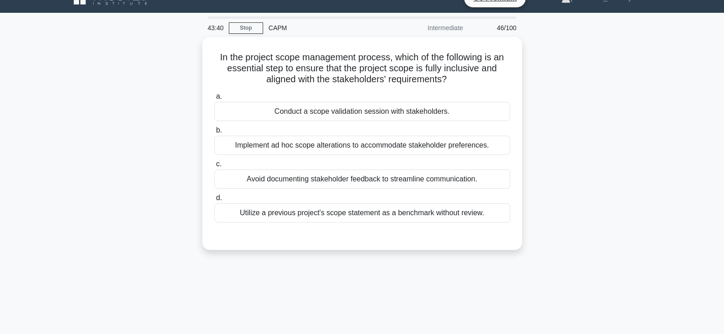
scroll to position [0, 0]
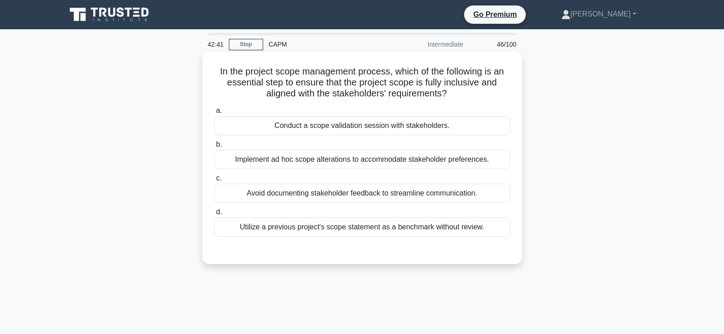
click at [369, 125] on div "Conduct a scope validation session with stakeholders." at bounding box center [362, 125] width 296 height 19
click at [214, 114] on input "a. Conduct a scope validation session with stakeholders." at bounding box center [214, 111] width 0 height 6
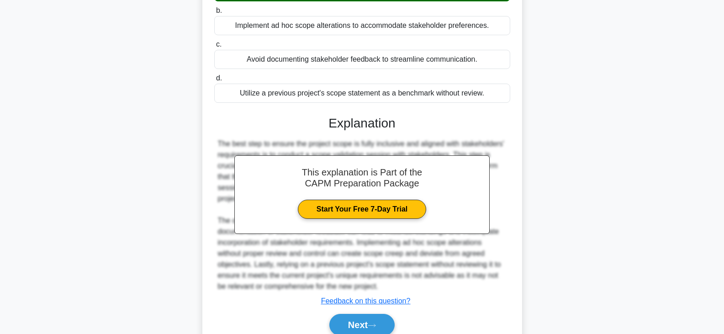
scroll to position [175, 0]
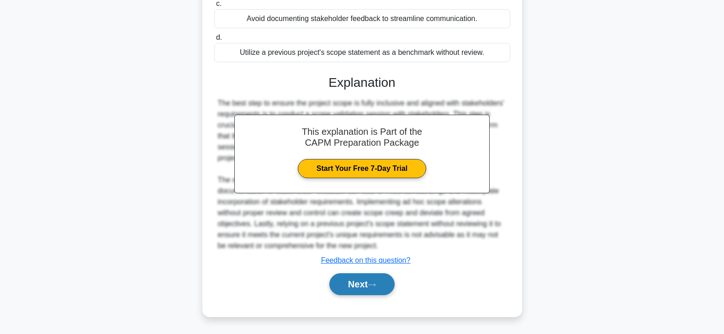
click at [364, 289] on button "Next" at bounding box center [361, 284] width 65 height 22
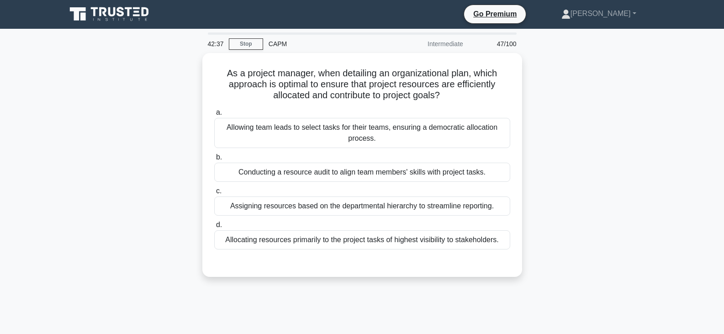
scroll to position [0, 0]
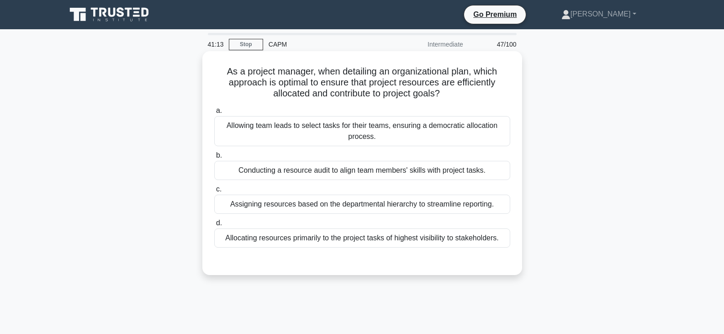
click at [379, 131] on div "Allowing team leads to select tasks for their teams, ensuring a democratic allo…" at bounding box center [362, 131] width 296 height 30
click at [214, 114] on input "a. Allowing team leads to select tasks for their teams, ensuring a democratic a…" at bounding box center [214, 111] width 0 height 6
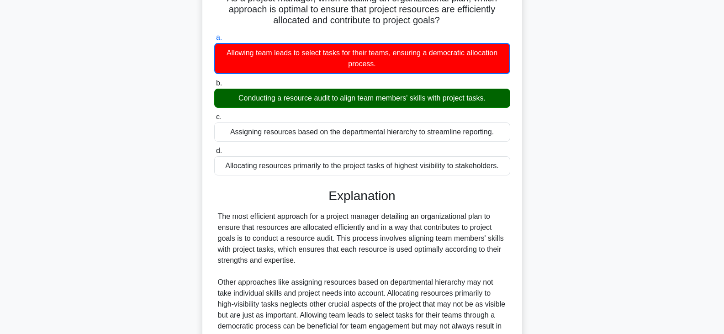
scroll to position [176, 0]
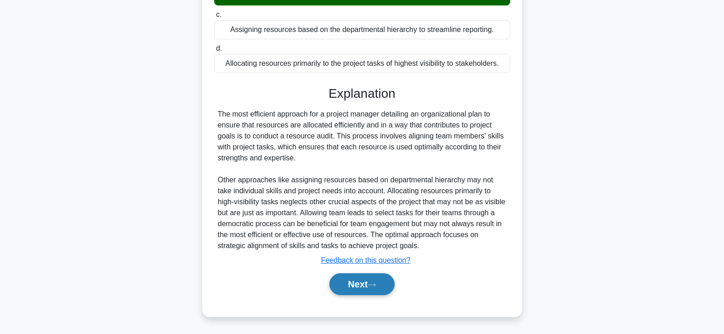
click at [364, 282] on button "Next" at bounding box center [361, 284] width 65 height 22
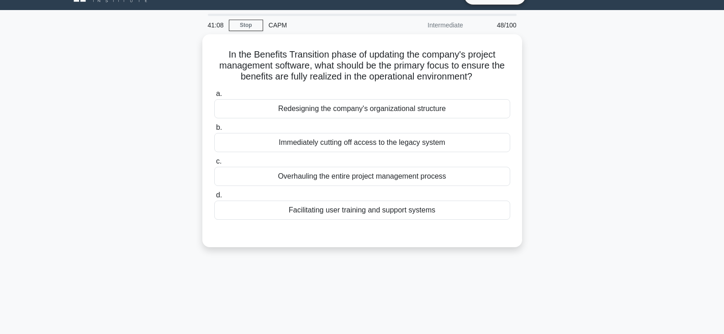
scroll to position [0, 0]
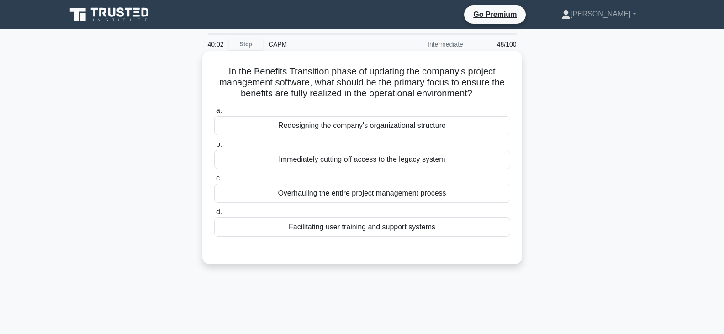
click at [350, 227] on div "Facilitating user training and support systems" at bounding box center [362, 226] width 296 height 19
click at [214, 215] on input "d. Facilitating user training and support systems" at bounding box center [214, 212] width 0 height 6
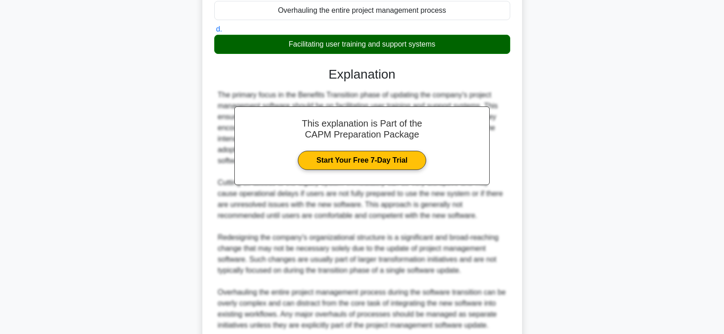
scroll to position [274, 0]
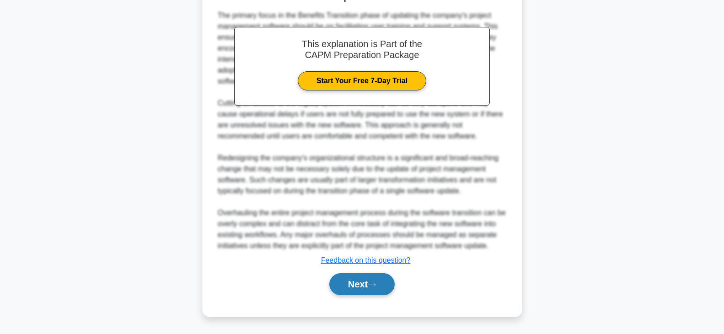
click at [381, 277] on button "Next" at bounding box center [361, 284] width 65 height 22
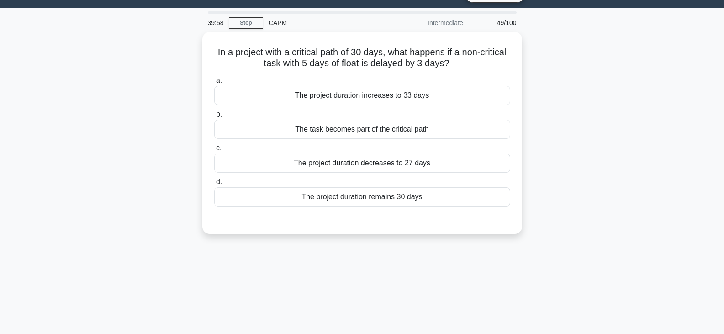
scroll to position [0, 0]
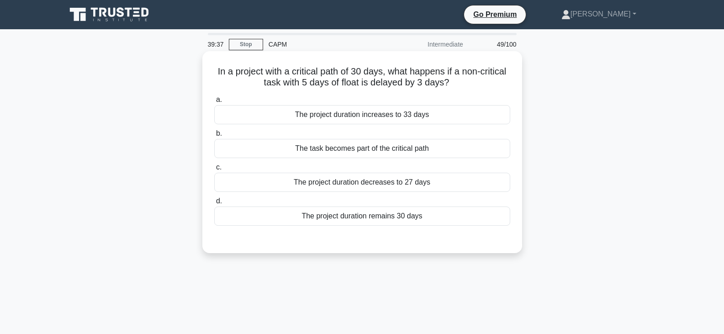
click at [365, 219] on div "The project duration remains 30 days" at bounding box center [362, 215] width 296 height 19
click at [214, 204] on input "d. The project duration remains 30 days" at bounding box center [214, 201] width 0 height 6
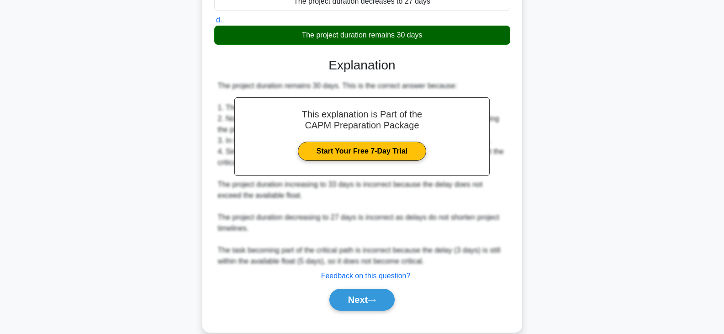
scroll to position [197, 0]
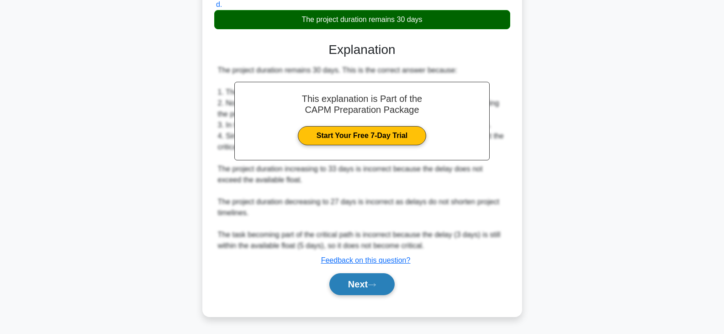
click at [366, 284] on button "Next" at bounding box center [361, 284] width 65 height 22
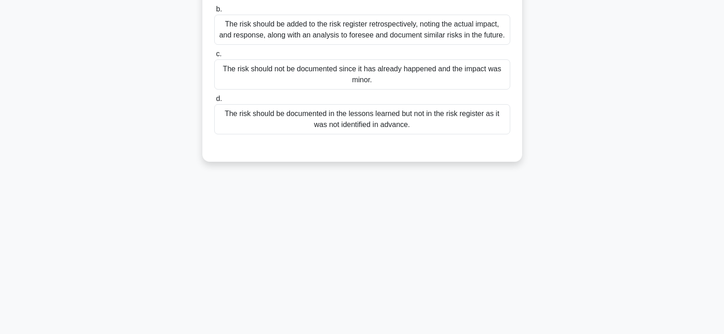
scroll to position [0, 0]
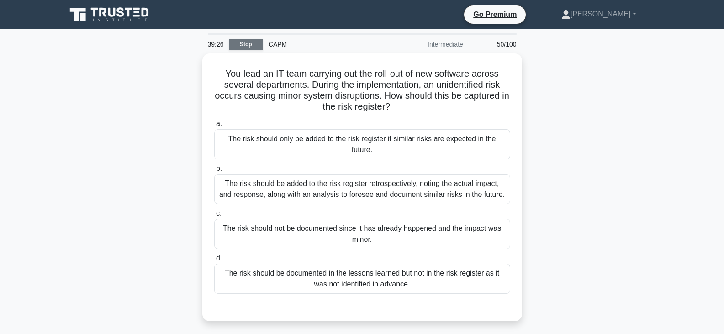
click at [253, 43] on link "Stop" at bounding box center [246, 44] width 34 height 11
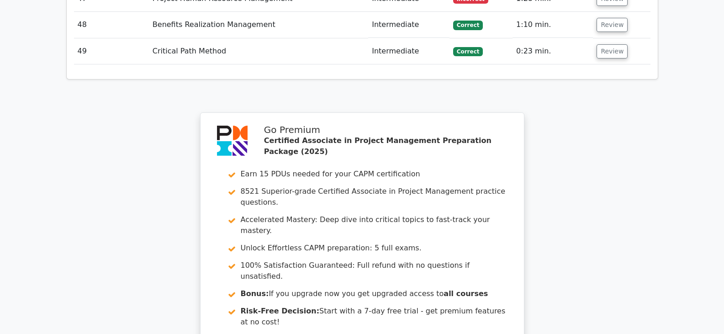
scroll to position [3130, 0]
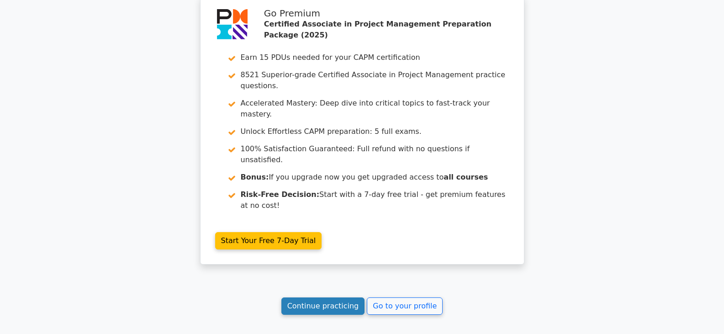
click at [323, 297] on link "Continue practicing" at bounding box center [323, 305] width 84 height 17
